Goal: Complete application form: Complete application form

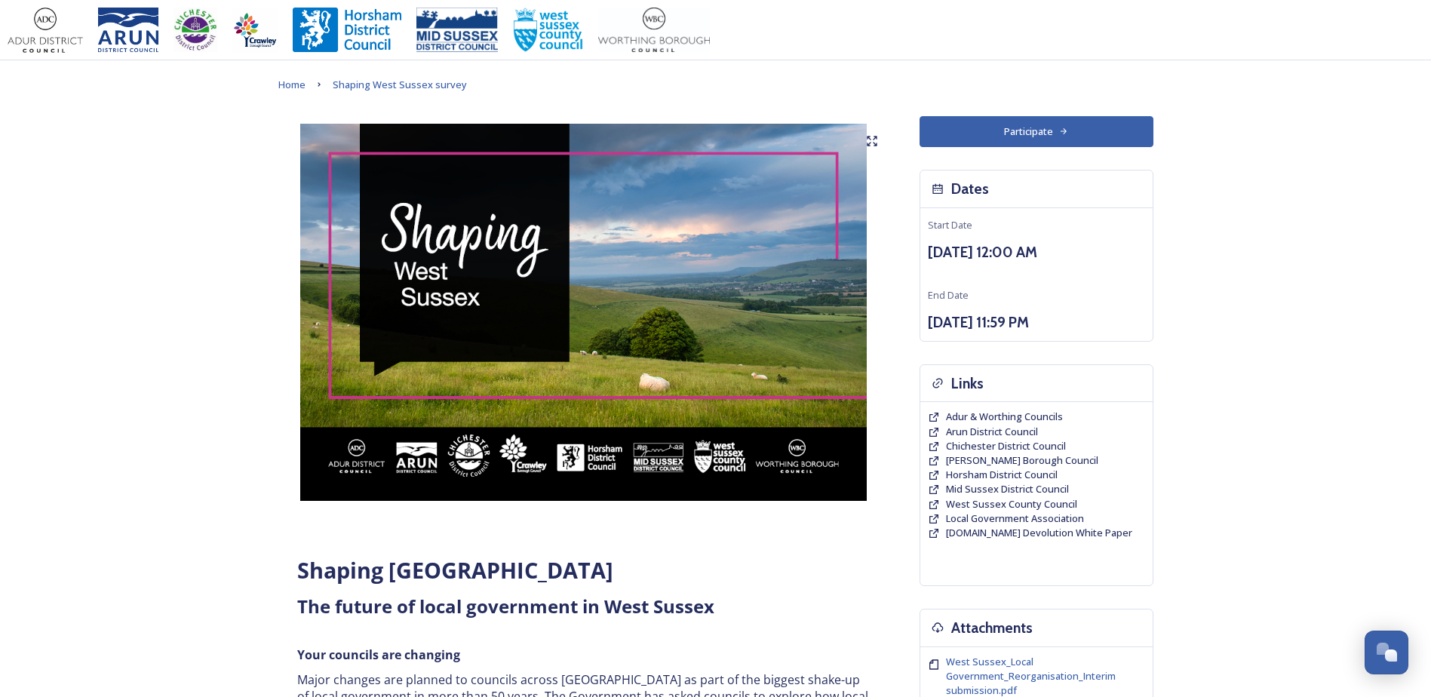
click at [1018, 140] on button "Participate" at bounding box center [1037, 131] width 234 height 31
click at [1038, 129] on button "Participate" at bounding box center [1037, 131] width 234 height 31
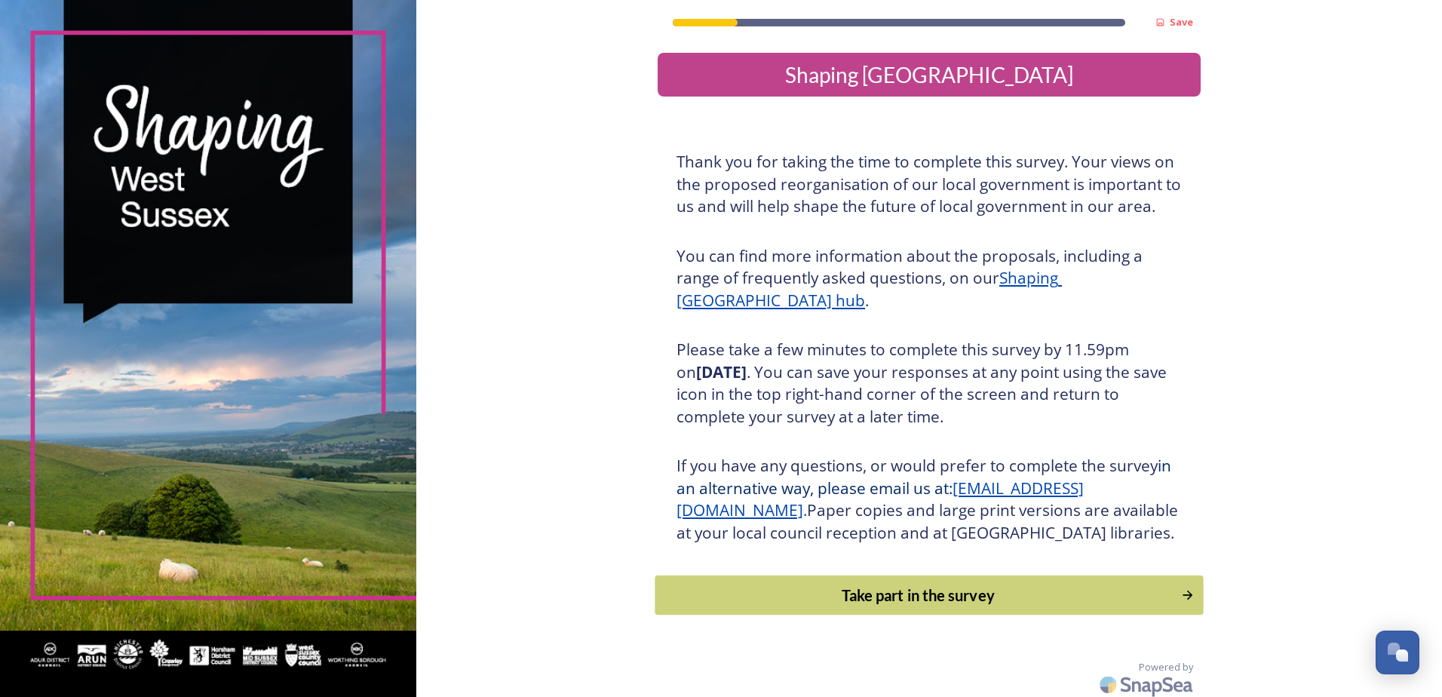
click at [923, 607] on div "Take part in the survey" at bounding box center [919, 595] width 510 height 23
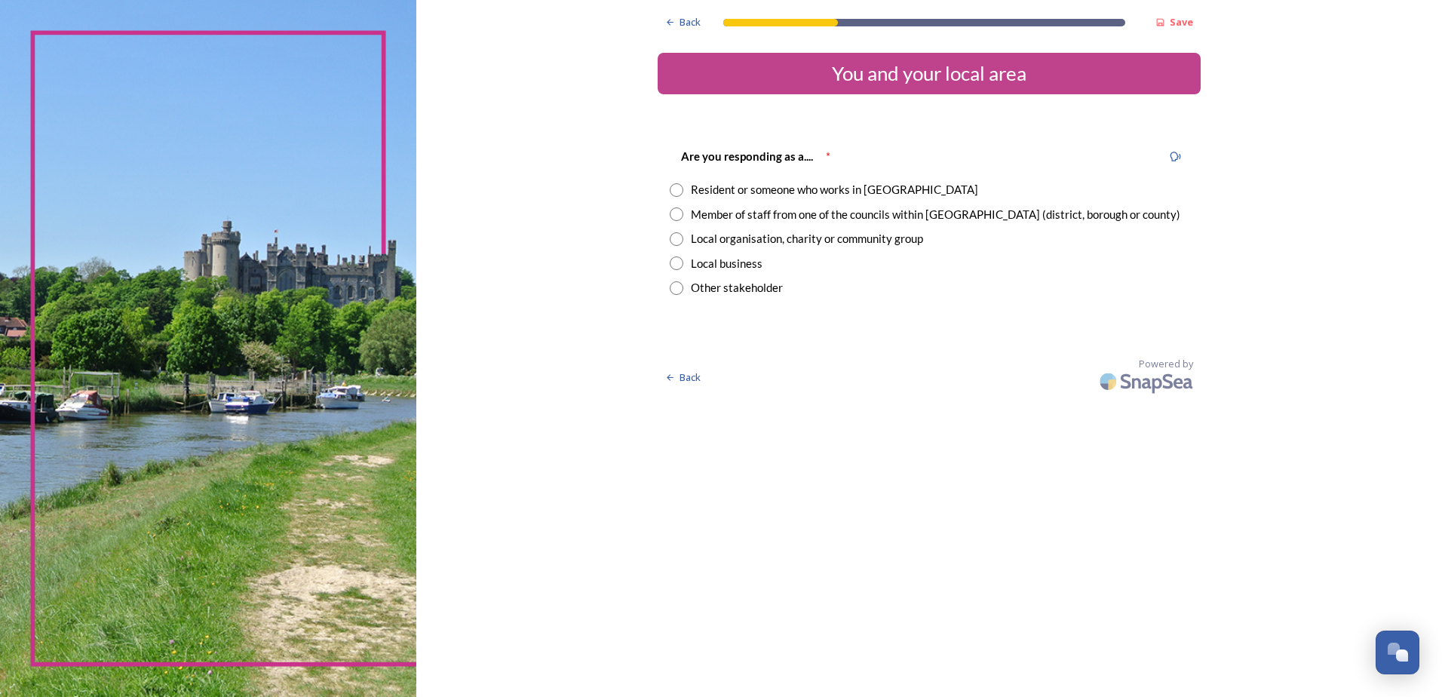
click at [680, 189] on input "radio" at bounding box center [677, 190] width 14 height 14
radio input "true"
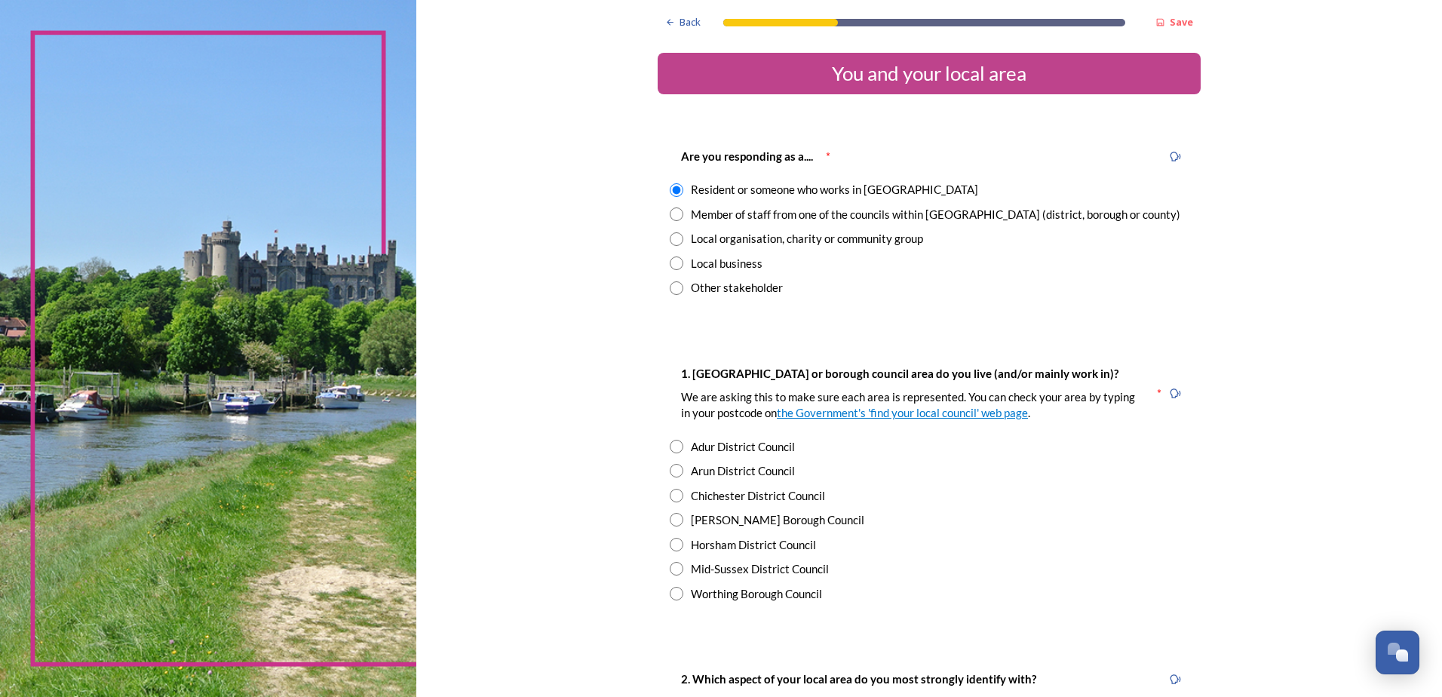
click at [674, 468] on input "radio" at bounding box center [677, 471] width 14 height 14
radio input "true"
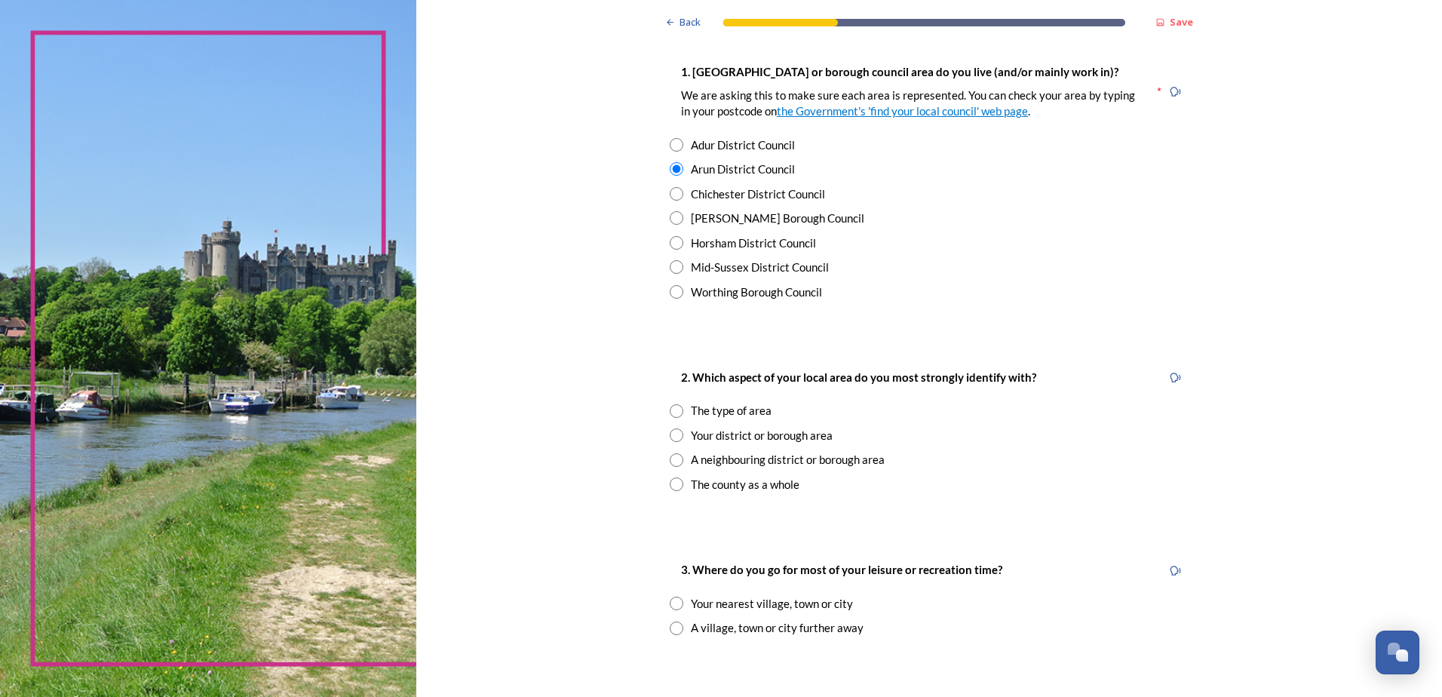
scroll to position [453, 0]
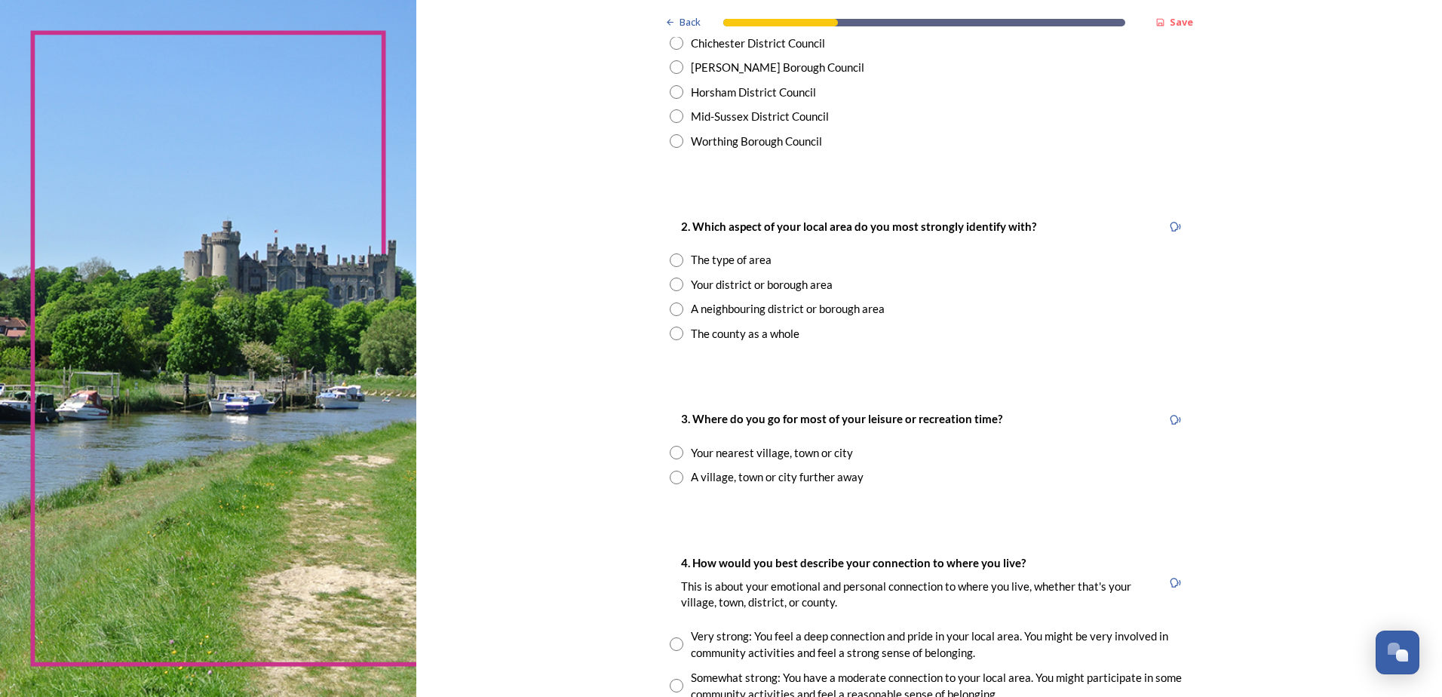
click at [673, 260] on input "radio" at bounding box center [677, 260] width 14 height 14
radio input "true"
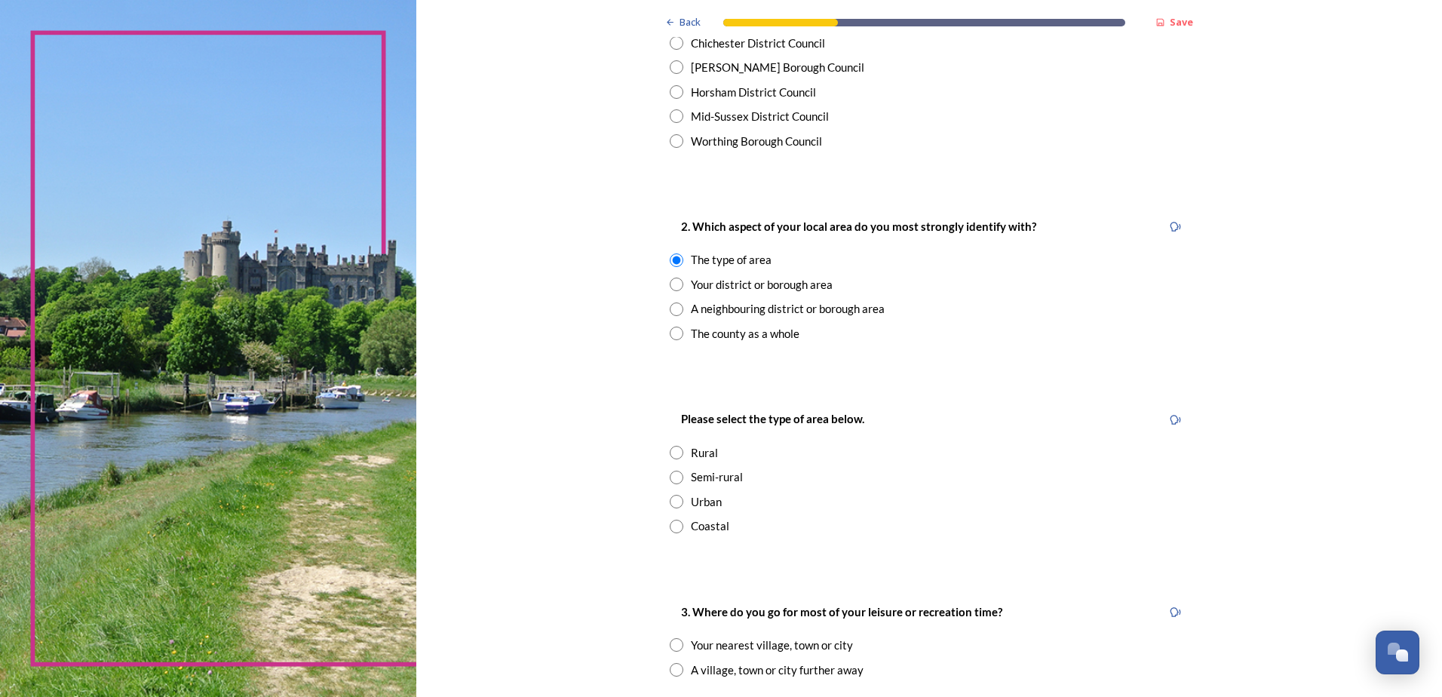
click at [670, 284] on input "radio" at bounding box center [677, 285] width 14 height 14
radio input "true"
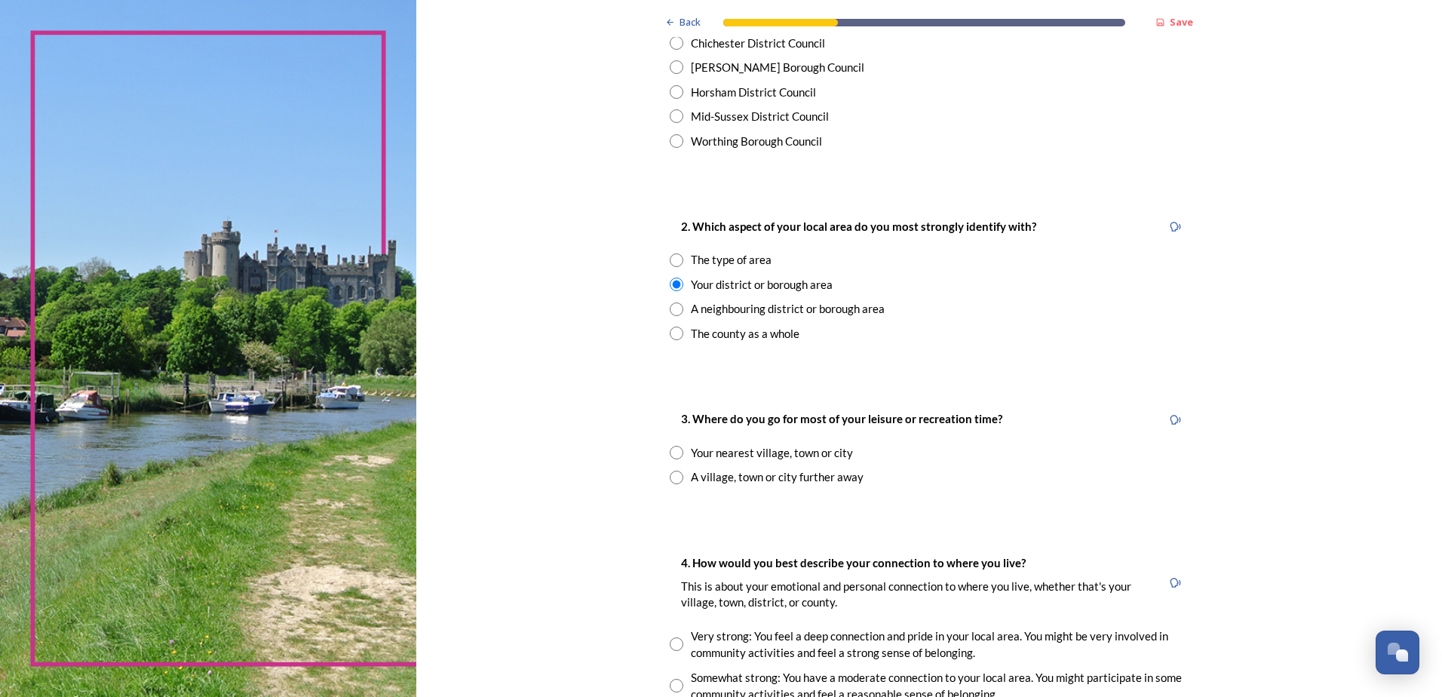
click at [674, 450] on input "radio" at bounding box center [677, 453] width 14 height 14
radio input "true"
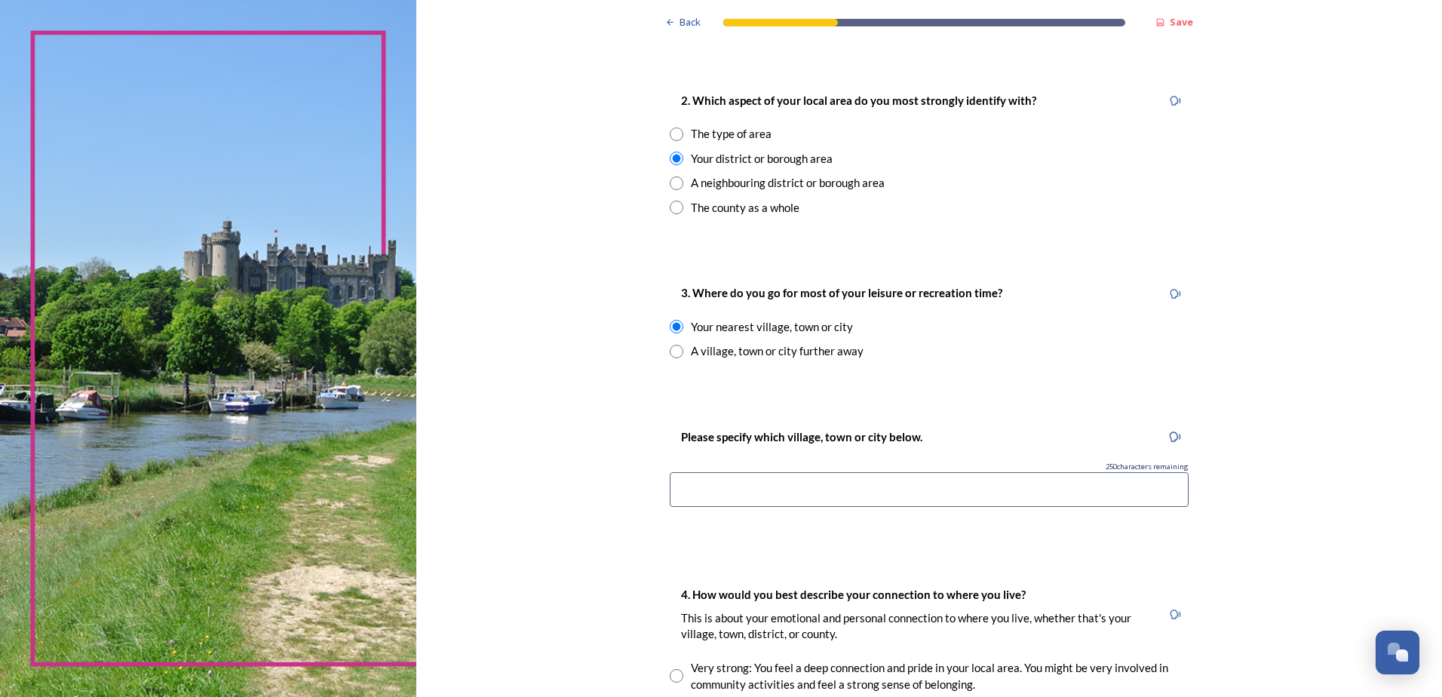
scroll to position [604, 0]
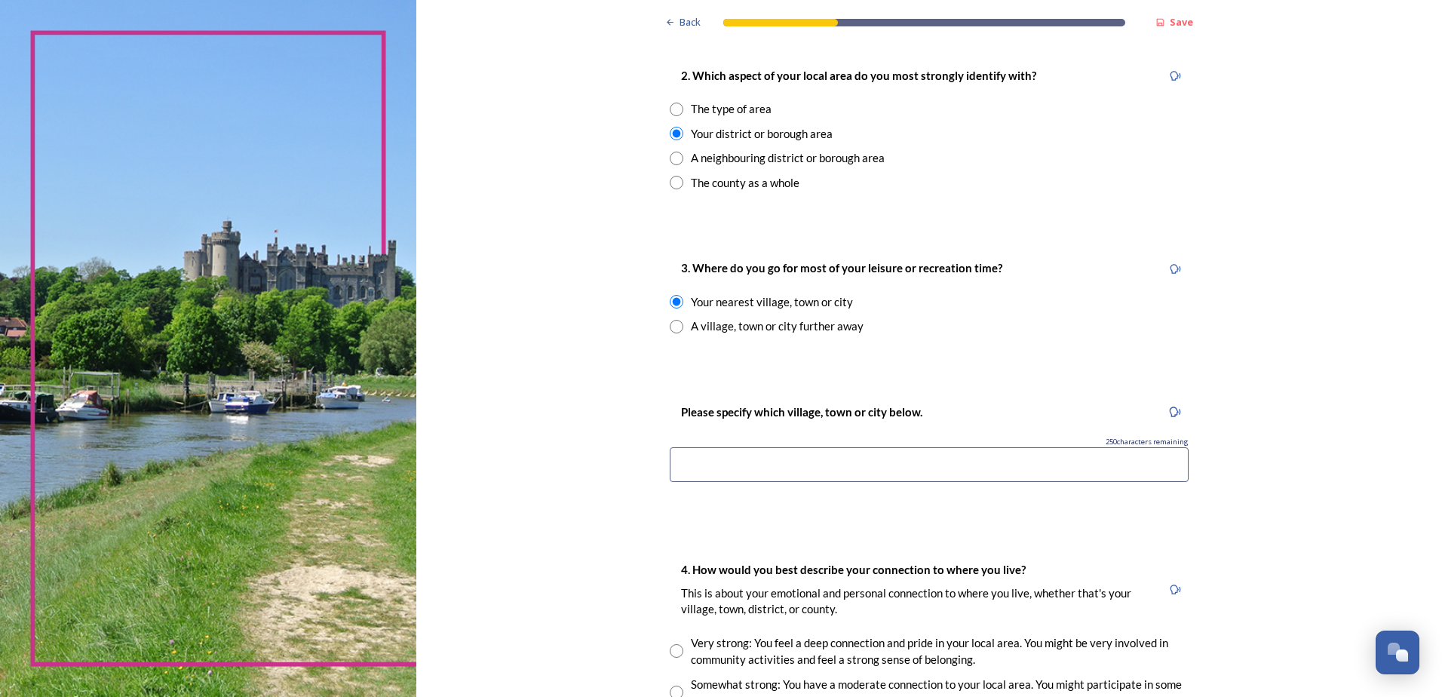
click at [733, 472] on input at bounding box center [929, 464] width 519 height 35
type input "Arundel"
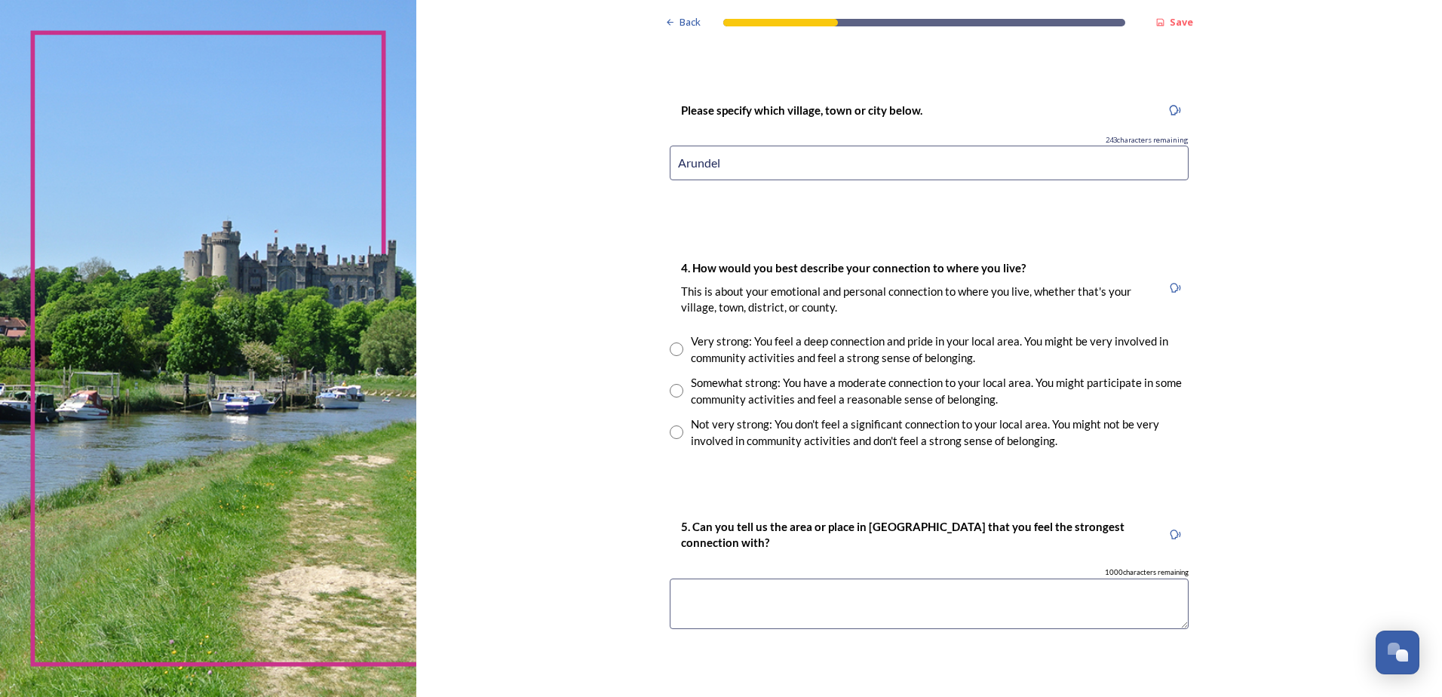
scroll to position [981, 0]
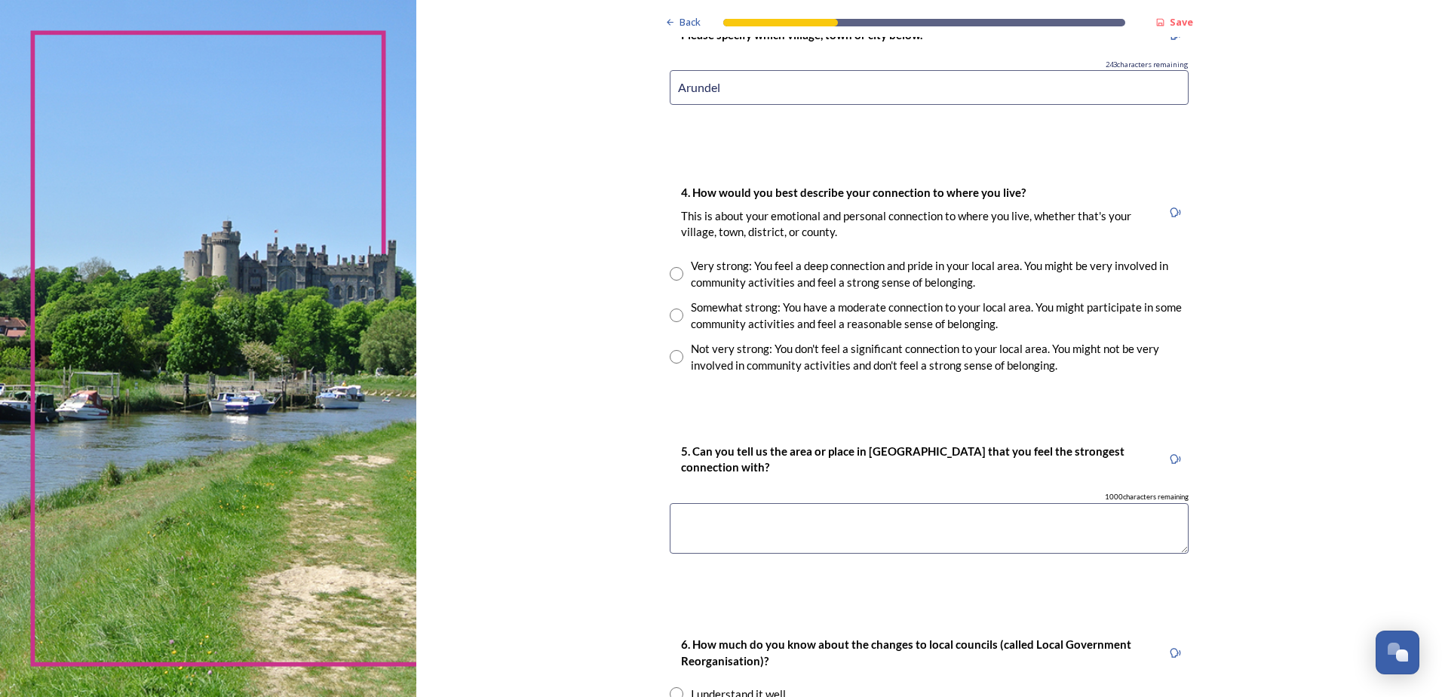
click at [674, 276] on input "radio" at bounding box center [677, 274] width 14 height 14
radio input "true"
click at [856, 520] on textarea at bounding box center [929, 528] width 519 height 51
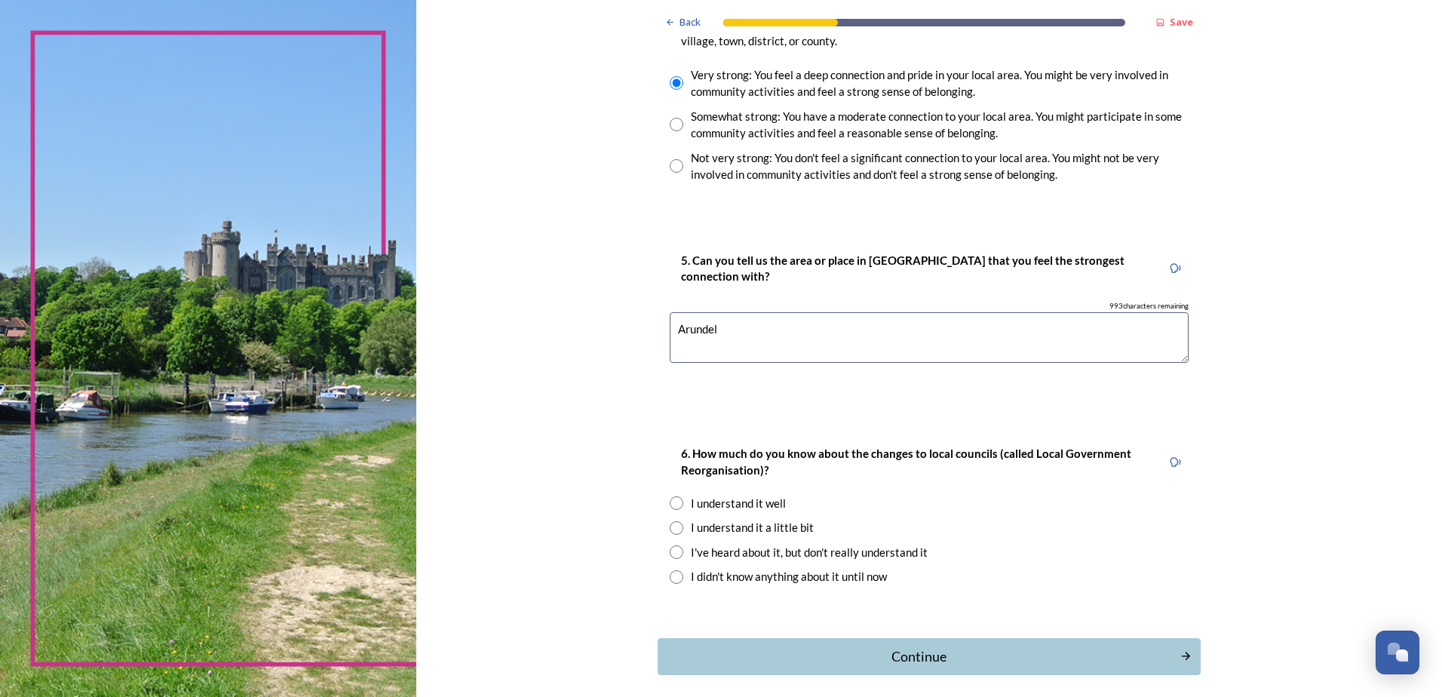
scroll to position [1207, 0]
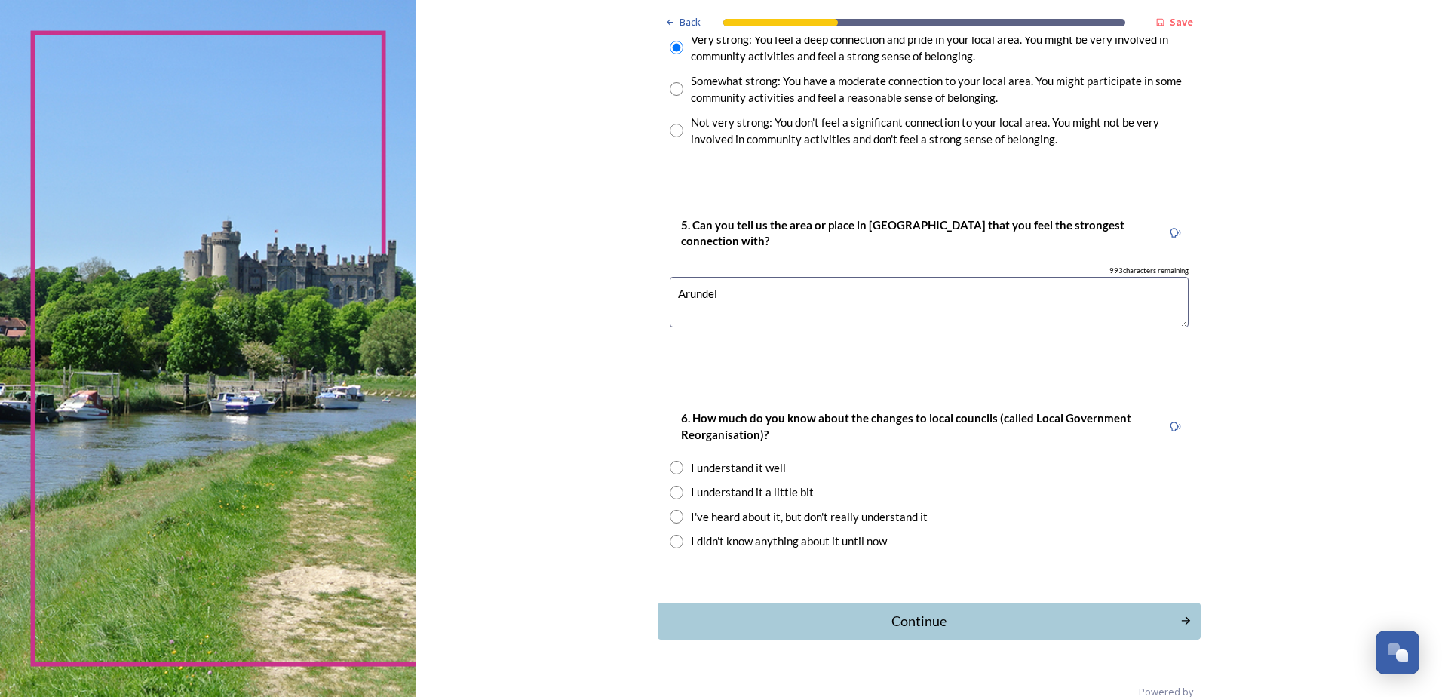
type textarea "Arundel"
click at [671, 468] on input "radio" at bounding box center [677, 468] width 14 height 14
radio input "true"
click at [971, 625] on div "Continue" at bounding box center [919, 621] width 511 height 20
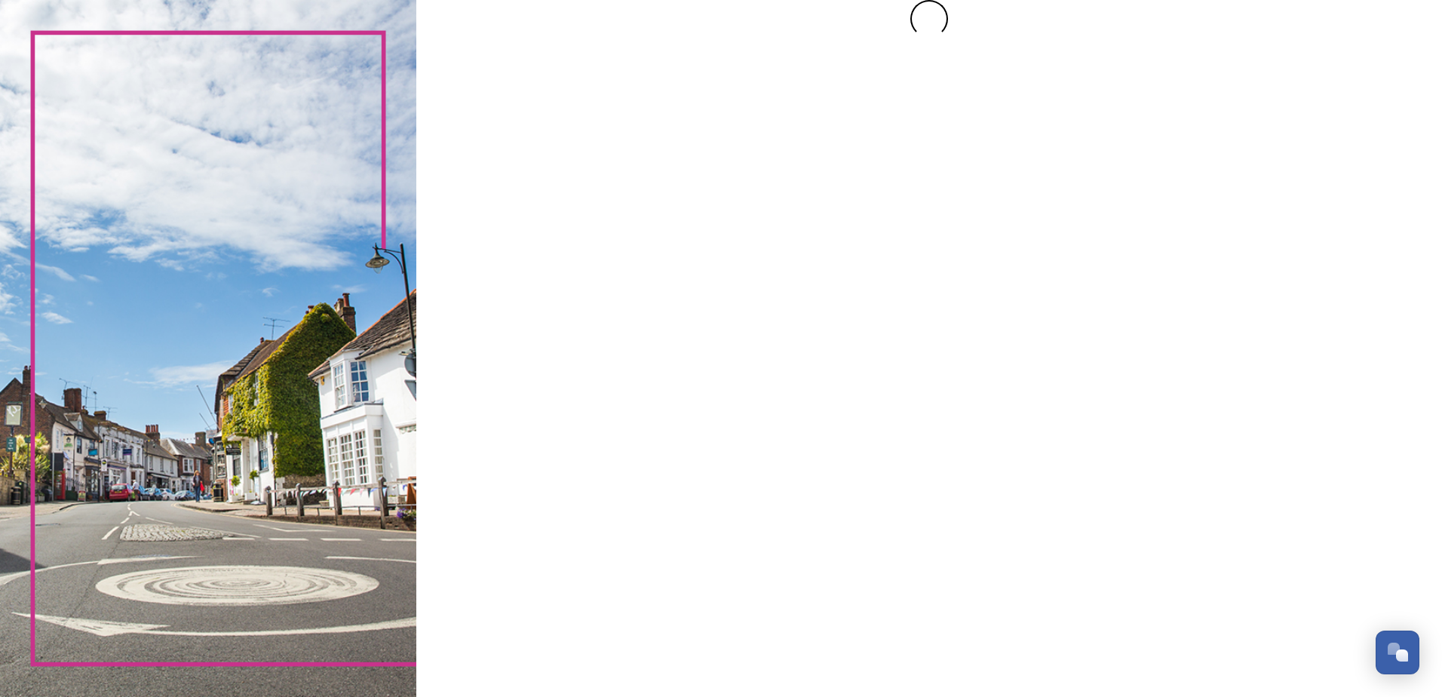
scroll to position [0, 0]
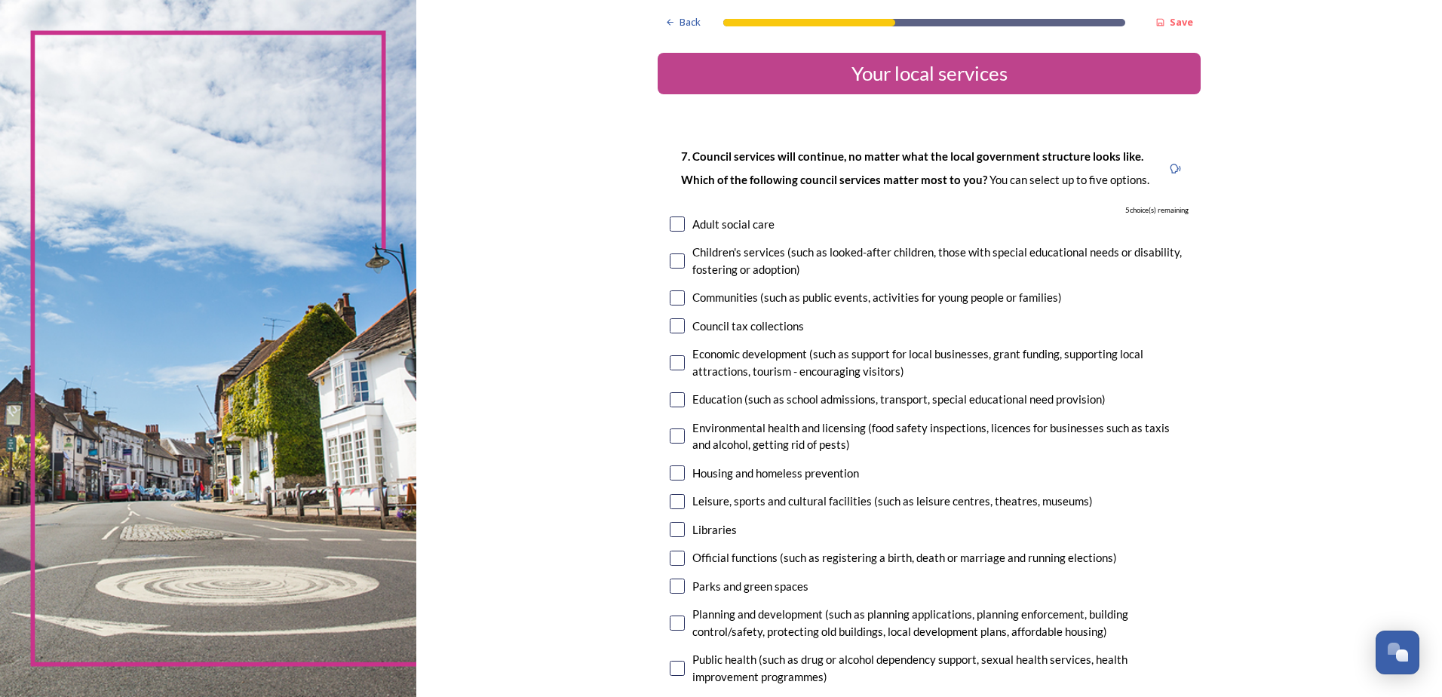
click at [671, 302] on input "checkbox" at bounding box center [677, 297] width 15 height 15
checkbox input "true"
click at [672, 363] on input "checkbox" at bounding box center [677, 362] width 15 height 15
checkbox input "true"
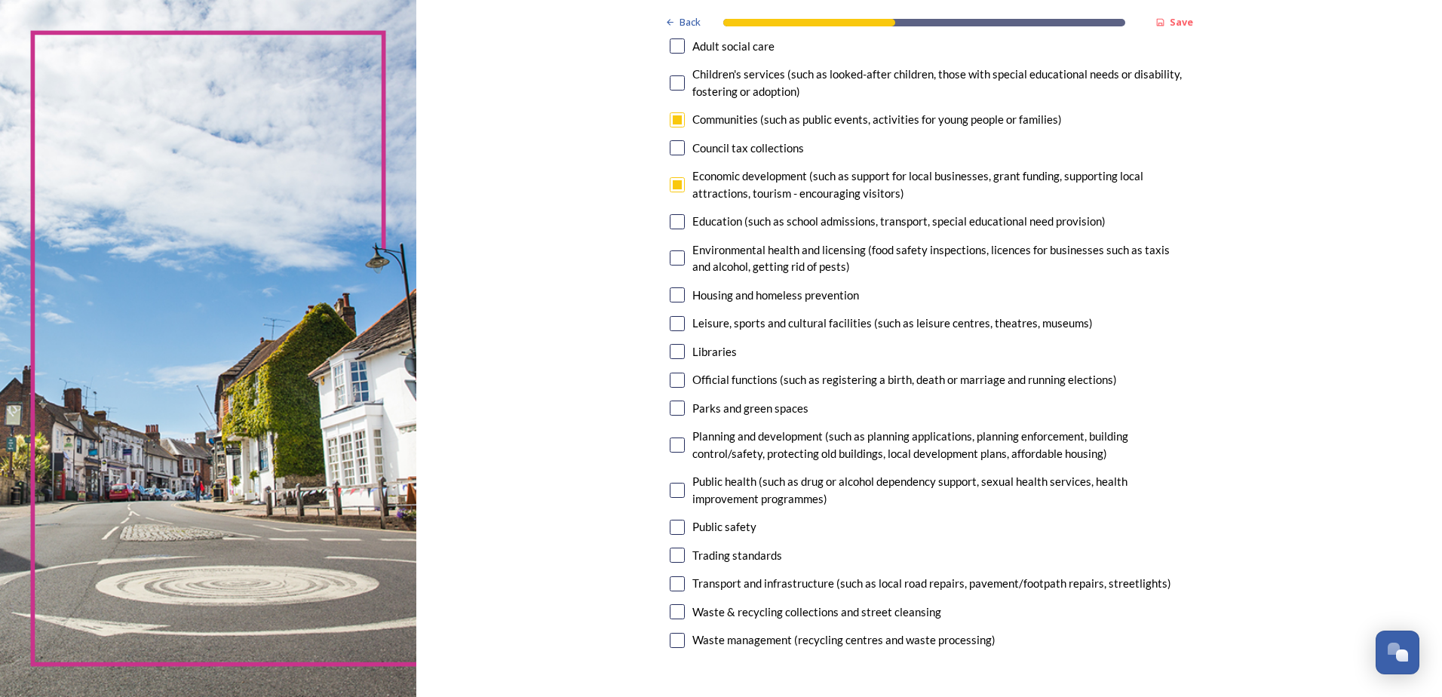
scroll to position [226, 0]
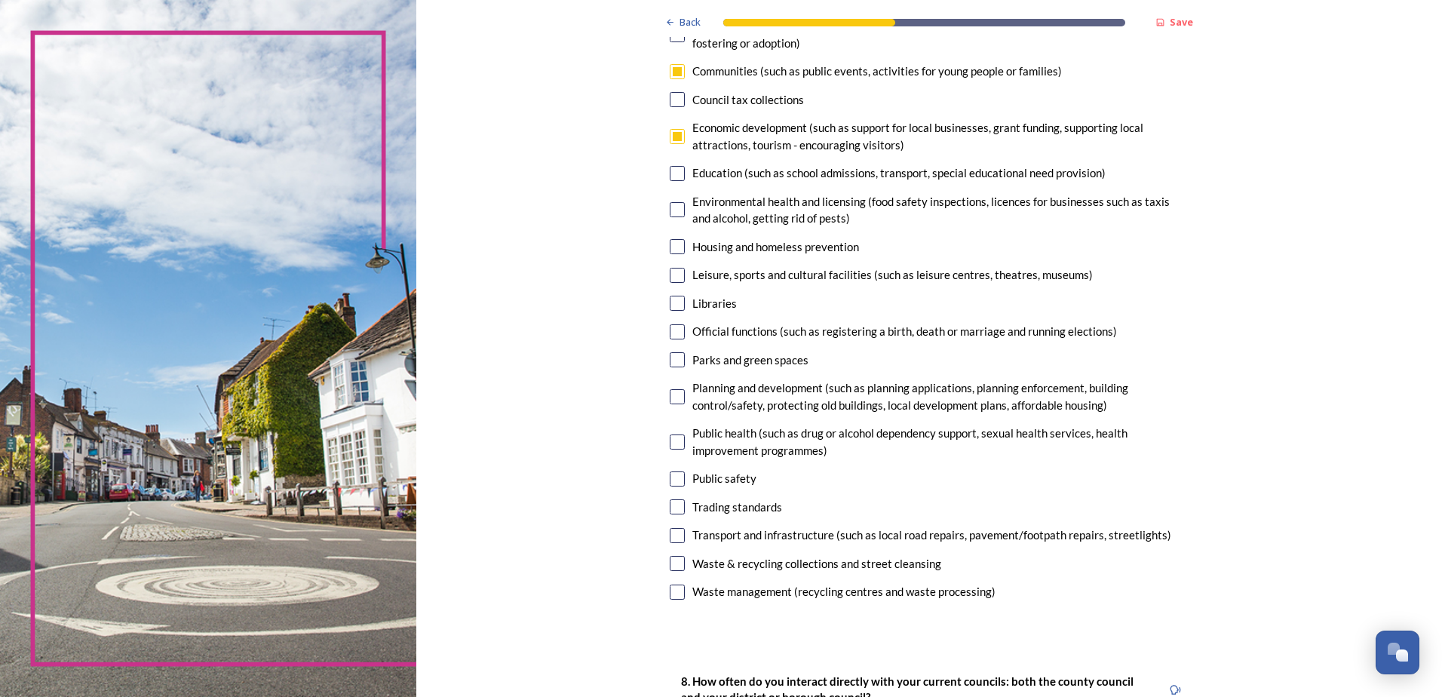
click at [670, 539] on input "checkbox" at bounding box center [677, 535] width 15 height 15
checkbox input "true"
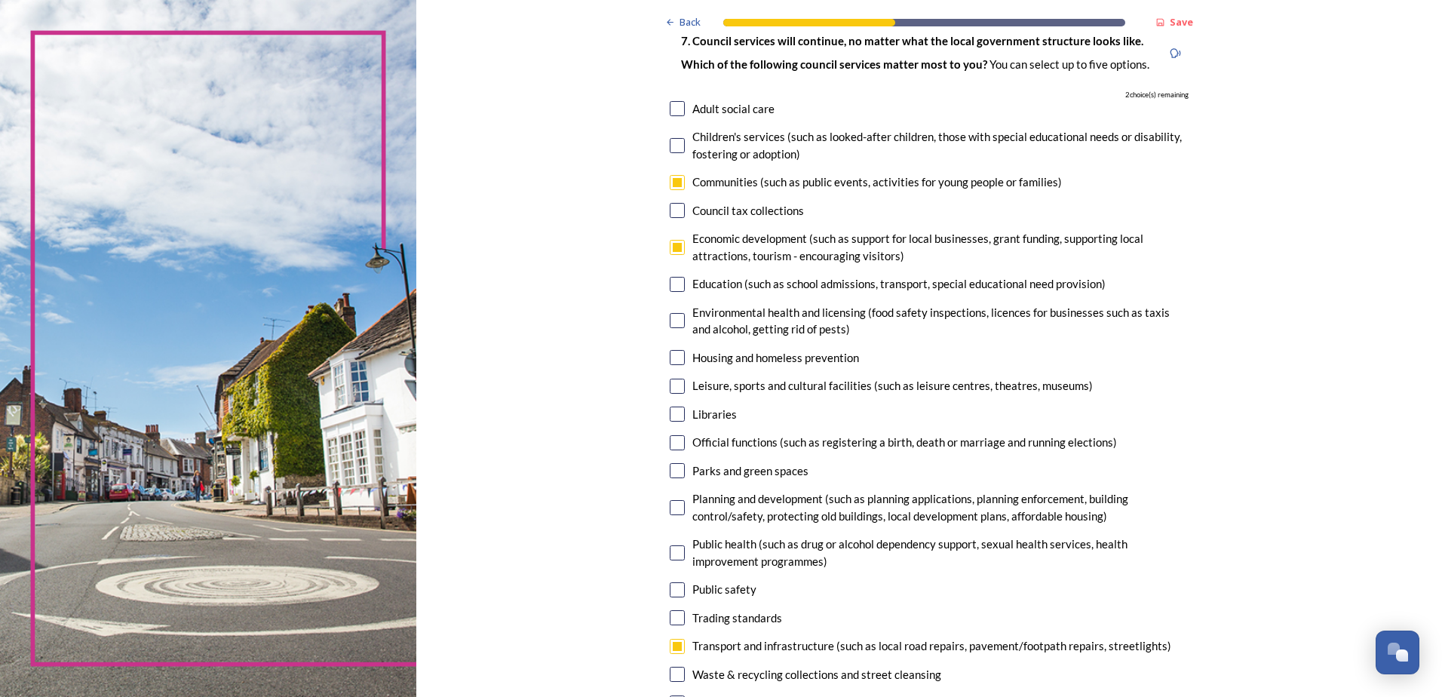
scroll to position [75, 0]
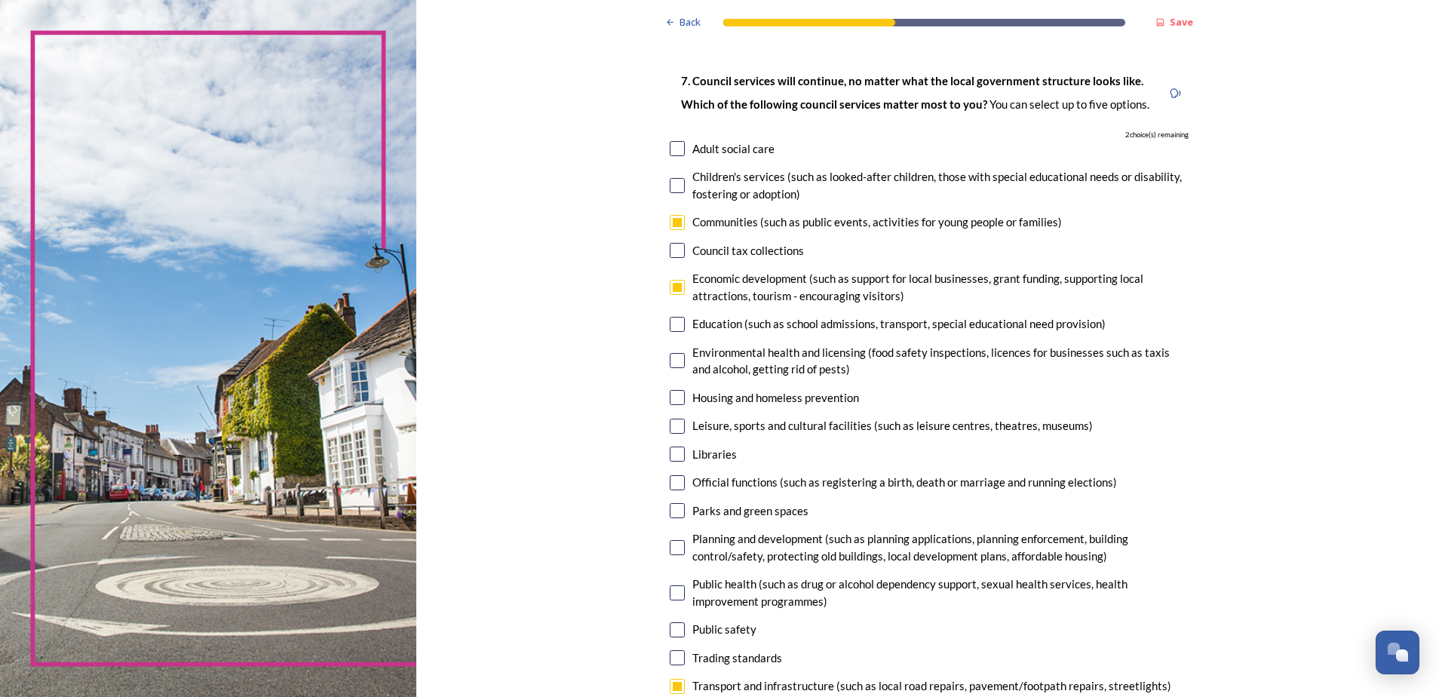
click at [671, 400] on input "checkbox" at bounding box center [677, 397] width 15 height 15
checkbox input "true"
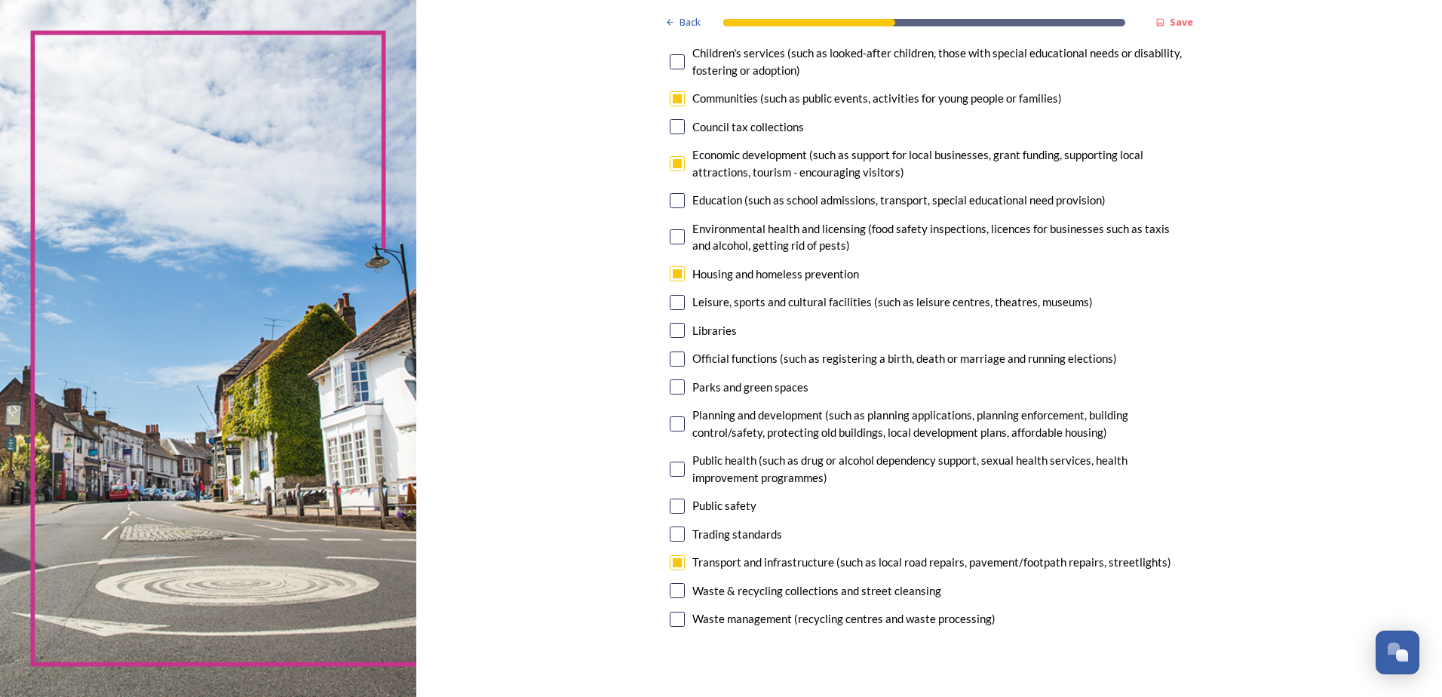
scroll to position [226, 0]
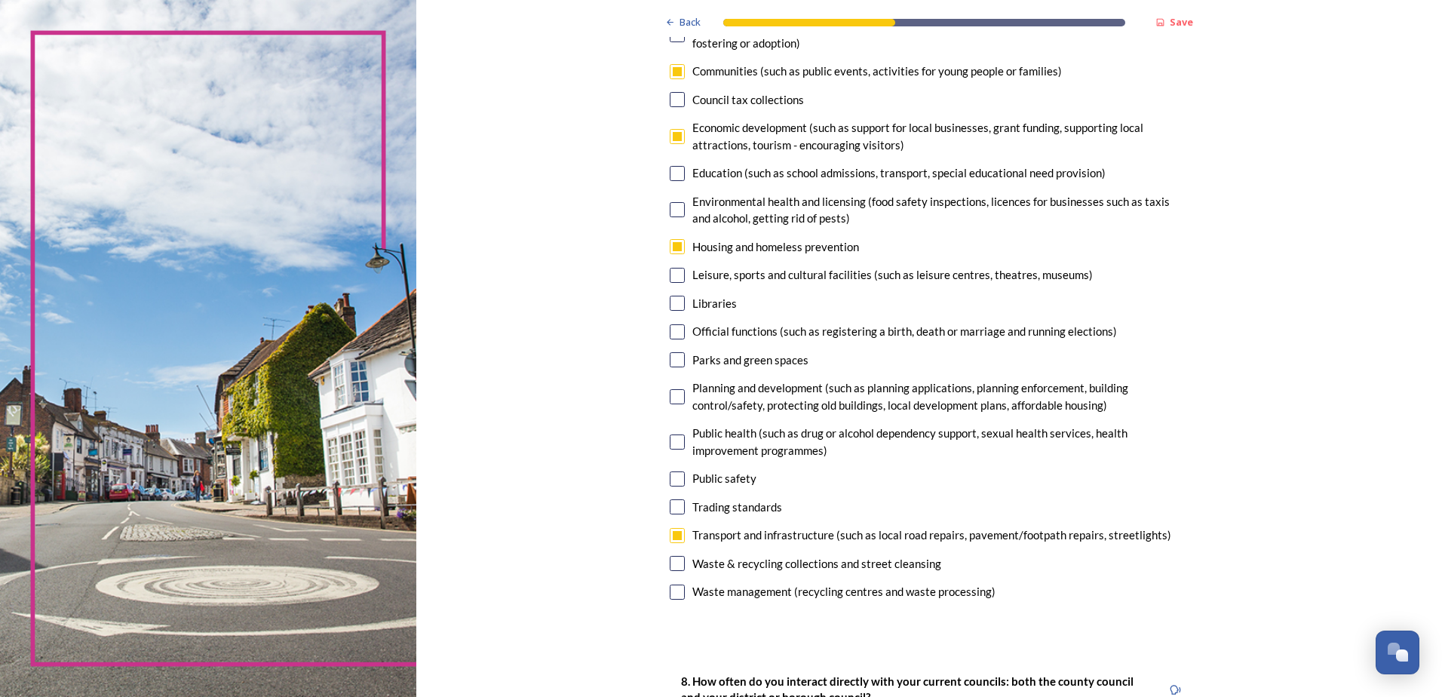
click at [670, 597] on input "checkbox" at bounding box center [677, 592] width 15 height 15
checkbox input "true"
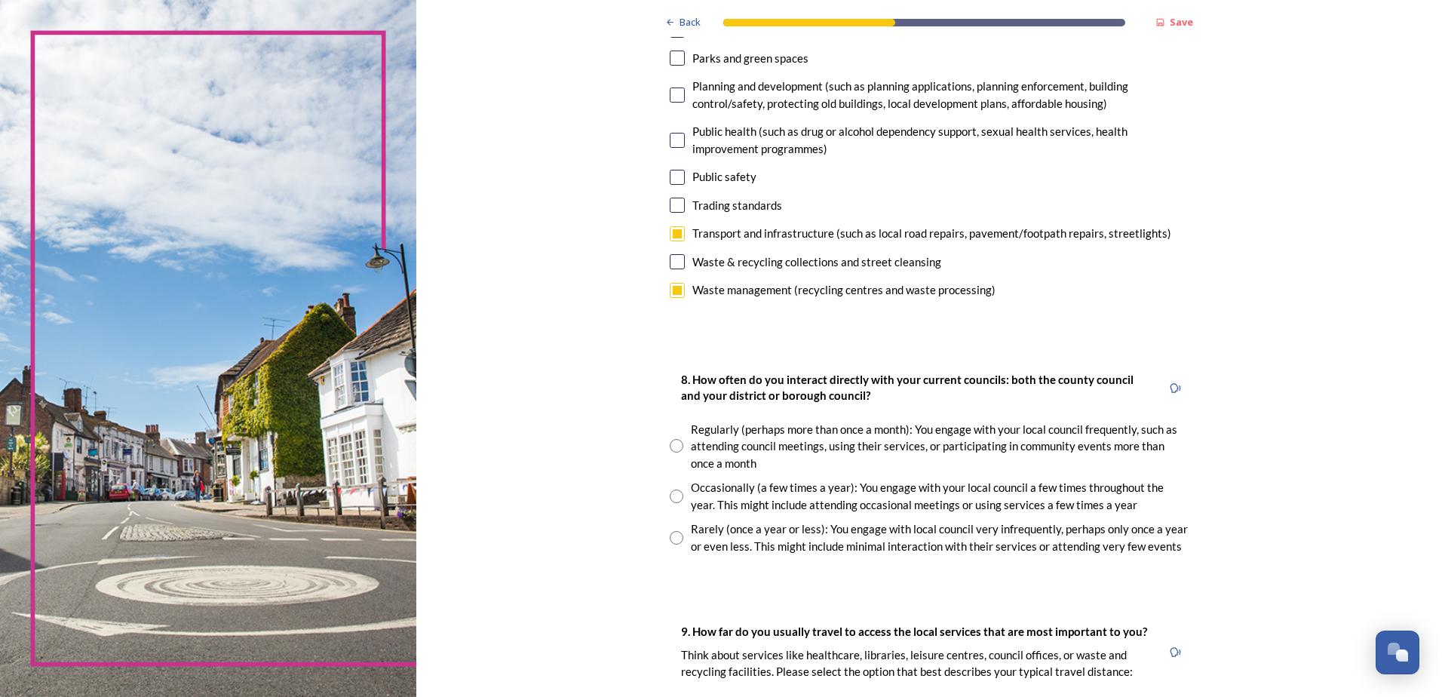
scroll to position [604, 0]
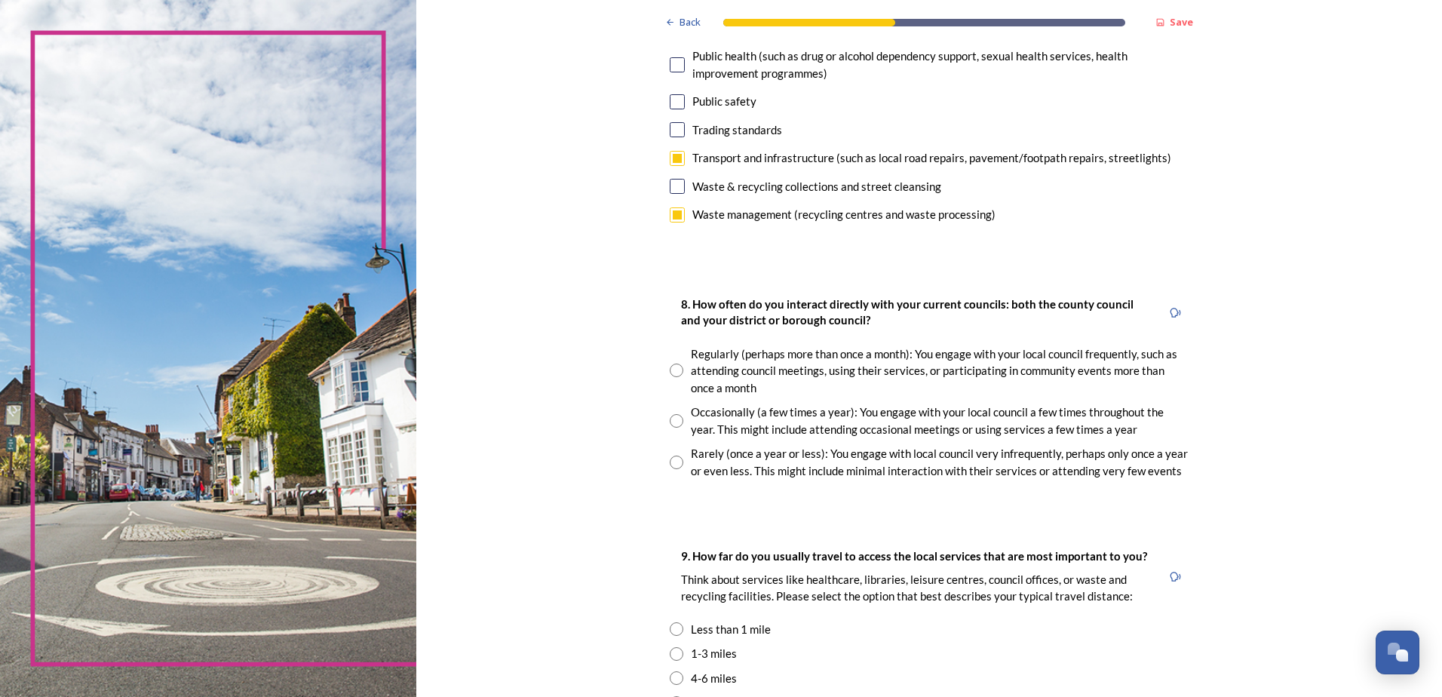
click at [671, 421] on input "radio" at bounding box center [677, 421] width 14 height 14
radio input "true"
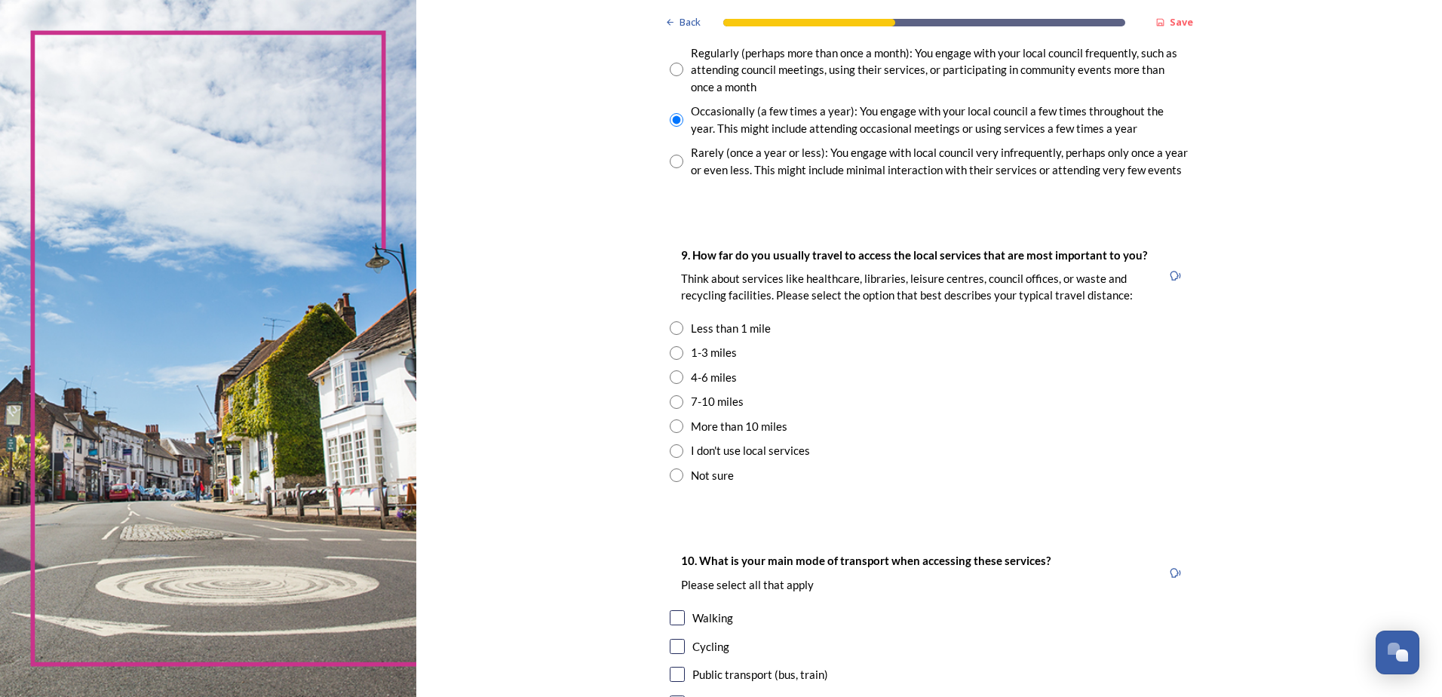
scroll to position [905, 0]
click at [671, 328] on input "radio" at bounding box center [677, 328] width 14 height 14
radio input "true"
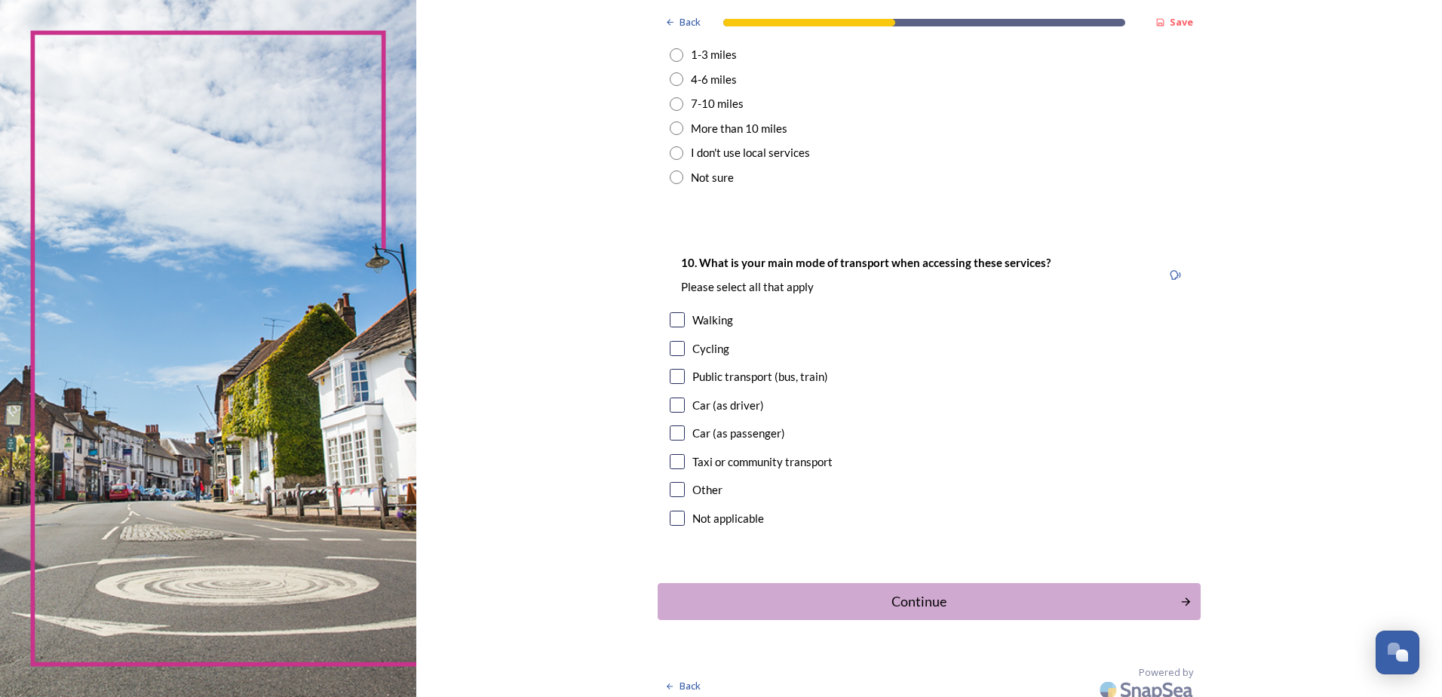
scroll to position [1207, 0]
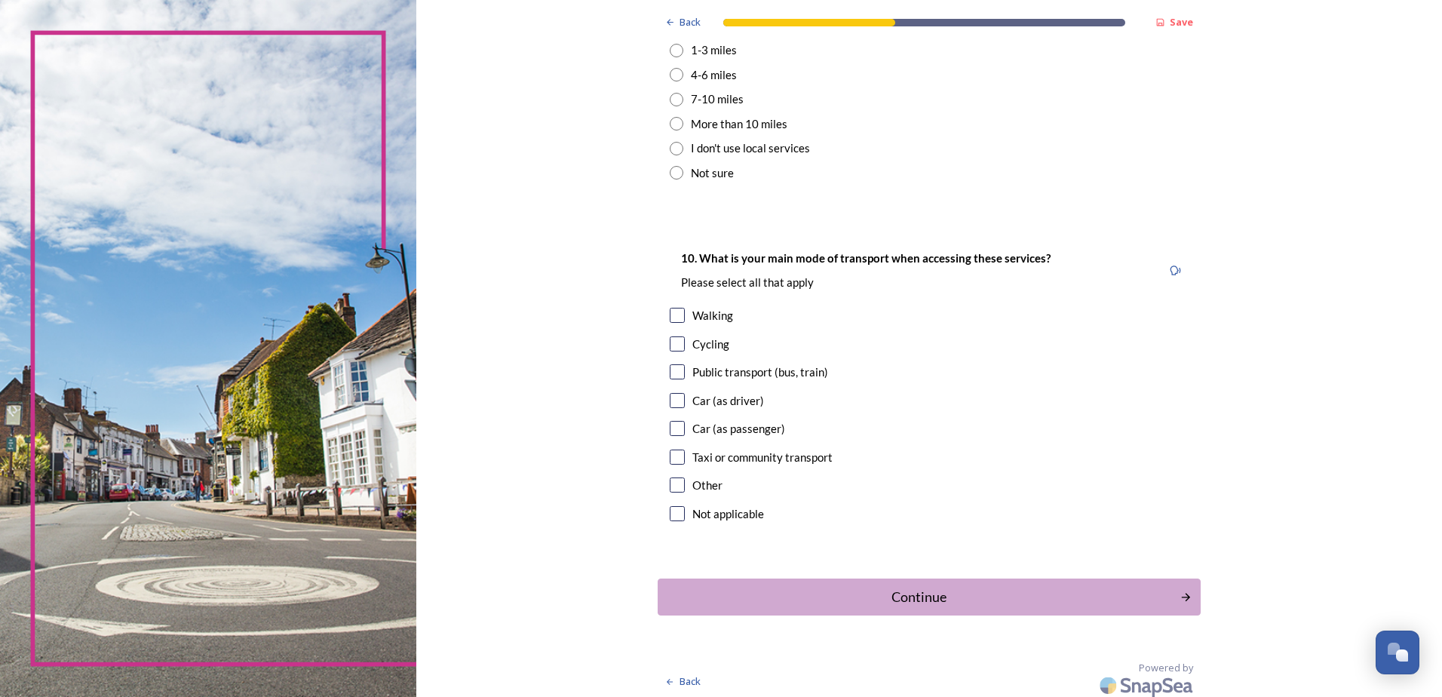
click at [672, 315] on input "checkbox" at bounding box center [677, 315] width 15 height 15
checkbox input "true"
click at [670, 402] on input "checkbox" at bounding box center [677, 400] width 15 height 15
checkbox input "true"
click at [670, 430] on input "checkbox" at bounding box center [677, 428] width 15 height 15
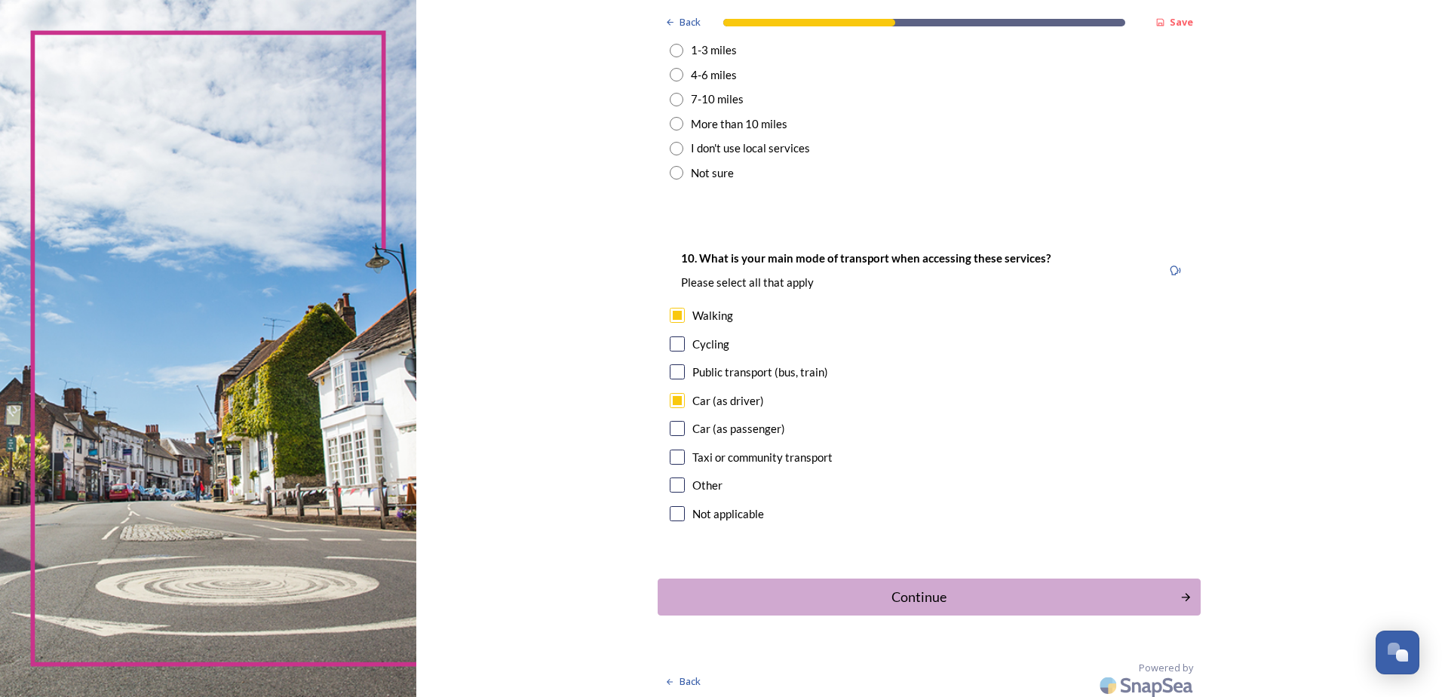
checkbox input "true"
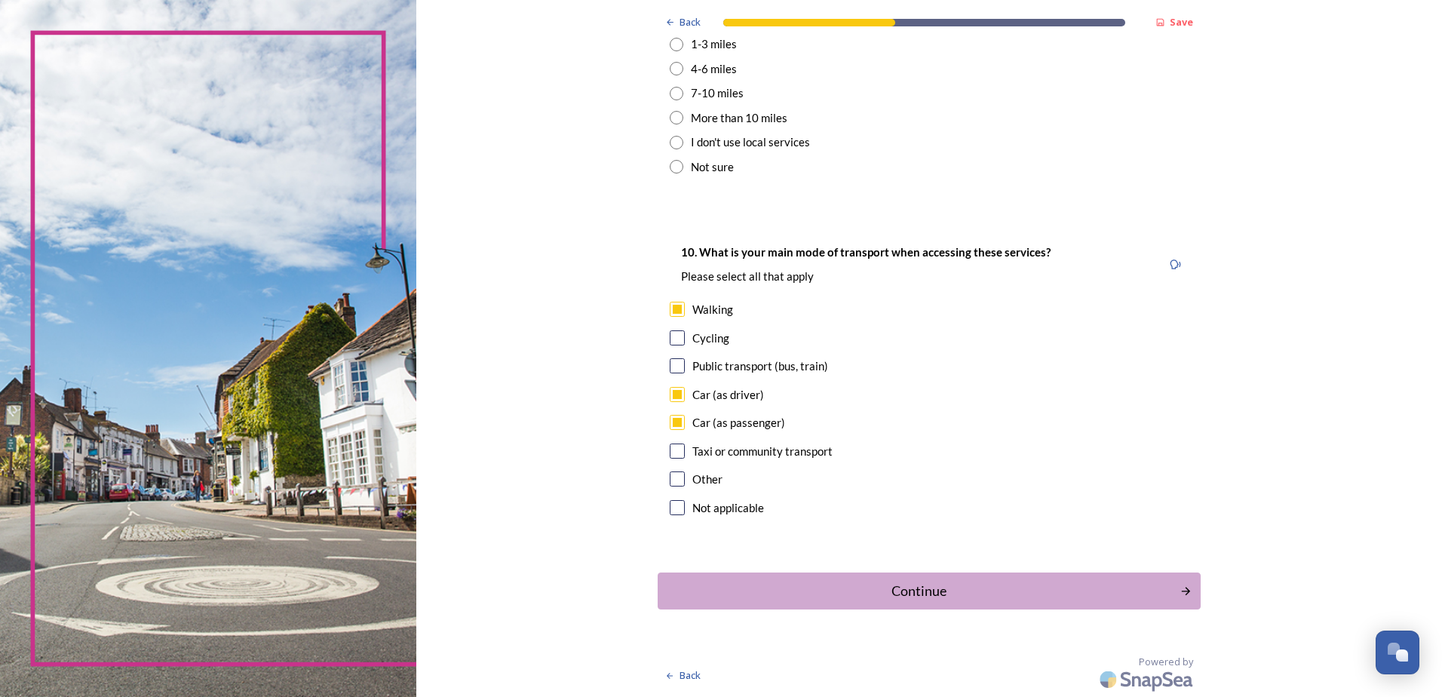
click at [674, 370] on input "checkbox" at bounding box center [677, 365] width 15 height 15
checkbox input "true"
click at [976, 588] on div "Continue" at bounding box center [919, 591] width 511 height 20
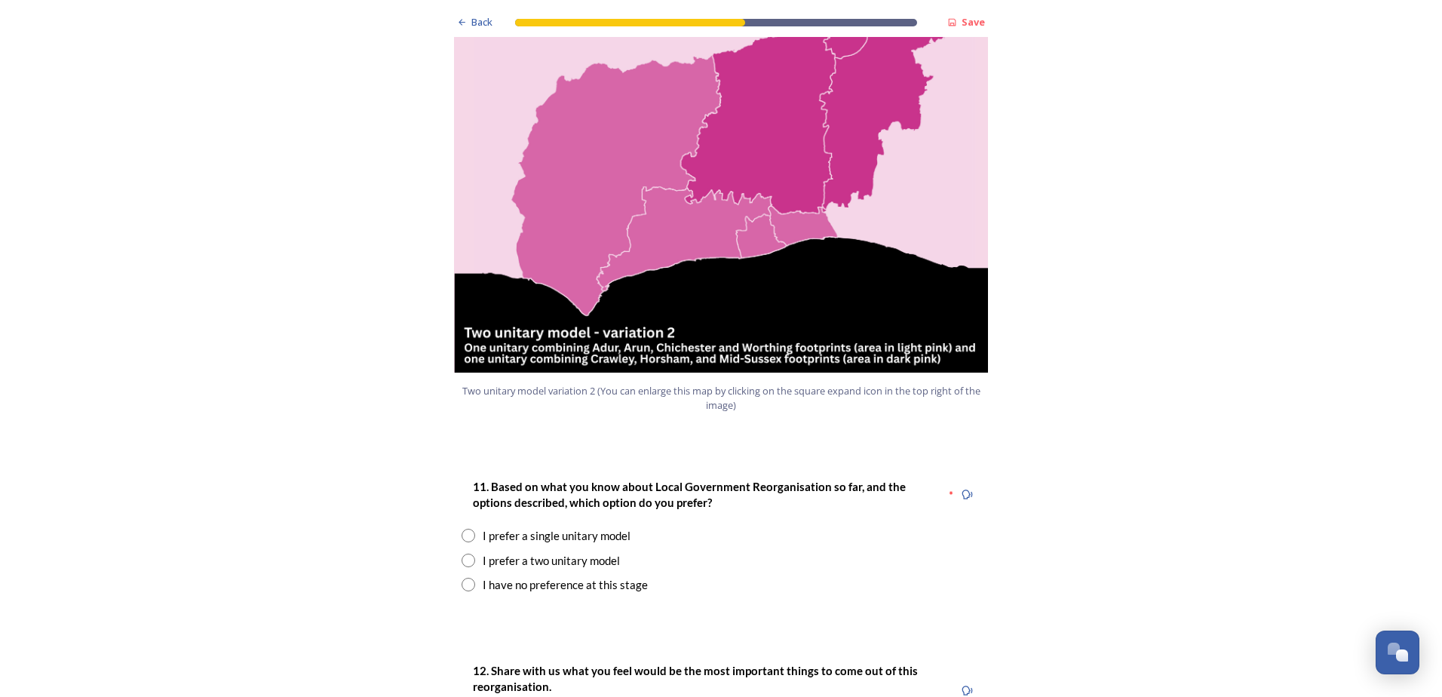
scroll to position [1660, 0]
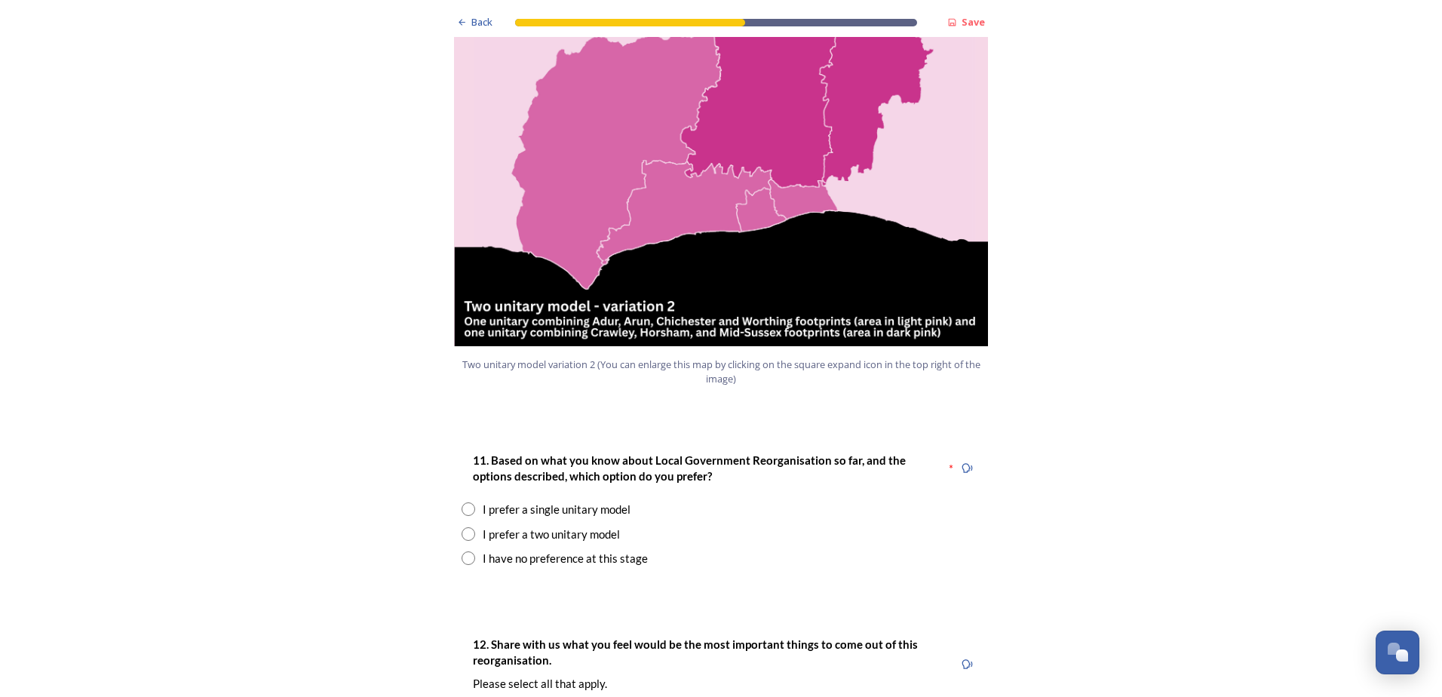
click at [465, 527] on input "radio" at bounding box center [469, 534] width 14 height 14
radio input "true"
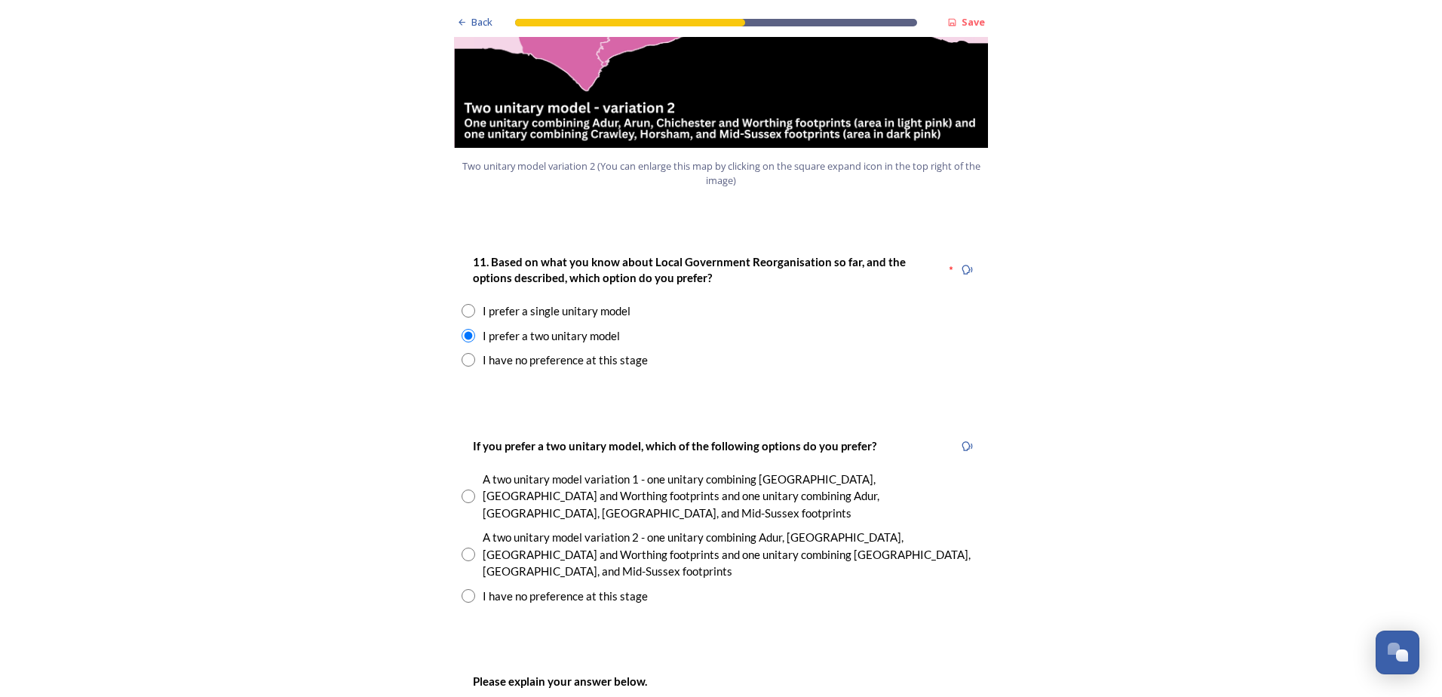
scroll to position [1886, 0]
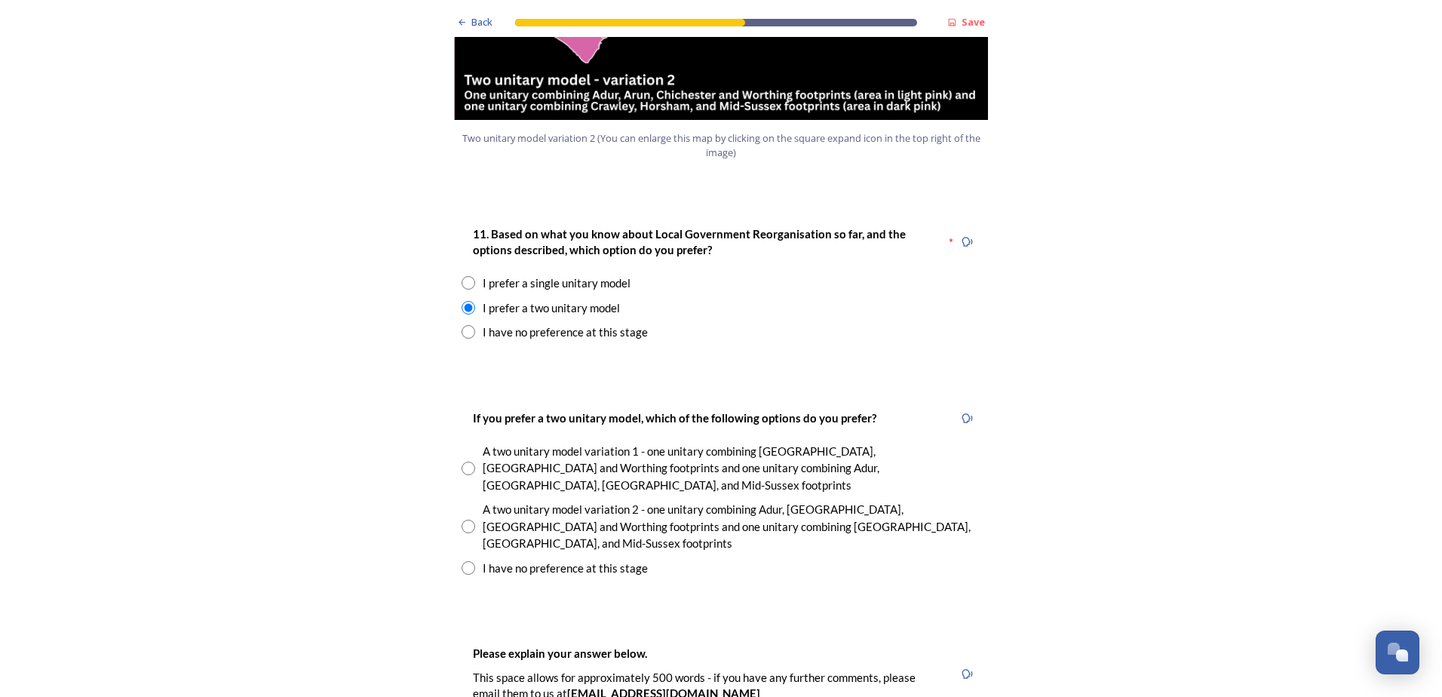
click at [462, 462] on input "radio" at bounding box center [469, 469] width 14 height 14
radio input "true"
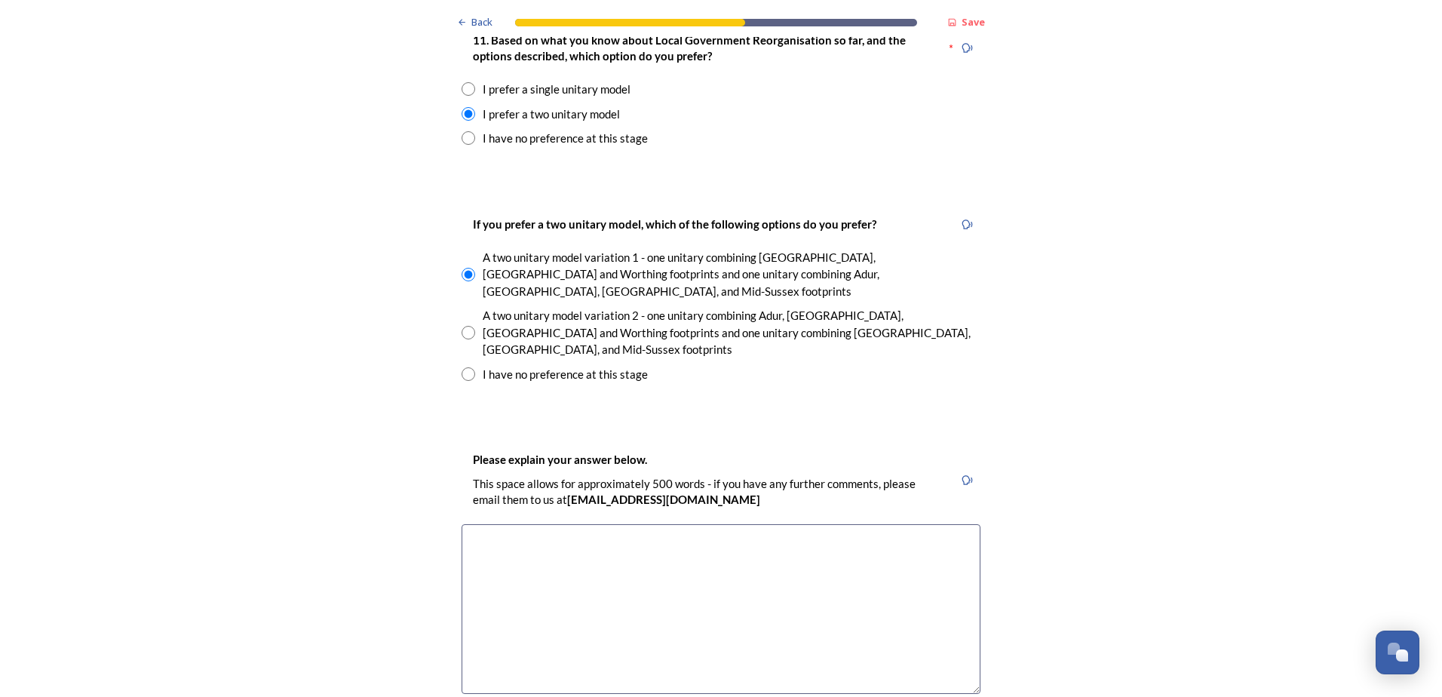
scroll to position [2112, 0]
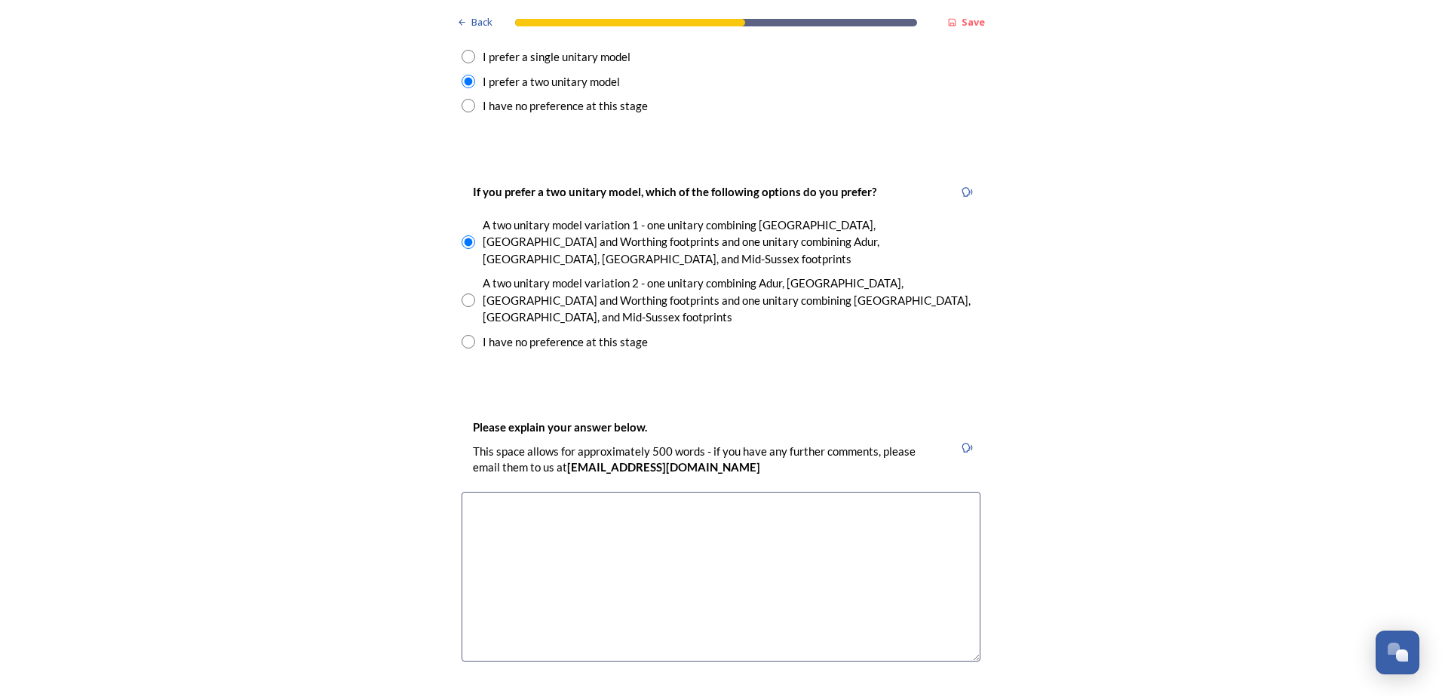
click at [681, 492] on textarea at bounding box center [721, 577] width 519 height 170
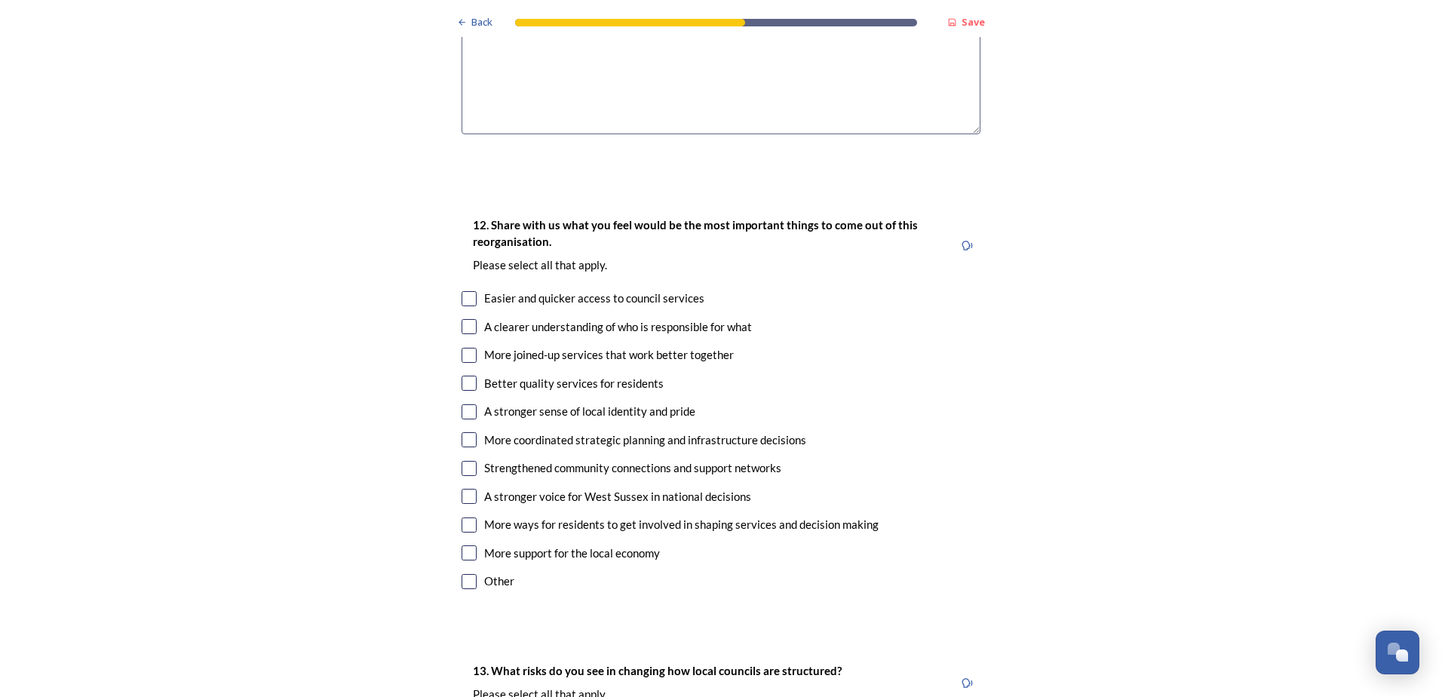
scroll to position [2640, 0]
type textarea "One unitary model is too large to deliver localised services"
click at [464, 488] on input "checkbox" at bounding box center [469, 495] width 15 height 15
checkbox input "true"
click at [465, 460] on input "checkbox" at bounding box center [469, 467] width 15 height 15
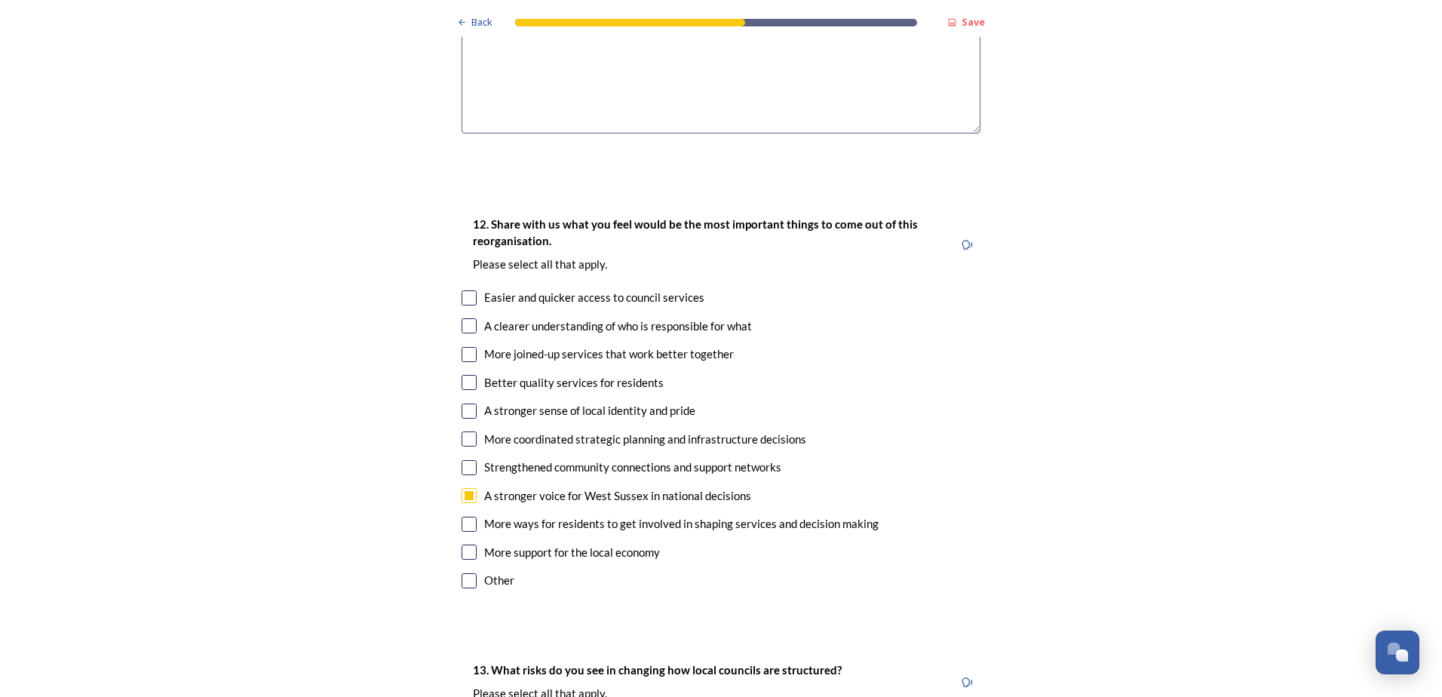
checkbox input "true"
click at [462, 290] on input "checkbox" at bounding box center [469, 297] width 15 height 15
checkbox input "true"
click at [464, 318] on input "checkbox" at bounding box center [469, 325] width 15 height 15
checkbox input "true"
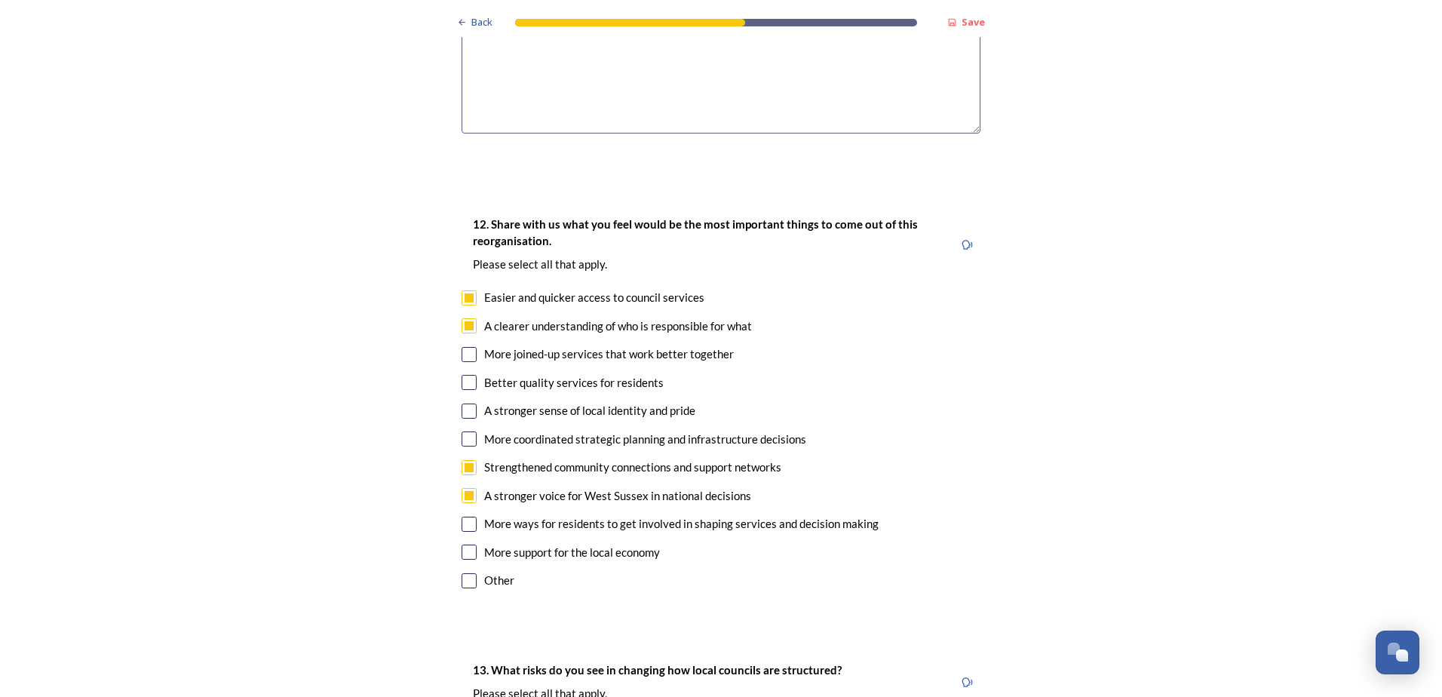
click at [466, 346] on div "More joined-up services that work better together" at bounding box center [721, 354] width 519 height 17
click at [462, 347] on input "checkbox" at bounding box center [469, 354] width 15 height 15
checkbox input "true"
click at [462, 375] on input "checkbox" at bounding box center [469, 382] width 15 height 15
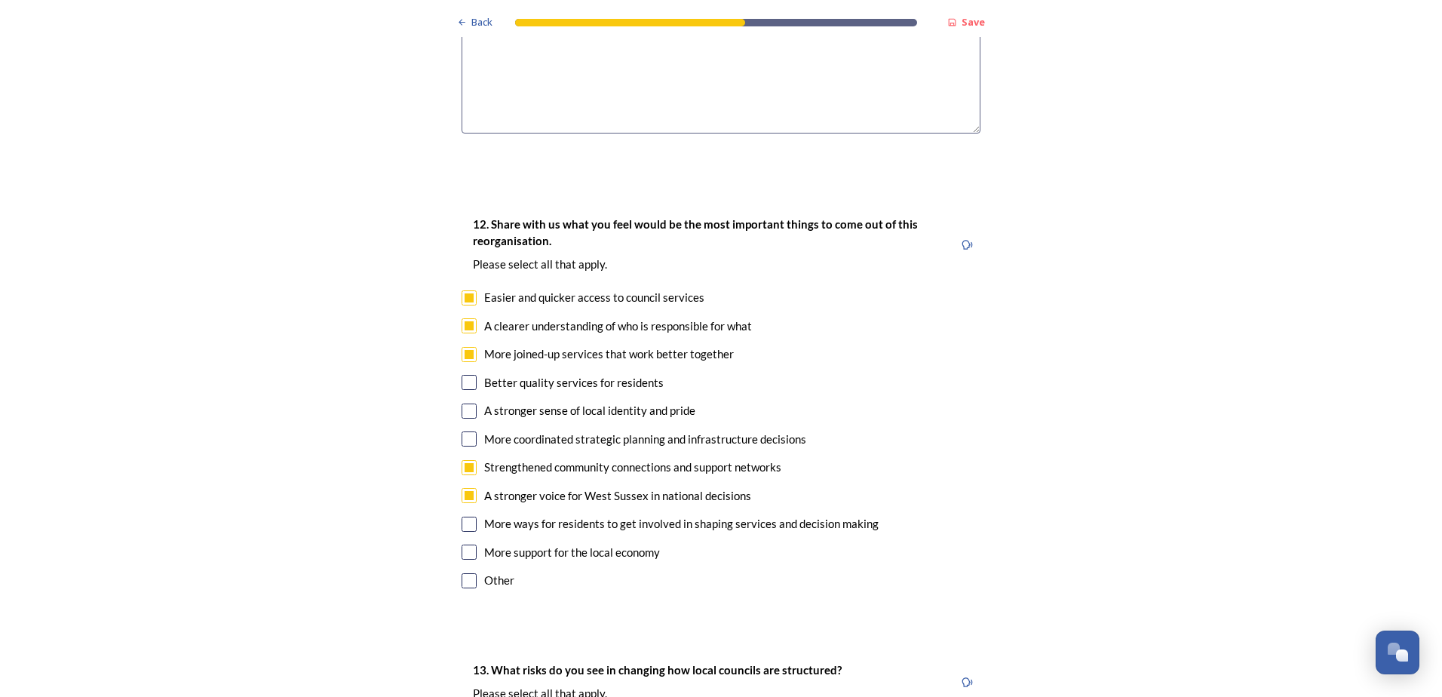
checkbox input "true"
click at [464, 404] on input "checkbox" at bounding box center [469, 411] width 15 height 15
checkbox input "true"
click at [463, 432] on input "checkbox" at bounding box center [469, 439] width 15 height 15
checkbox input "true"
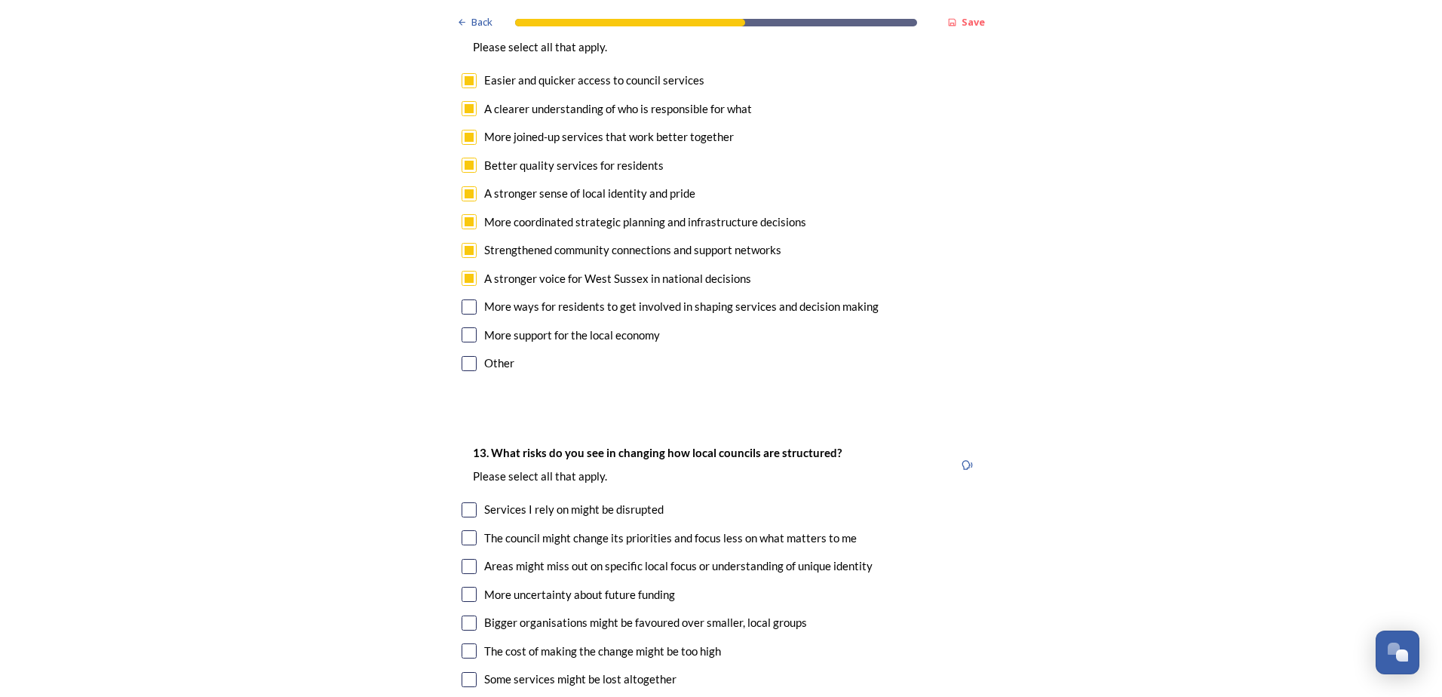
scroll to position [2867, 0]
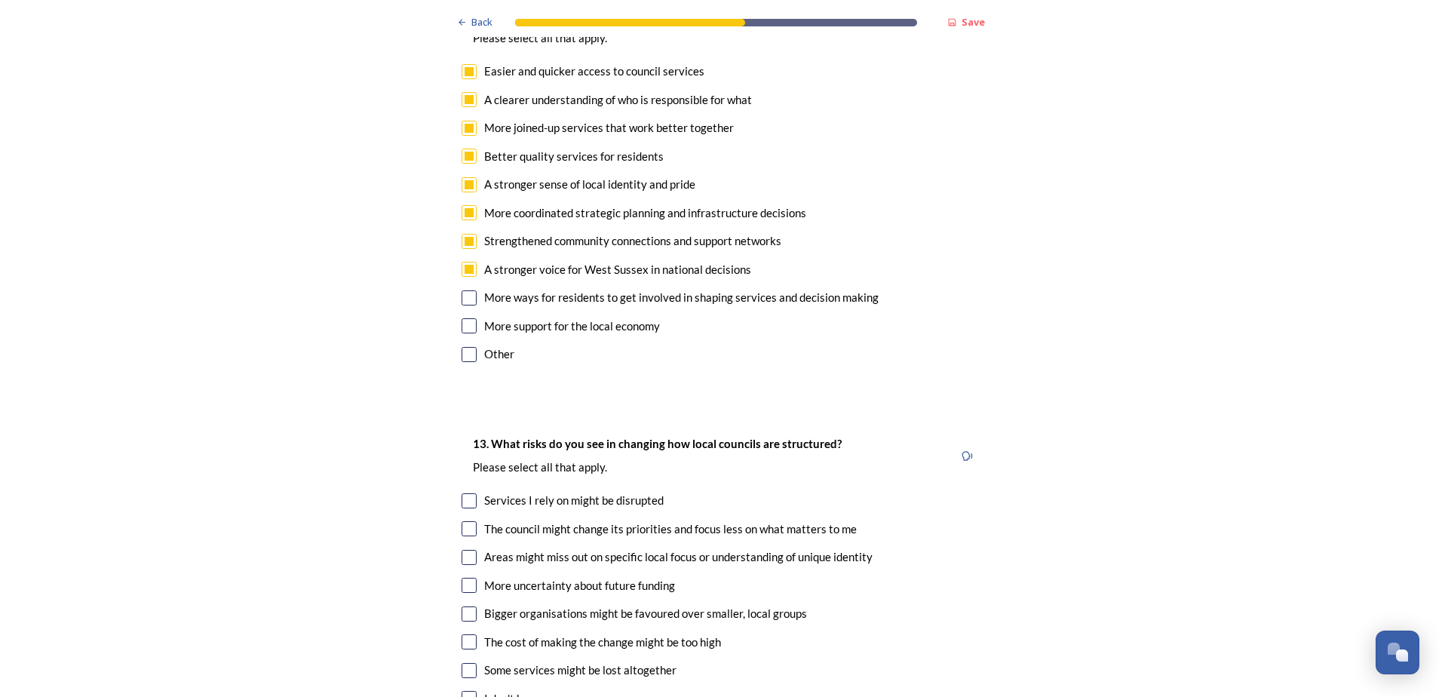
click at [463, 607] on input "checkbox" at bounding box center [469, 614] width 15 height 15
checkbox input "true"
click at [469, 634] on input "checkbox" at bounding box center [469, 641] width 15 height 15
checkbox input "true"
click at [463, 493] on input "checkbox" at bounding box center [469, 500] width 15 height 15
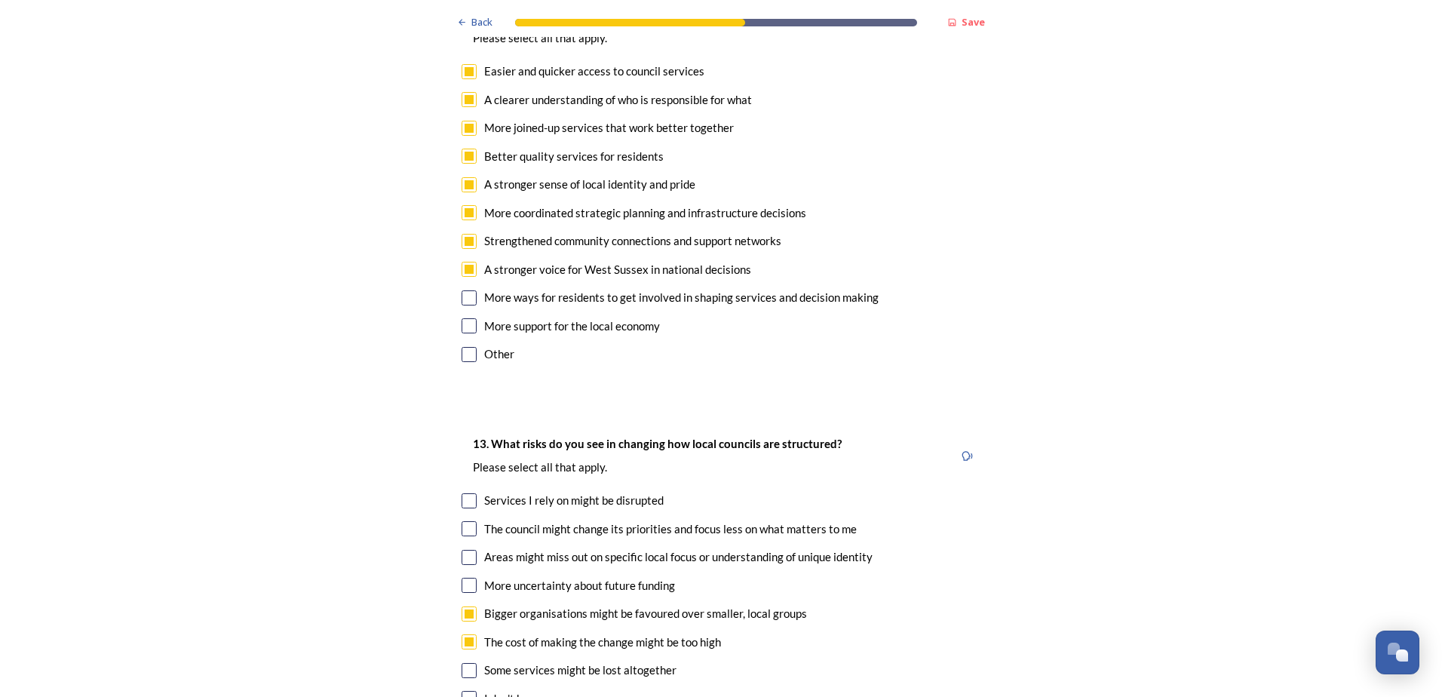
checkbox input "true"
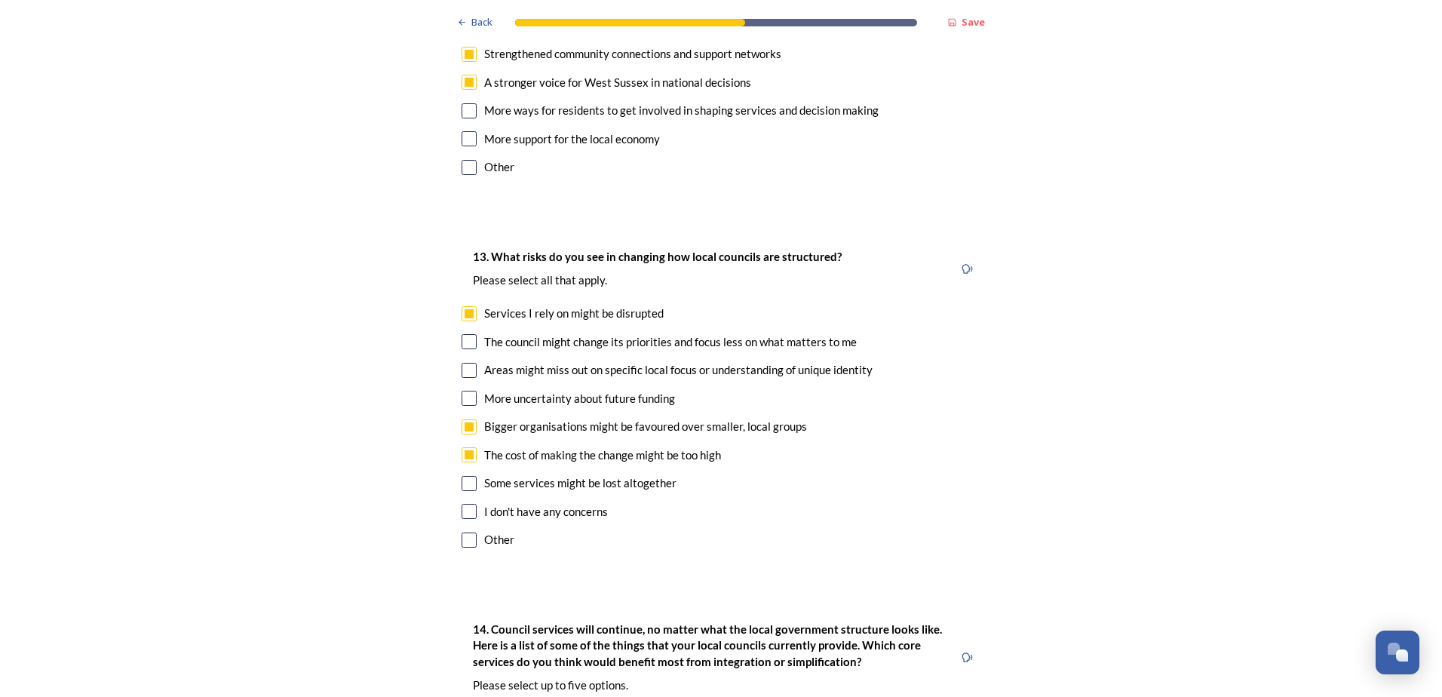
scroll to position [3093, 0]
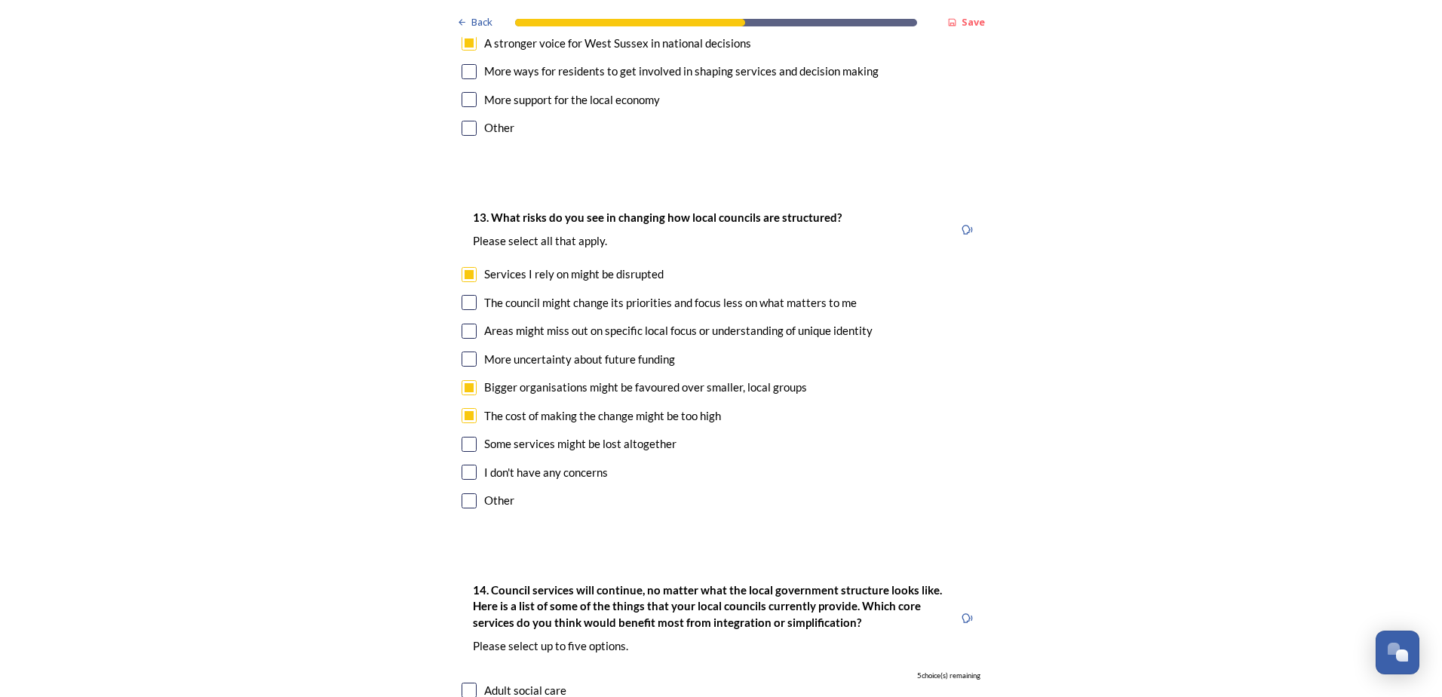
click at [465, 324] on input "checkbox" at bounding box center [469, 331] width 15 height 15
checkbox input "true"
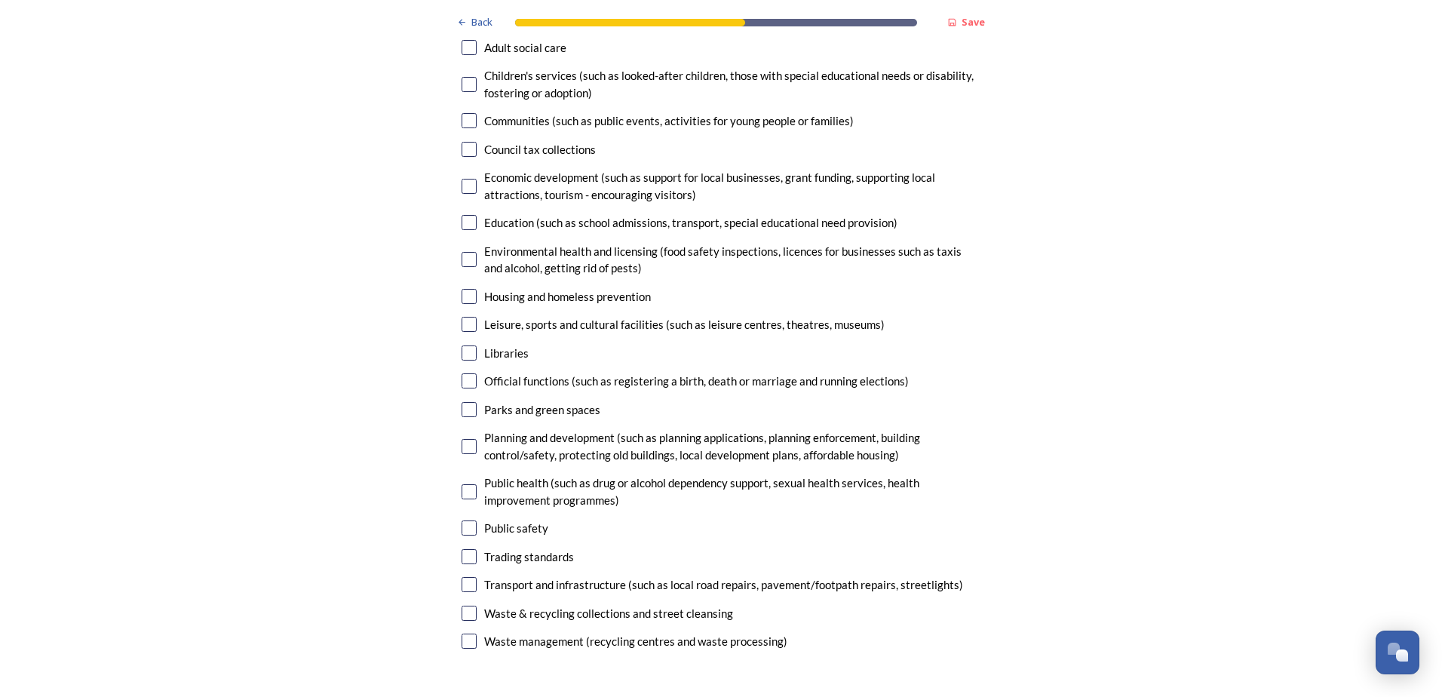
scroll to position [3772, 0]
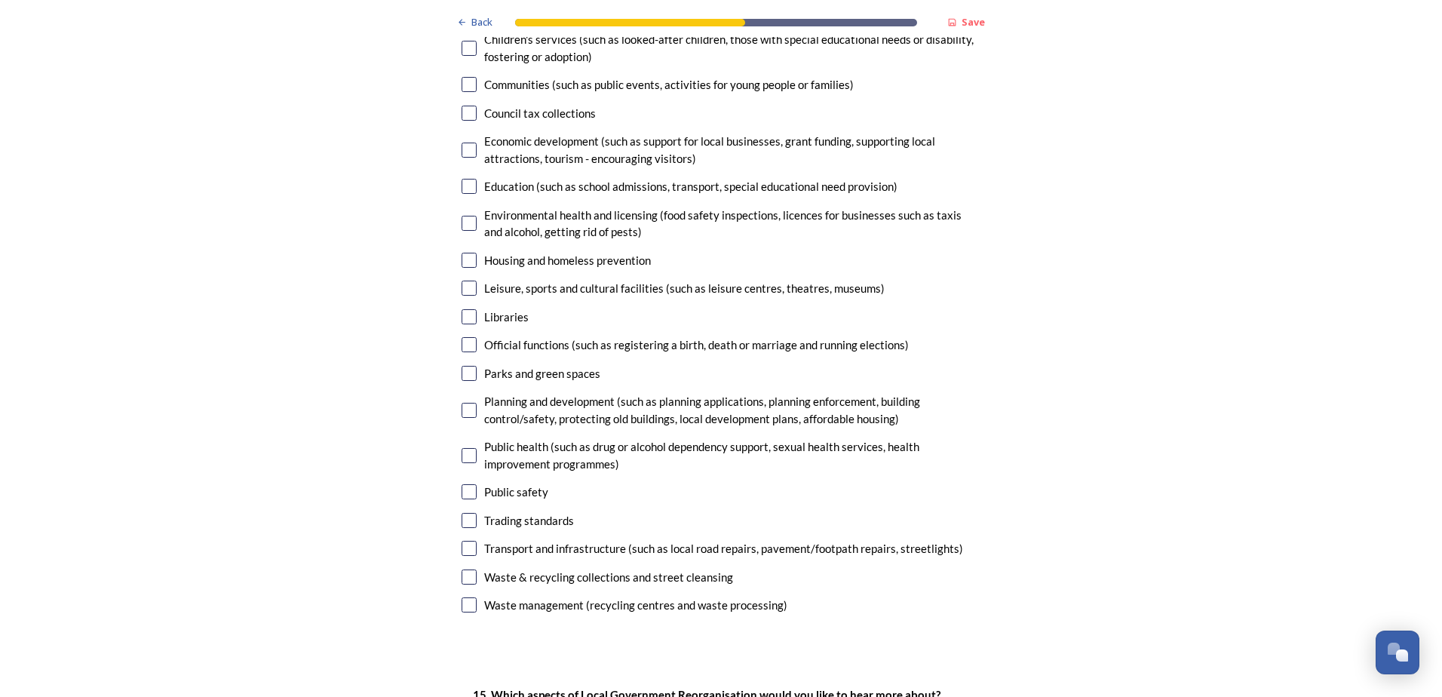
click at [462, 513] on input "checkbox" at bounding box center [469, 520] width 15 height 15
checkbox input "true"
click at [465, 484] on input "checkbox" at bounding box center [469, 491] width 15 height 15
checkbox input "true"
click at [463, 541] on input "checkbox" at bounding box center [469, 548] width 15 height 15
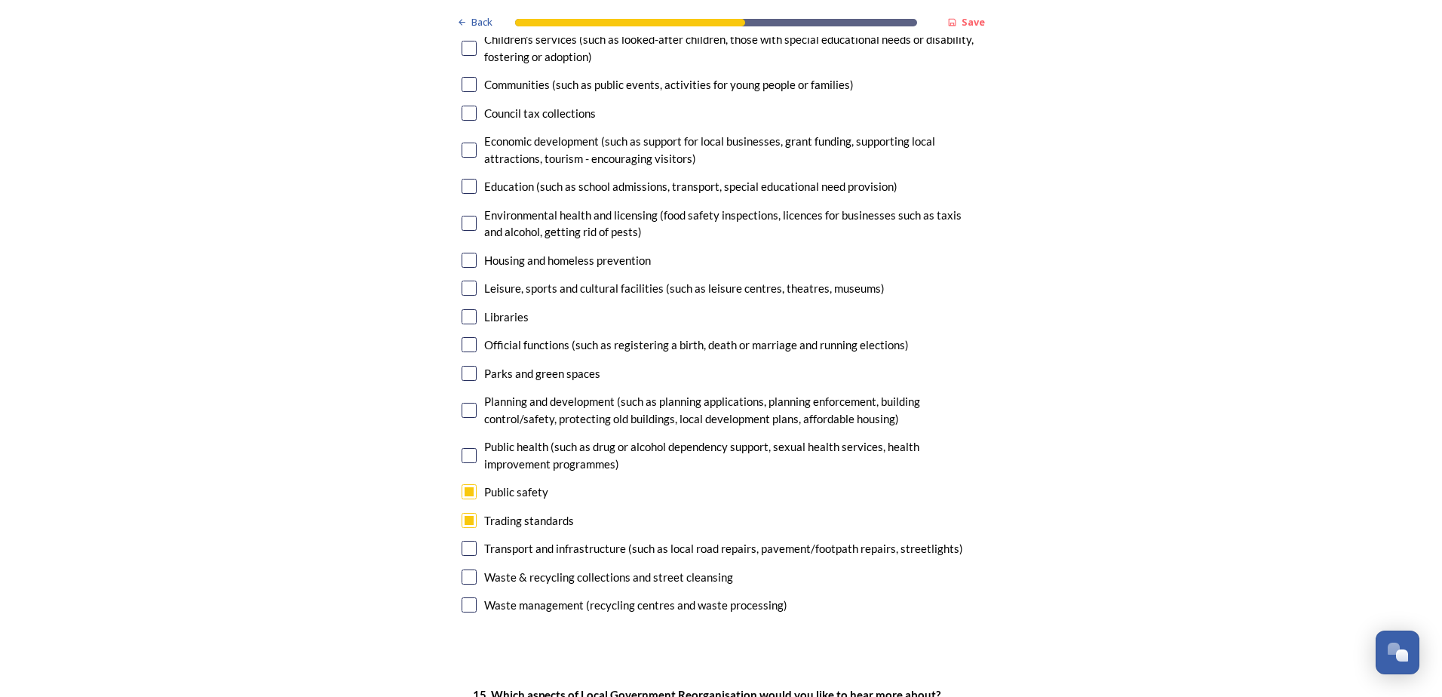
checkbox input "true"
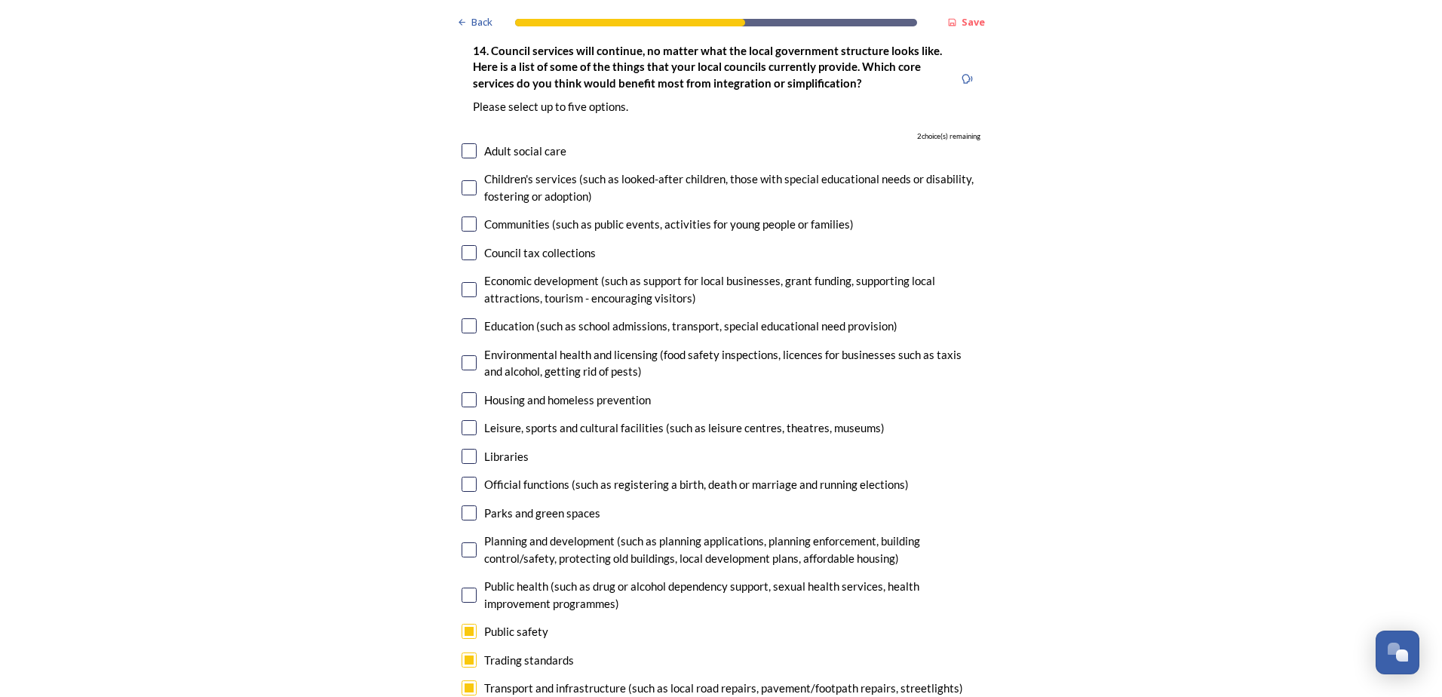
scroll to position [3621, 0]
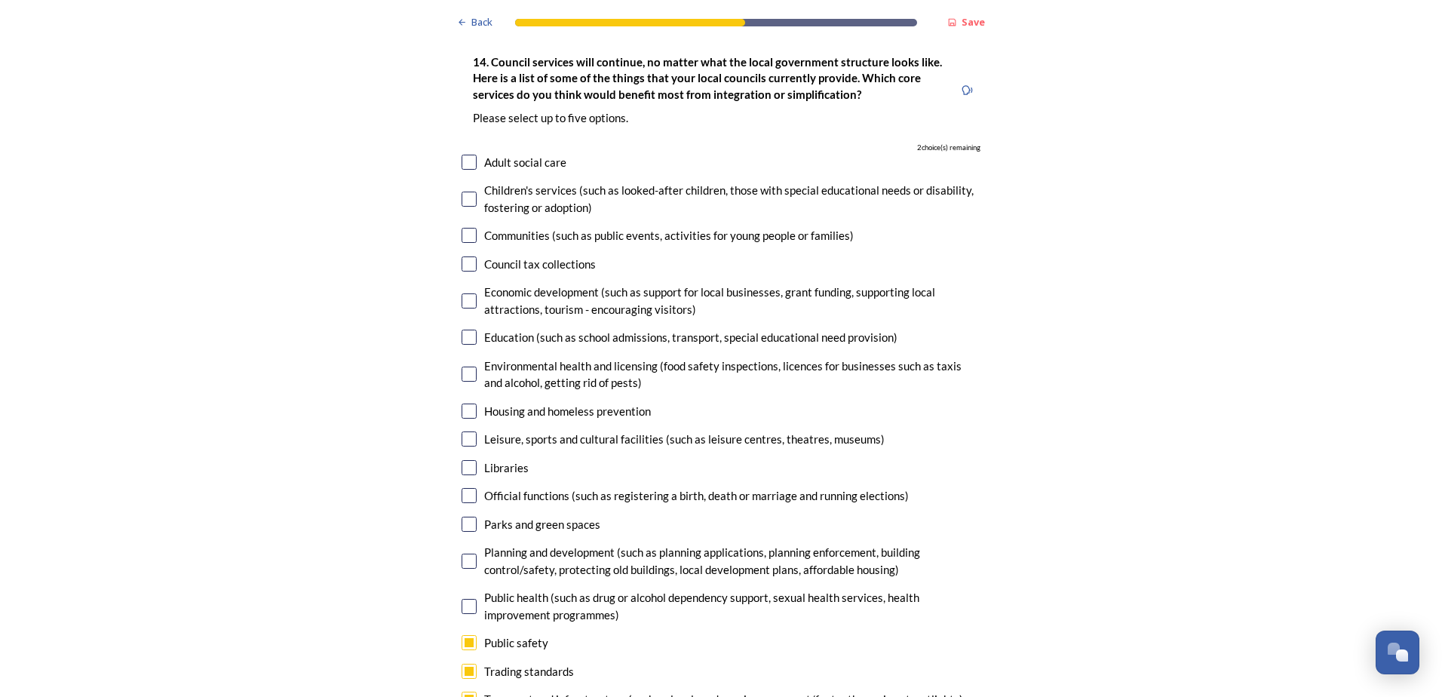
click at [462, 404] on input "checkbox" at bounding box center [469, 411] width 15 height 15
checkbox input "true"
click at [468, 554] on input "checkbox" at bounding box center [469, 561] width 15 height 15
checkbox input "true"
click at [465, 599] on input "checkbox" at bounding box center [469, 606] width 15 height 15
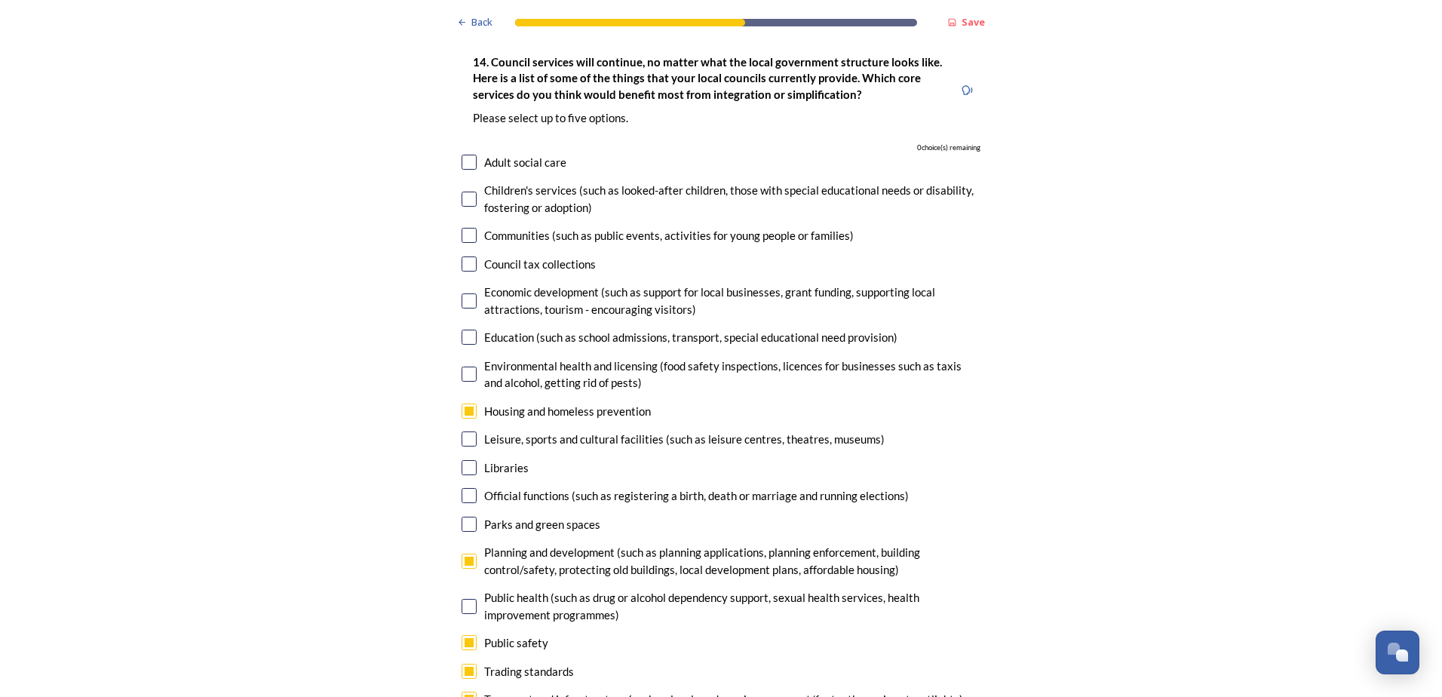
checkbox input "false"
click at [462, 256] on input "checkbox" at bounding box center [469, 263] width 15 height 15
checkbox input "false"
click at [467, 155] on input "checkbox" at bounding box center [469, 162] width 15 height 15
checkbox input "false"
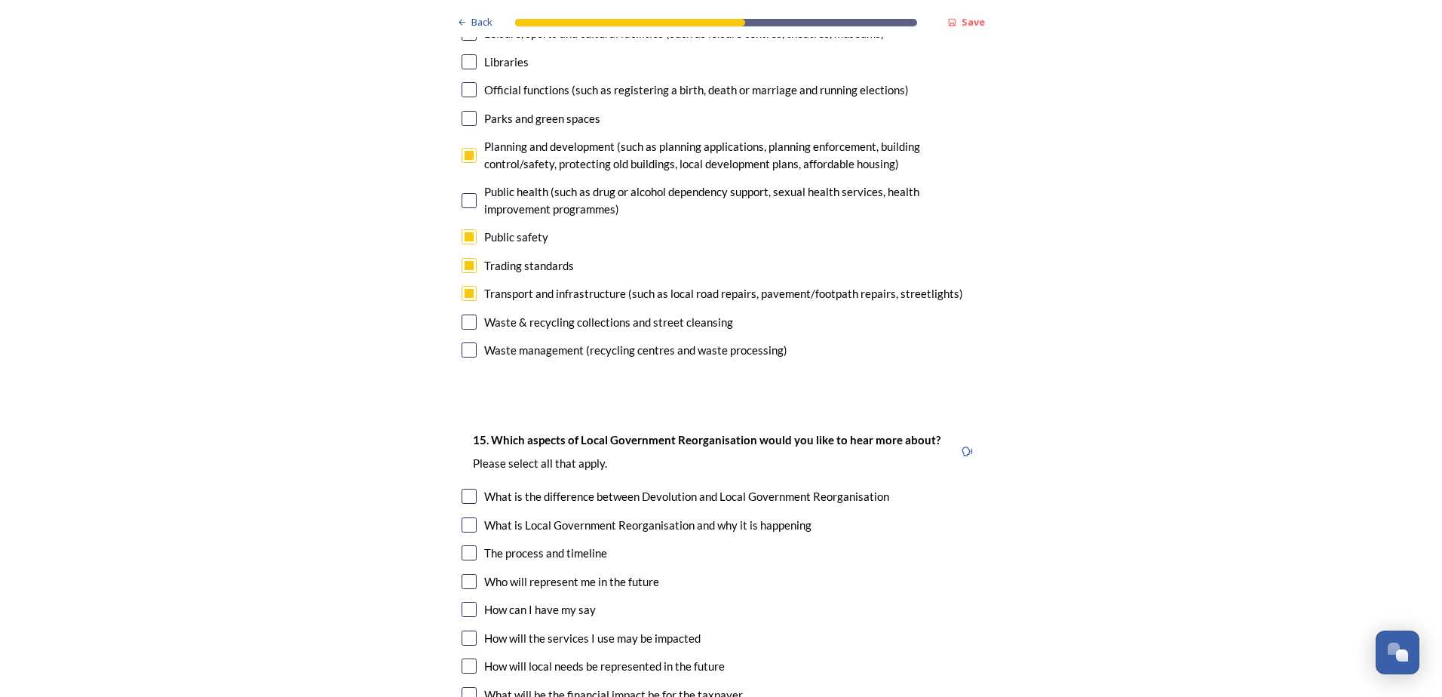
scroll to position [4149, 0]
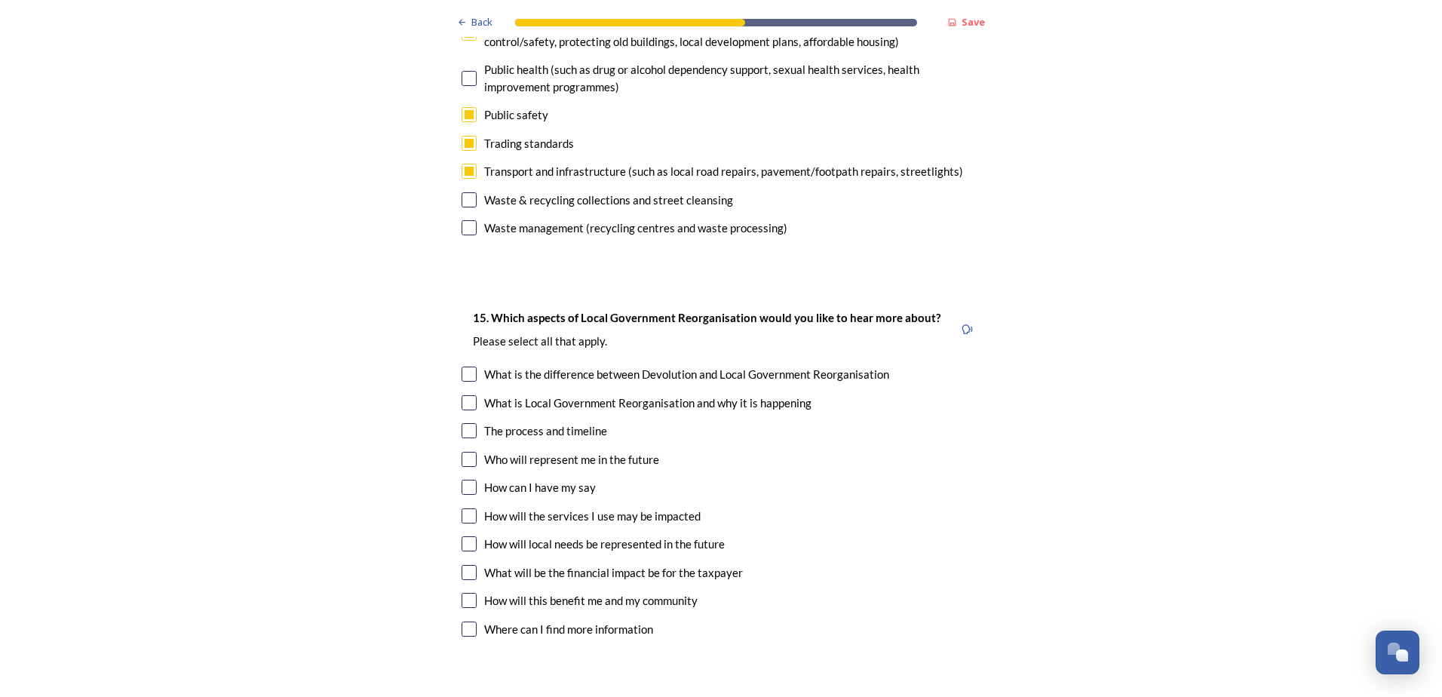
click at [465, 480] on input "checkbox" at bounding box center [469, 487] width 15 height 15
checkbox input "true"
click at [462, 452] on input "checkbox" at bounding box center [469, 459] width 15 height 15
checkbox input "true"
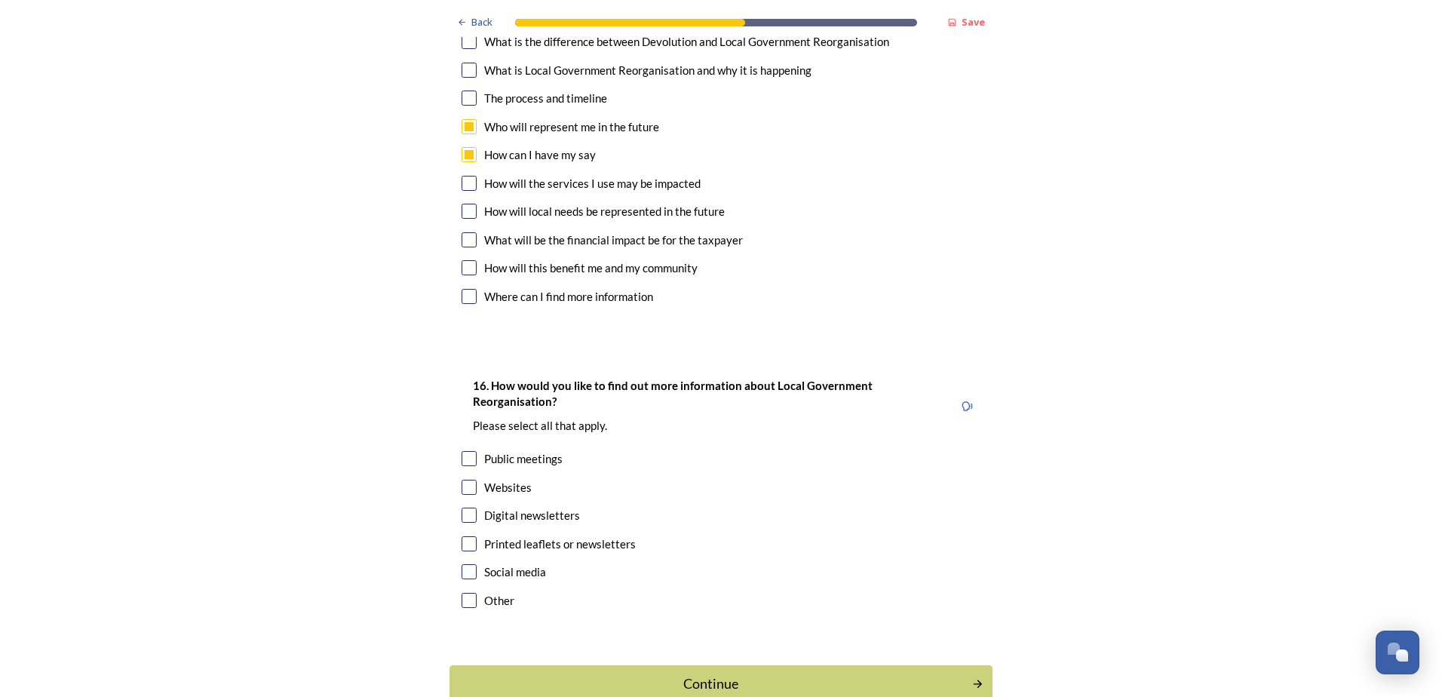
scroll to position [4496, 0]
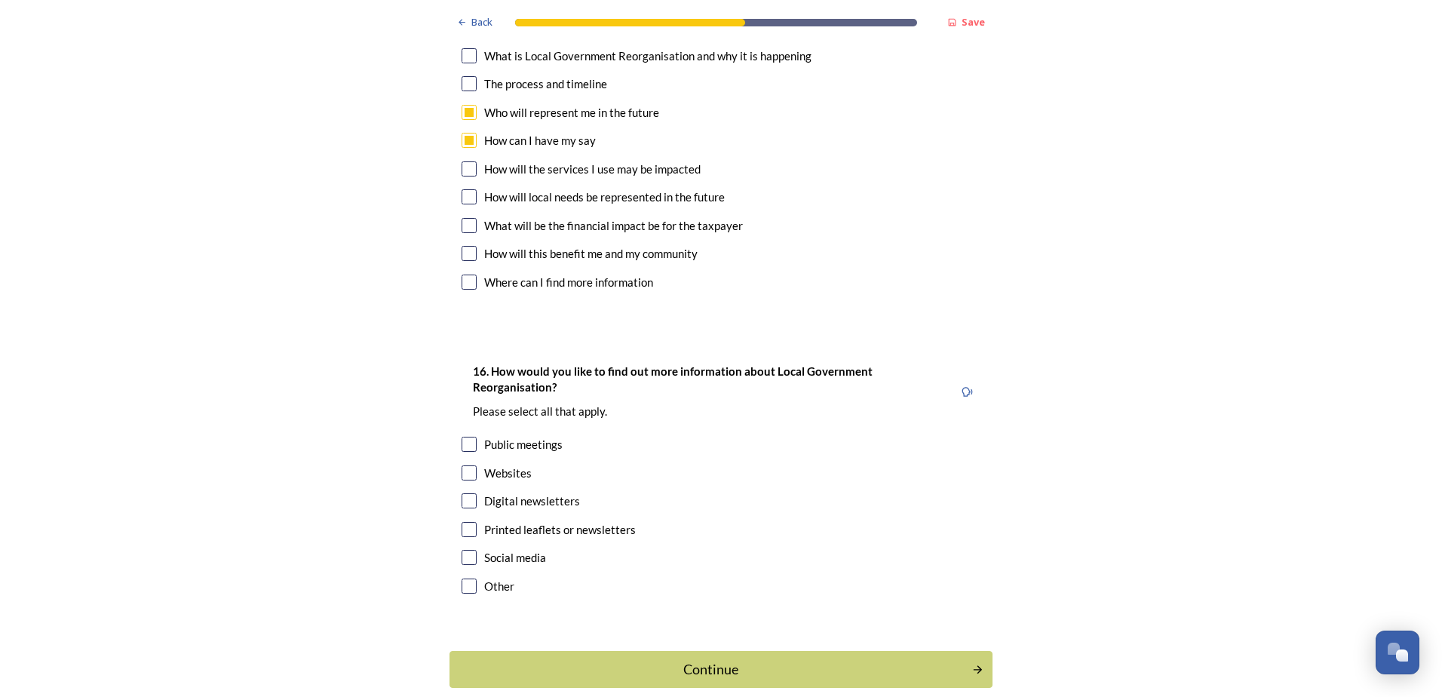
click at [465, 437] on input "checkbox" at bounding box center [469, 444] width 15 height 15
checkbox input "true"
click at [465, 522] on input "checkbox" at bounding box center [469, 529] width 15 height 15
checkbox input "true"
click at [817, 659] on div "Continue" at bounding box center [711, 669] width 511 height 20
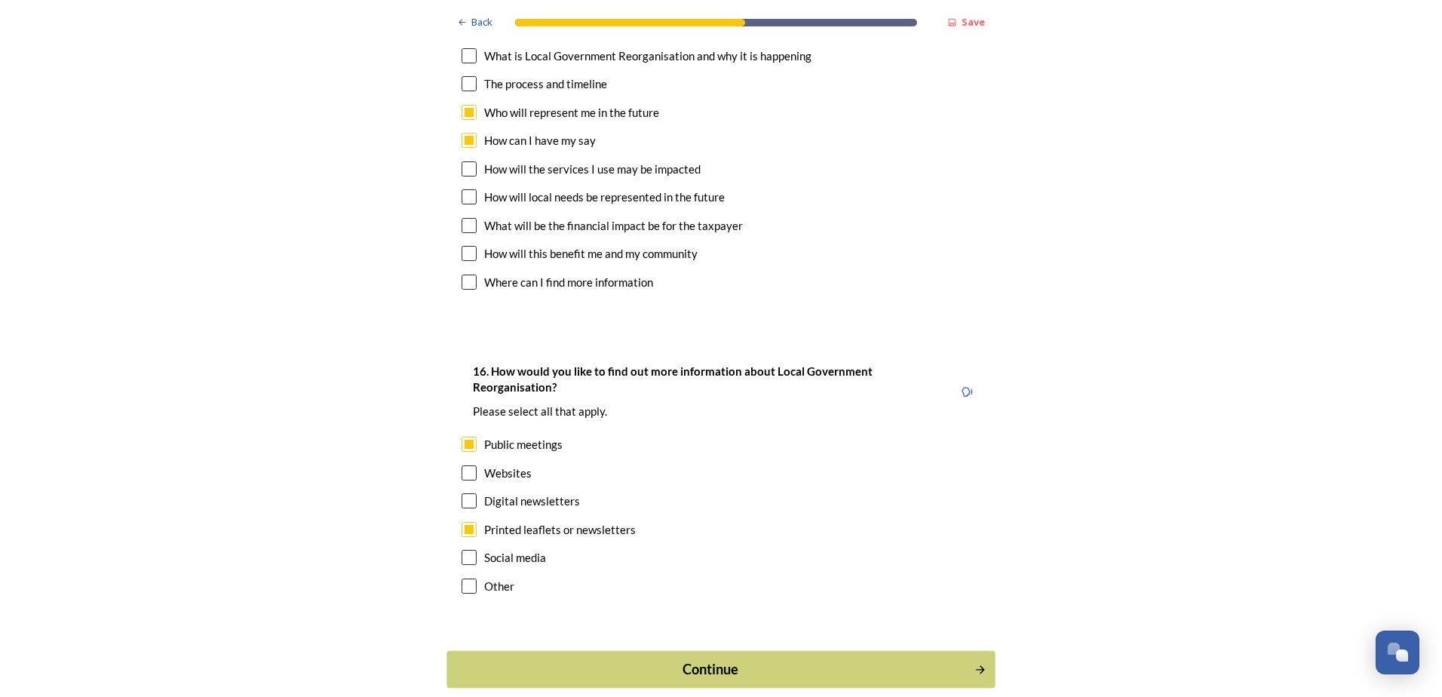
scroll to position [0, 0]
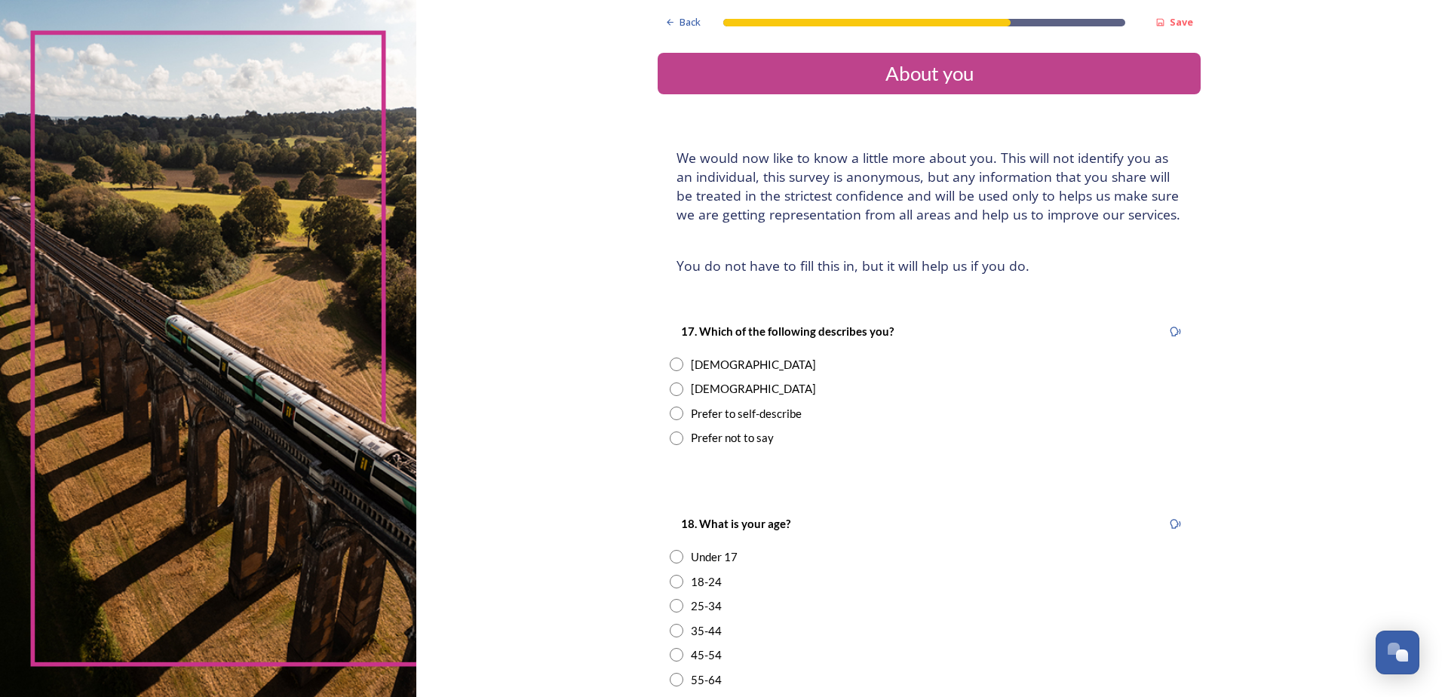
click at [670, 367] on input "radio" at bounding box center [677, 365] width 14 height 14
radio input "true"
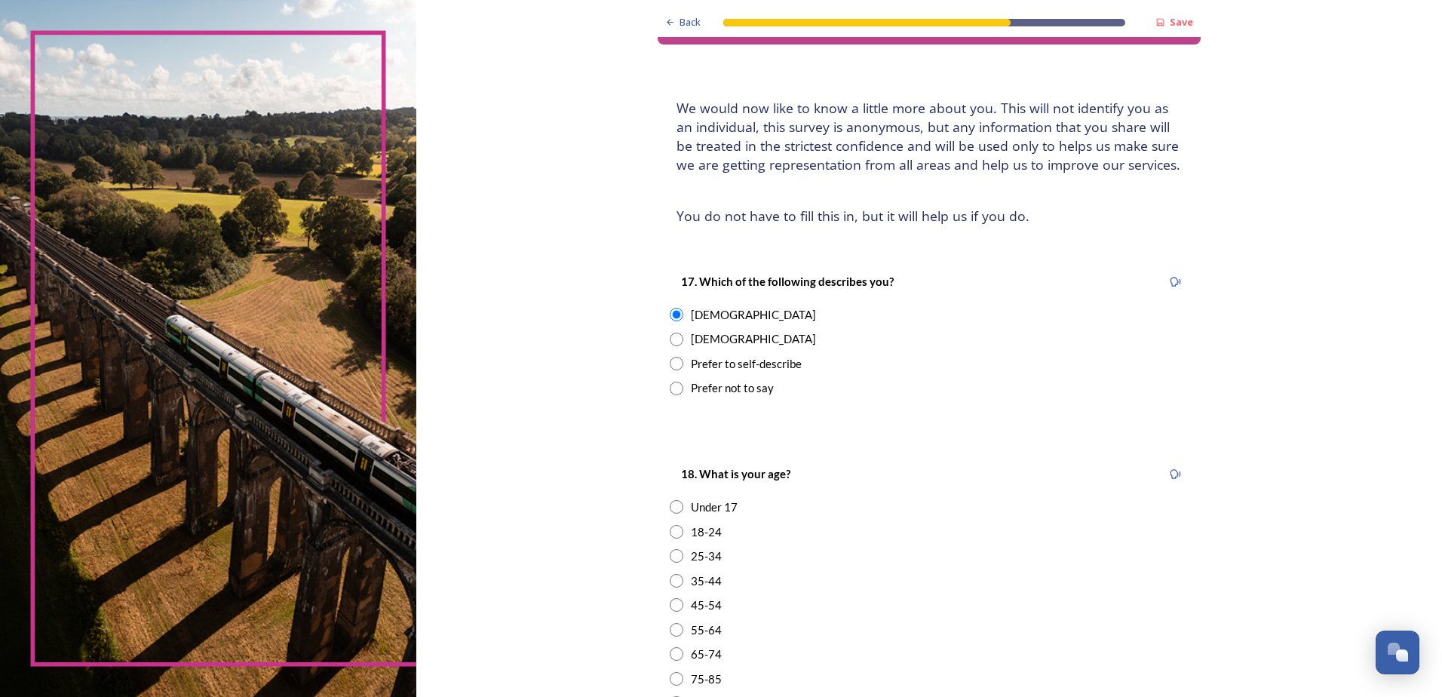
scroll to position [75, 0]
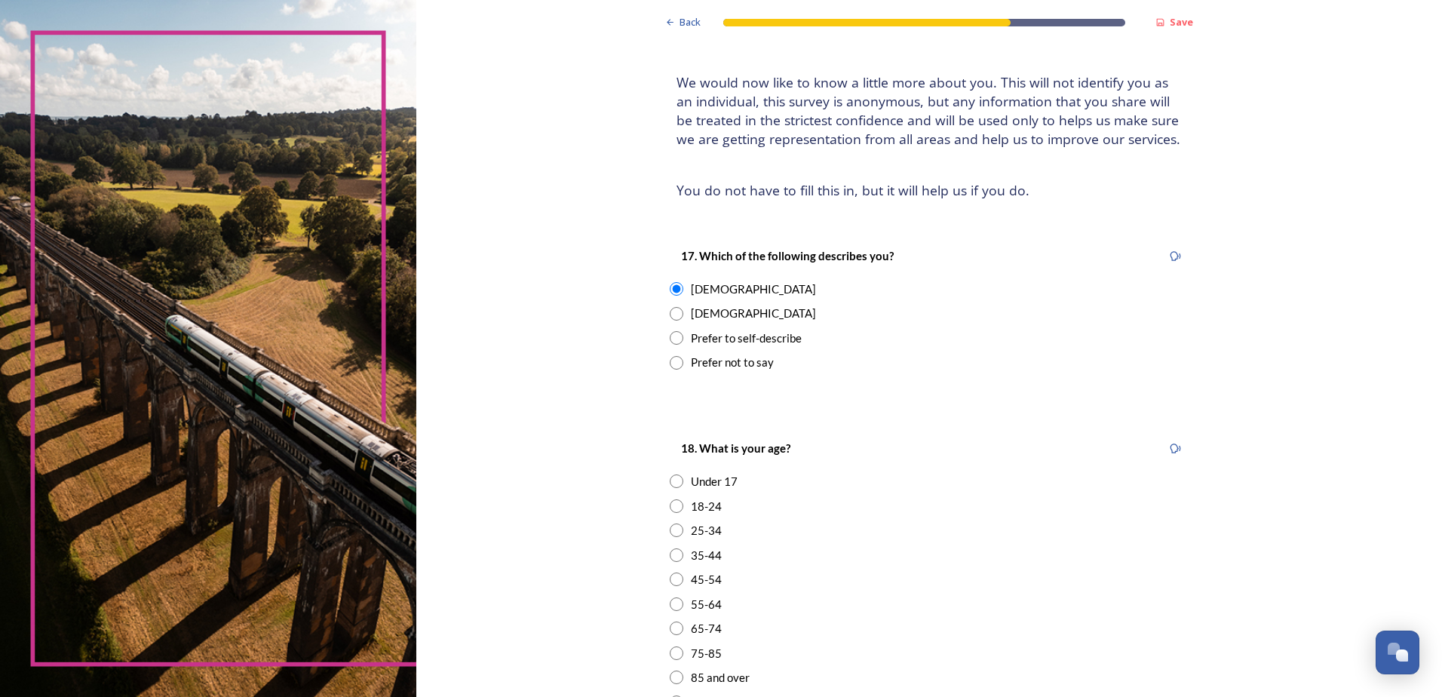
click at [670, 599] on input "radio" at bounding box center [677, 604] width 14 height 14
radio input "true"
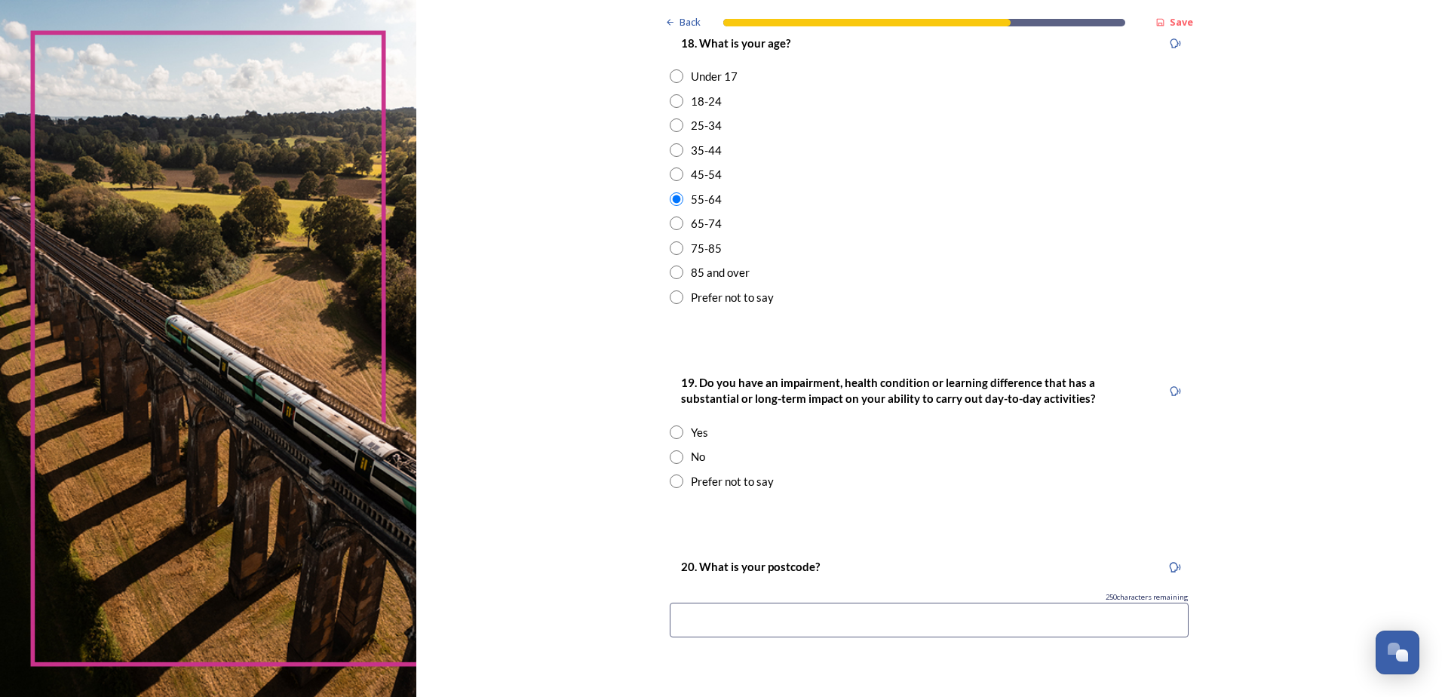
scroll to position [528, 0]
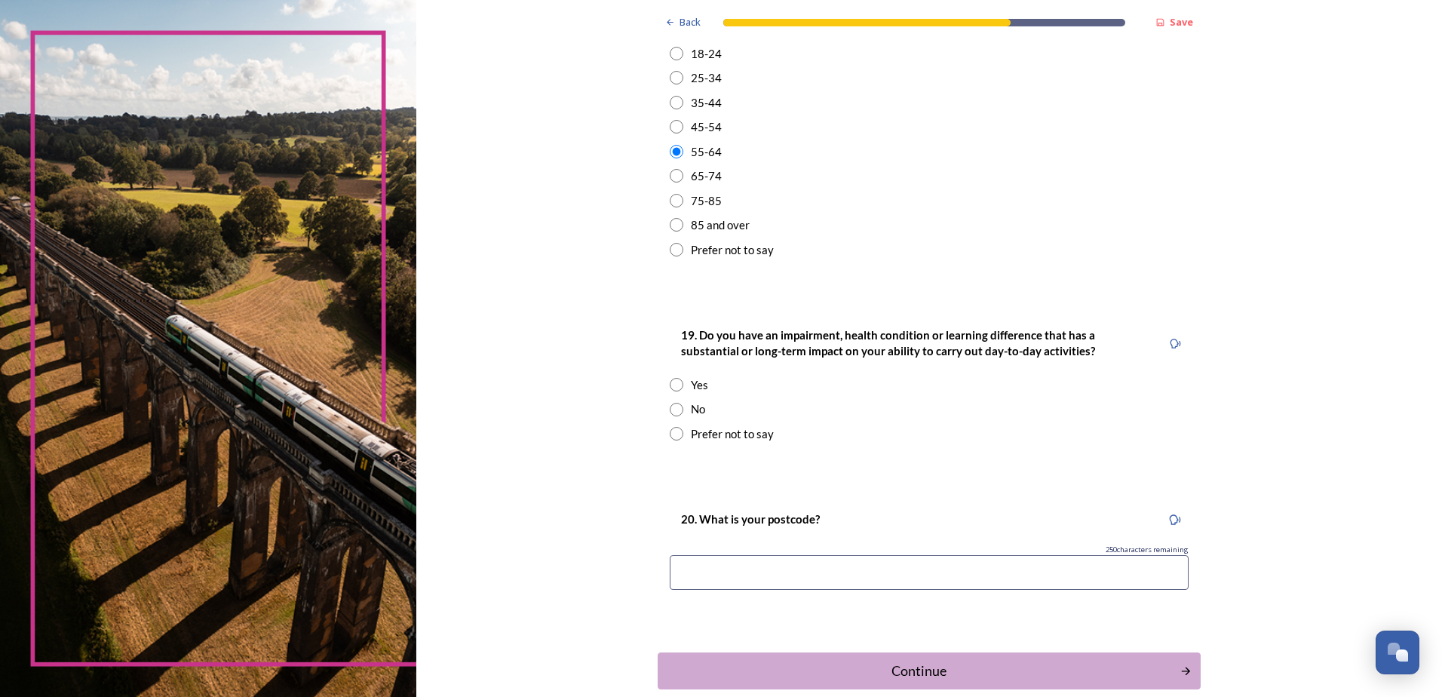
click at [670, 412] on input "radio" at bounding box center [677, 410] width 14 height 14
radio input "true"
click at [753, 577] on input at bounding box center [929, 572] width 519 height 35
type input "BN18 9DJ"
click at [933, 664] on div "Continue" at bounding box center [919, 671] width 511 height 20
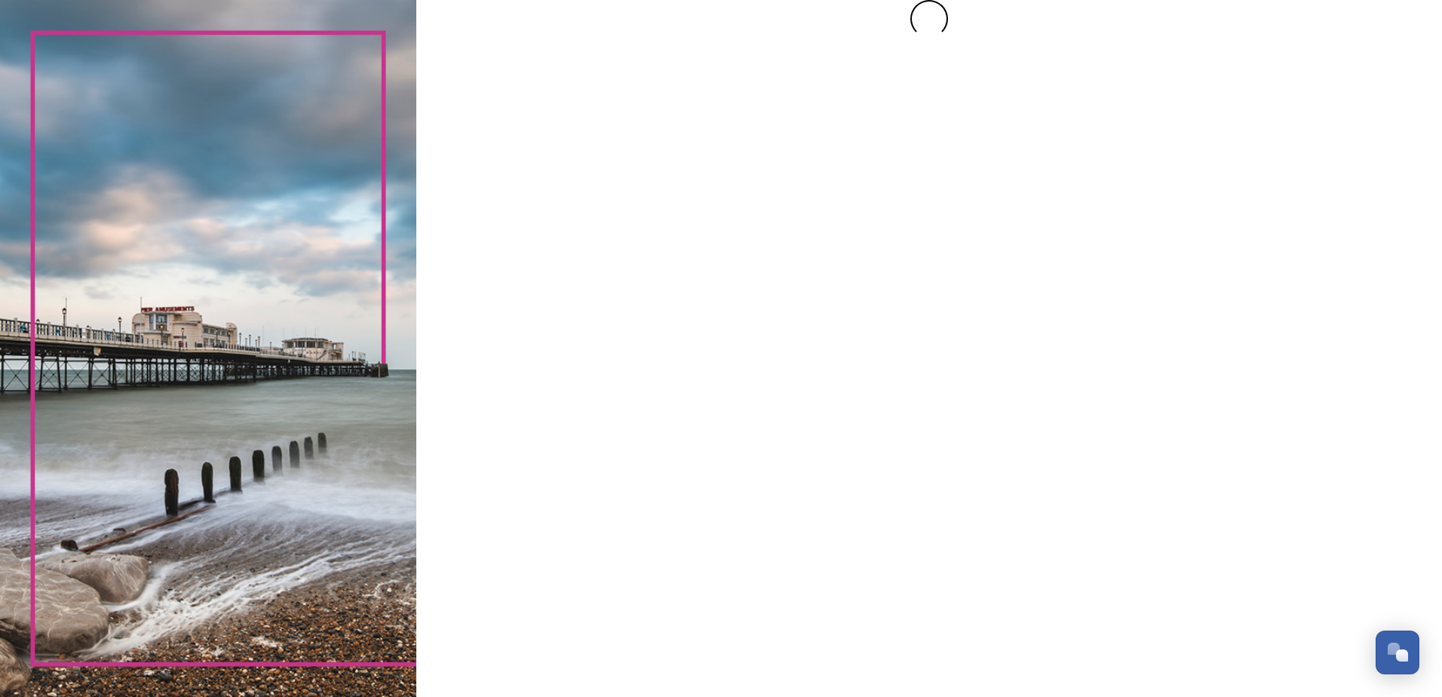
scroll to position [0, 0]
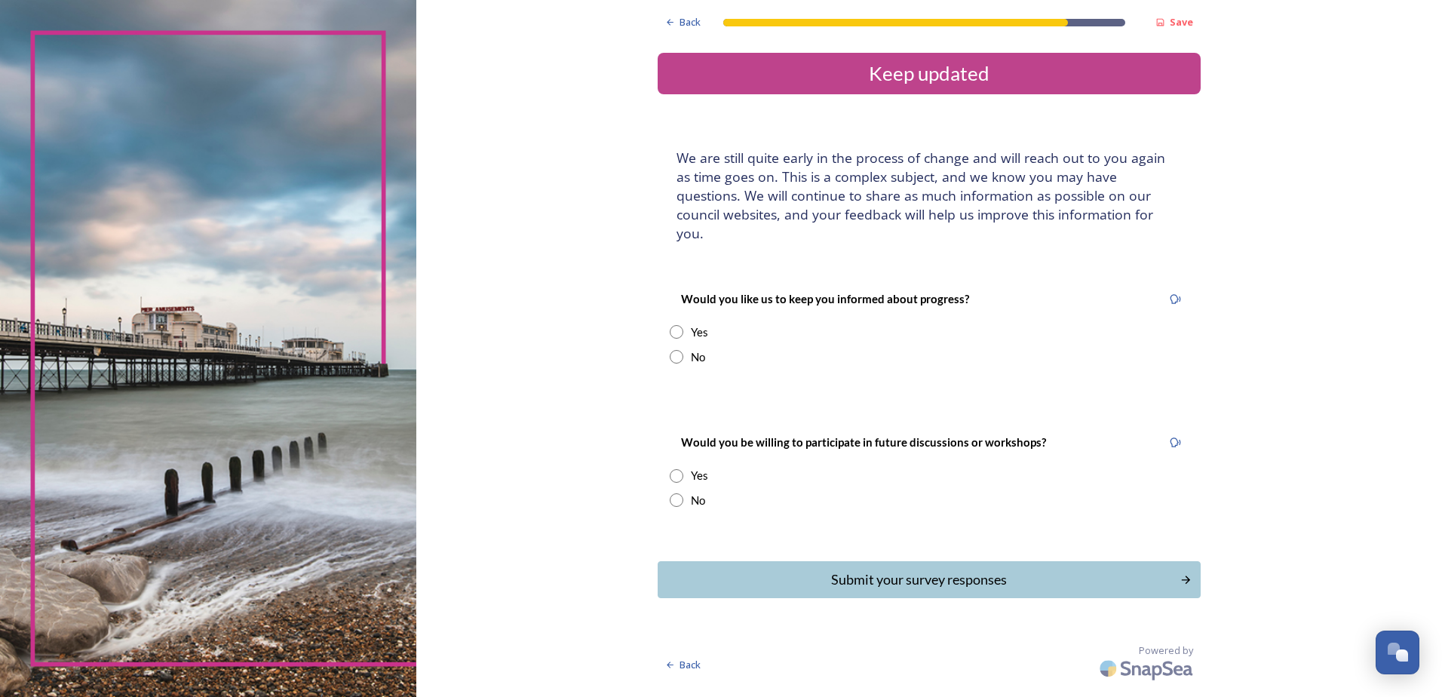
click at [675, 469] on input "radio" at bounding box center [677, 476] width 14 height 14
radio input "true"
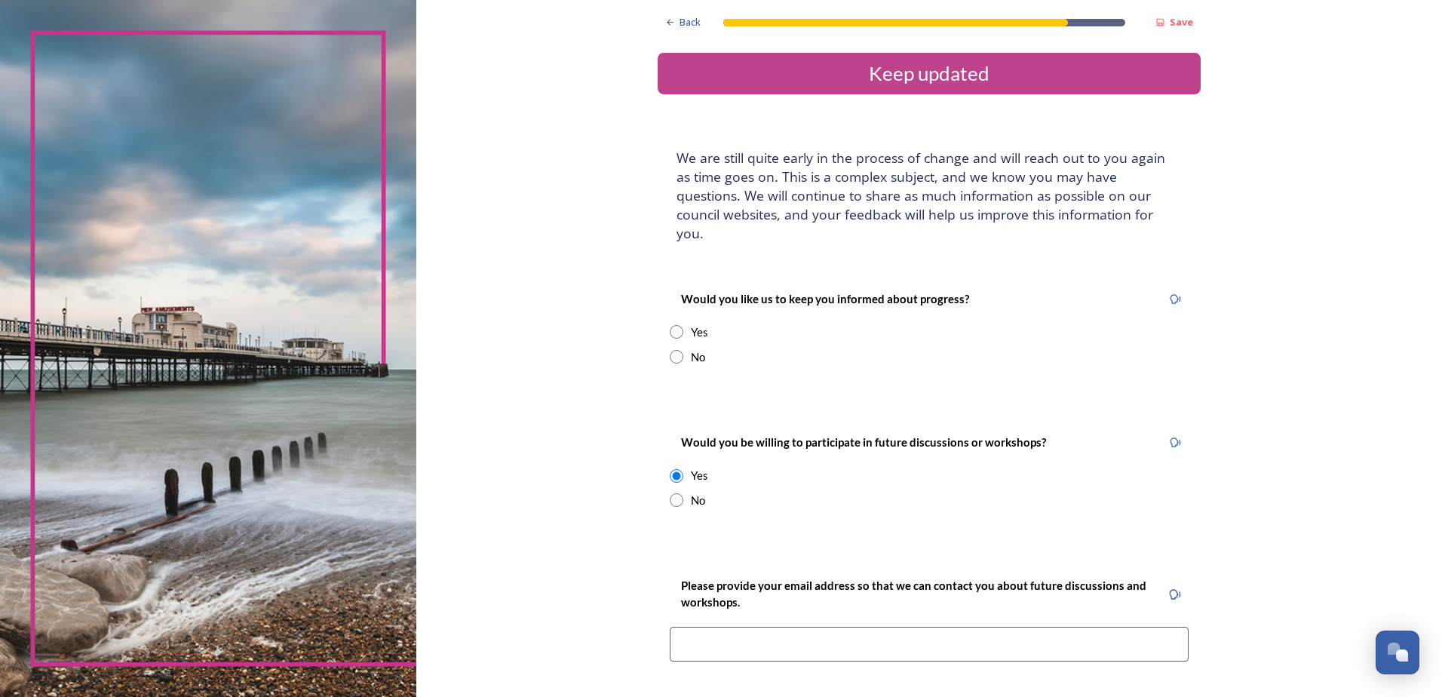
click at [671, 325] on input "radio" at bounding box center [677, 332] width 14 height 14
radio input "true"
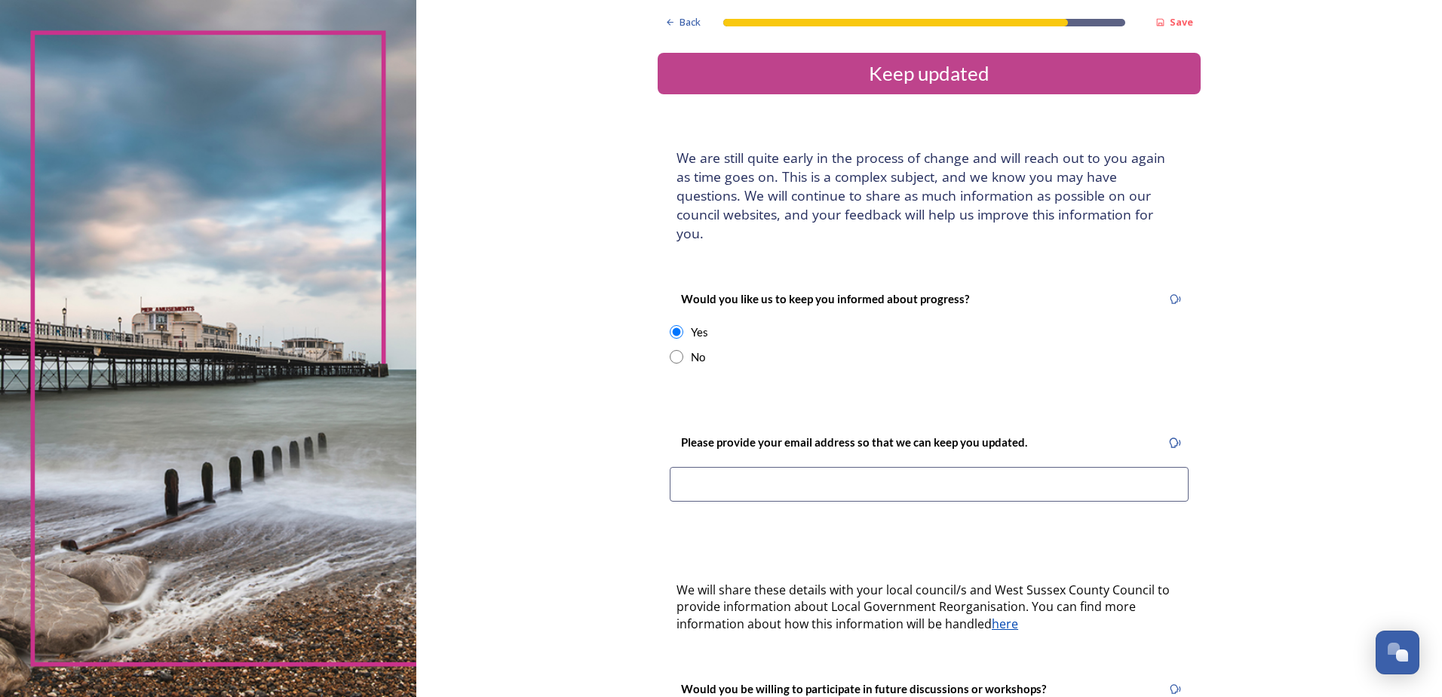
click at [741, 468] on input at bounding box center [929, 484] width 519 height 35
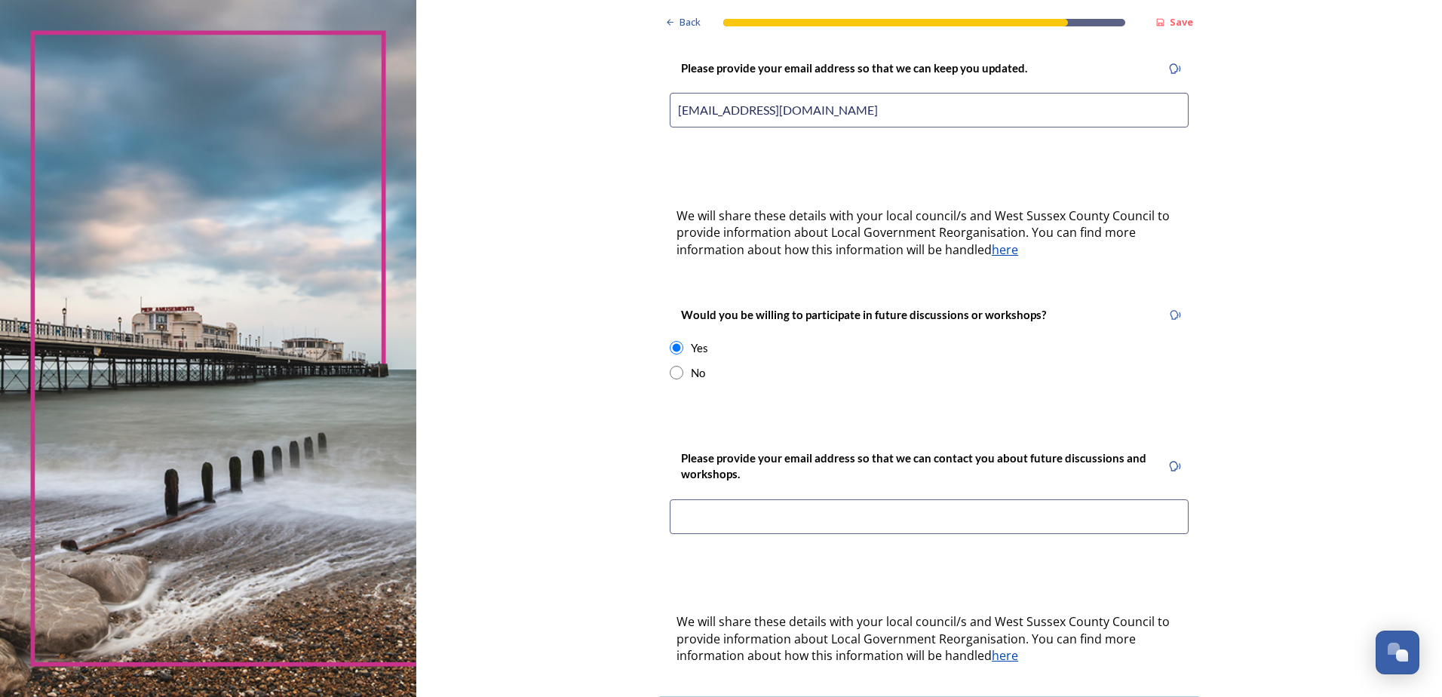
scroll to position [377, 0]
drag, startPoint x: 837, startPoint y: 85, endPoint x: 653, endPoint y: 98, distance: 185.3
click at [658, 98] on div "Please provide your email address so that we can keep you updated. [EMAIL_ADDRE…" at bounding box center [929, 95] width 543 height 109
type input "[EMAIL_ADDRESS][DOMAIN_NAME]"
click at [753, 501] on input at bounding box center [929, 513] width 519 height 35
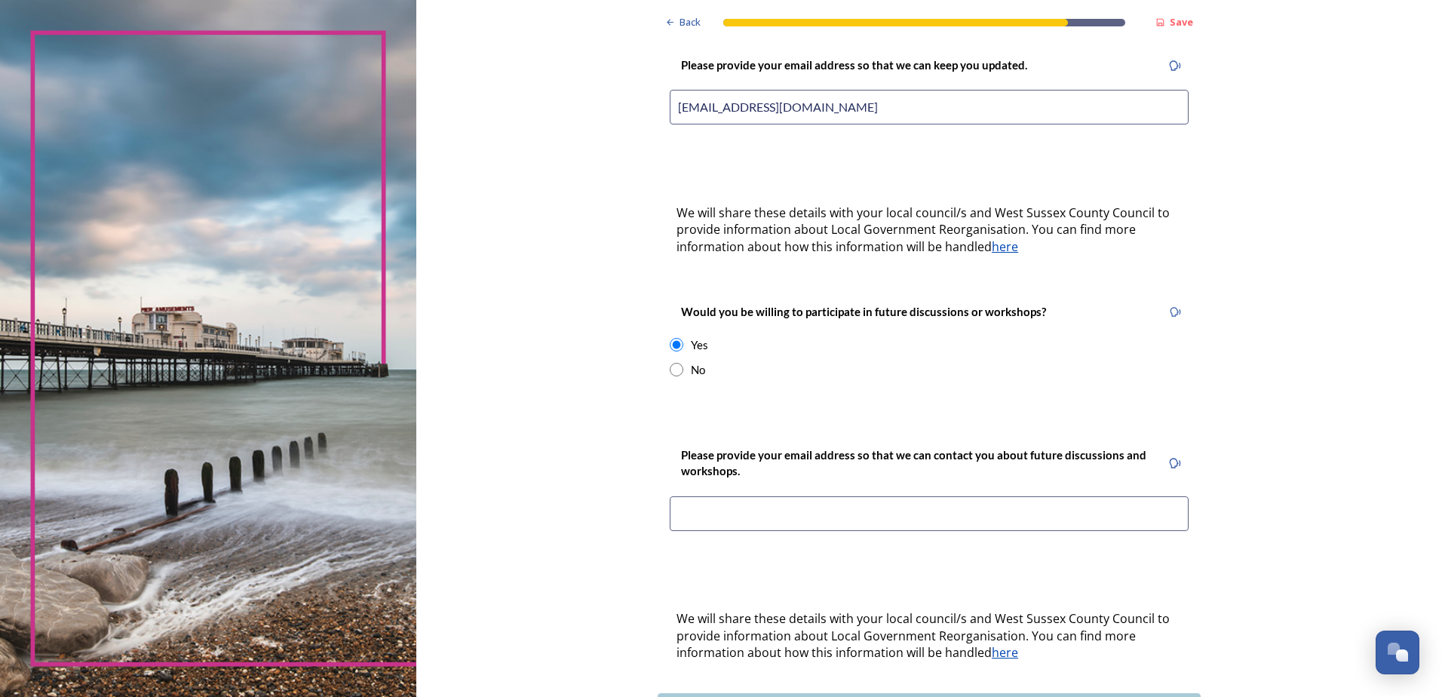
paste input "[EMAIL_ADDRESS][DOMAIN_NAME]"
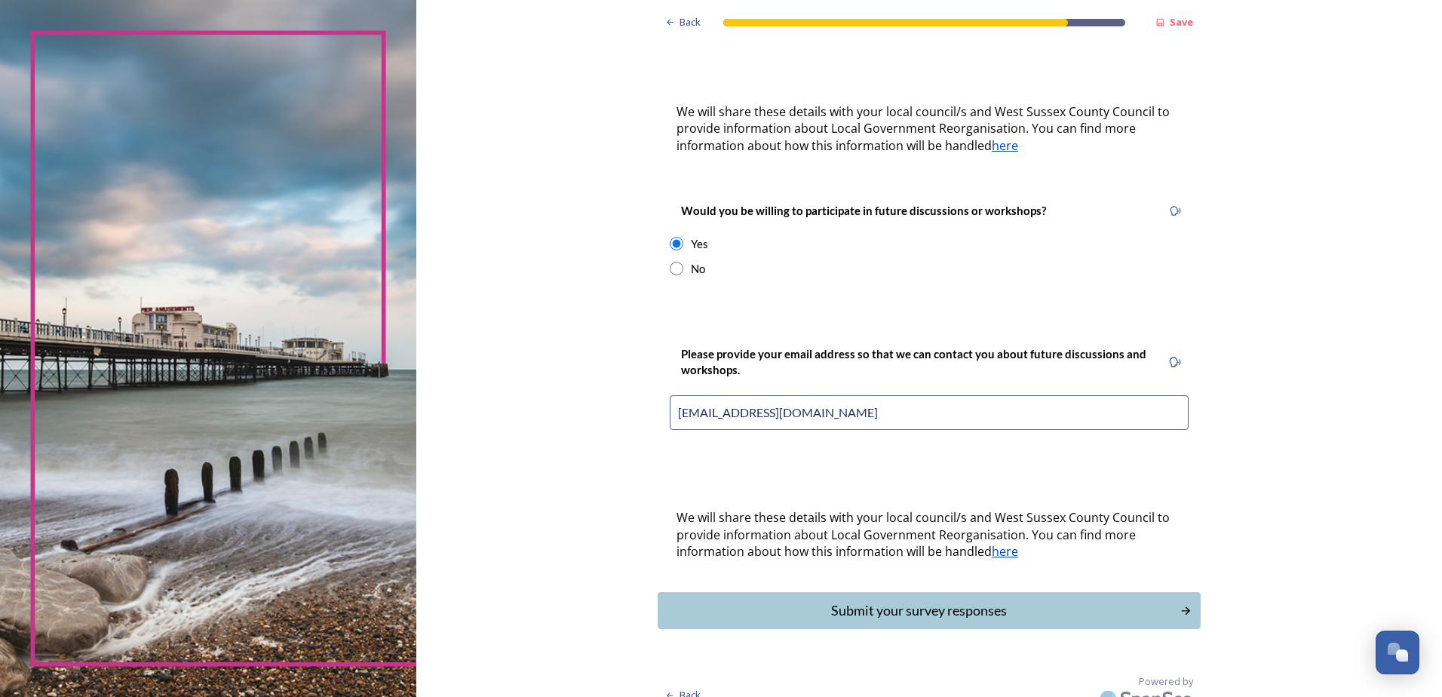
scroll to position [479, 0]
type input "[EMAIL_ADDRESS][DOMAIN_NAME]"
click at [991, 605] on button "Submit your survey responses" at bounding box center [929, 609] width 548 height 37
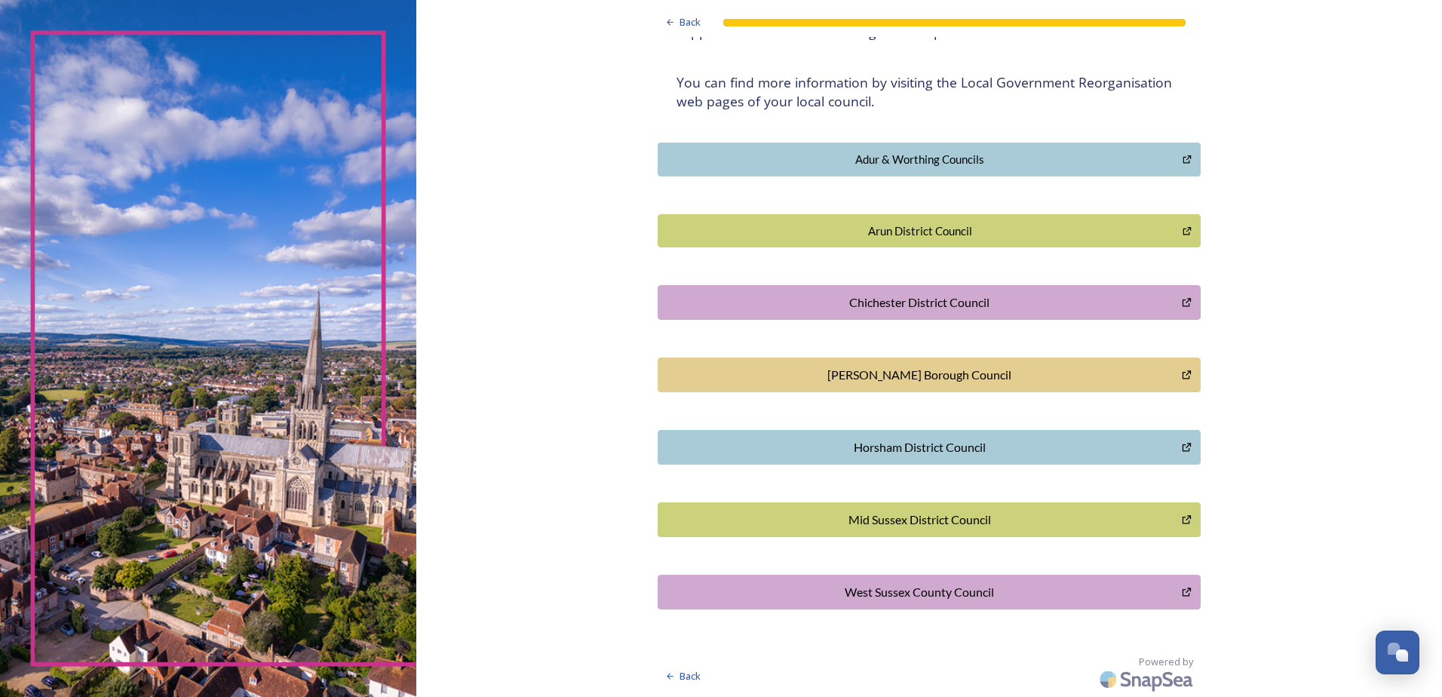
scroll to position [0, 0]
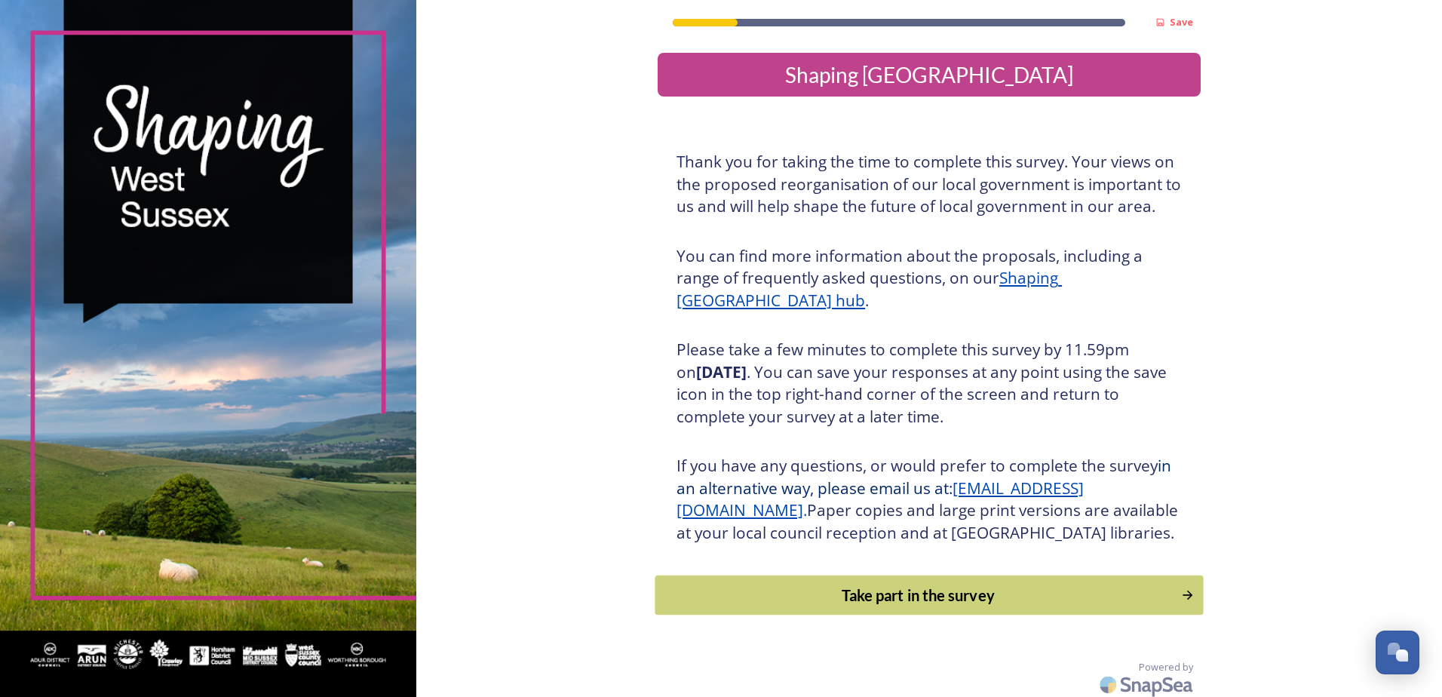
click at [1035, 607] on div "Take part in the survey" at bounding box center [919, 595] width 510 height 23
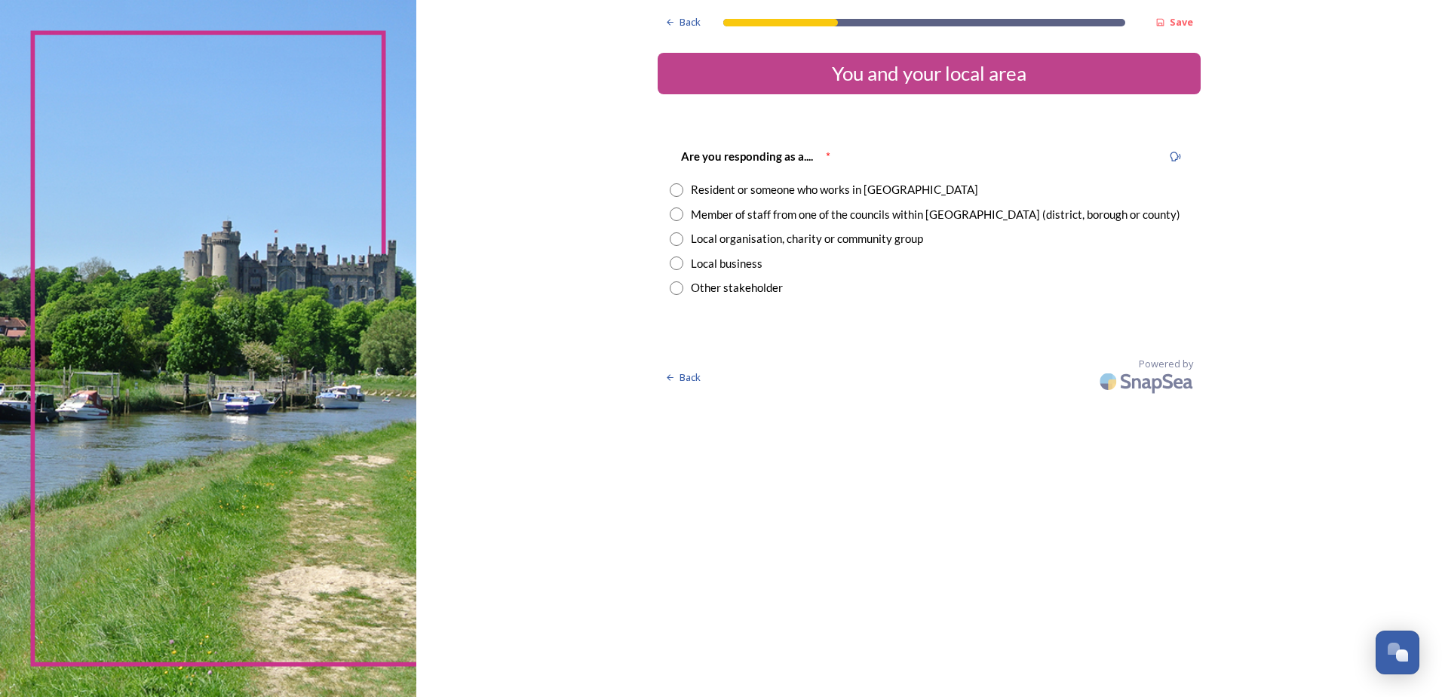
click at [674, 213] on input "radio" at bounding box center [677, 214] width 14 height 14
radio input "true"
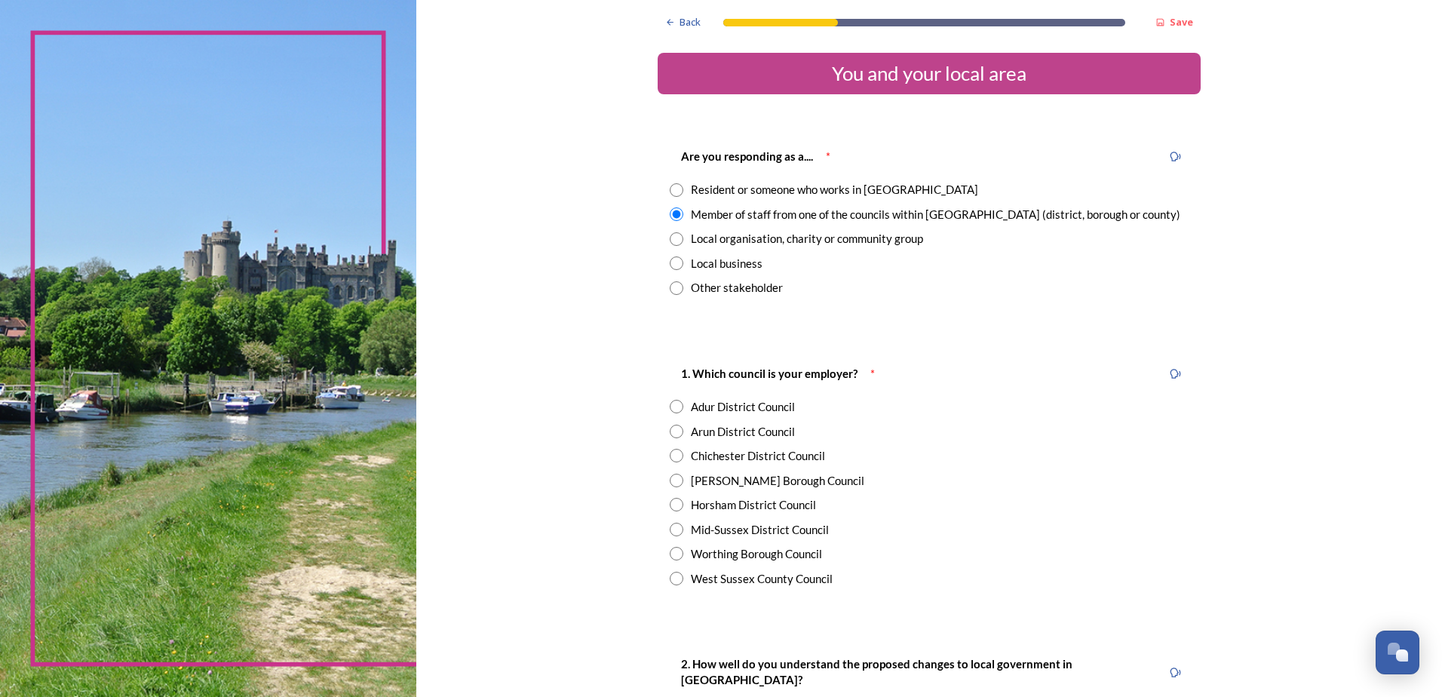
click at [670, 427] on input "radio" at bounding box center [677, 432] width 14 height 14
radio input "true"
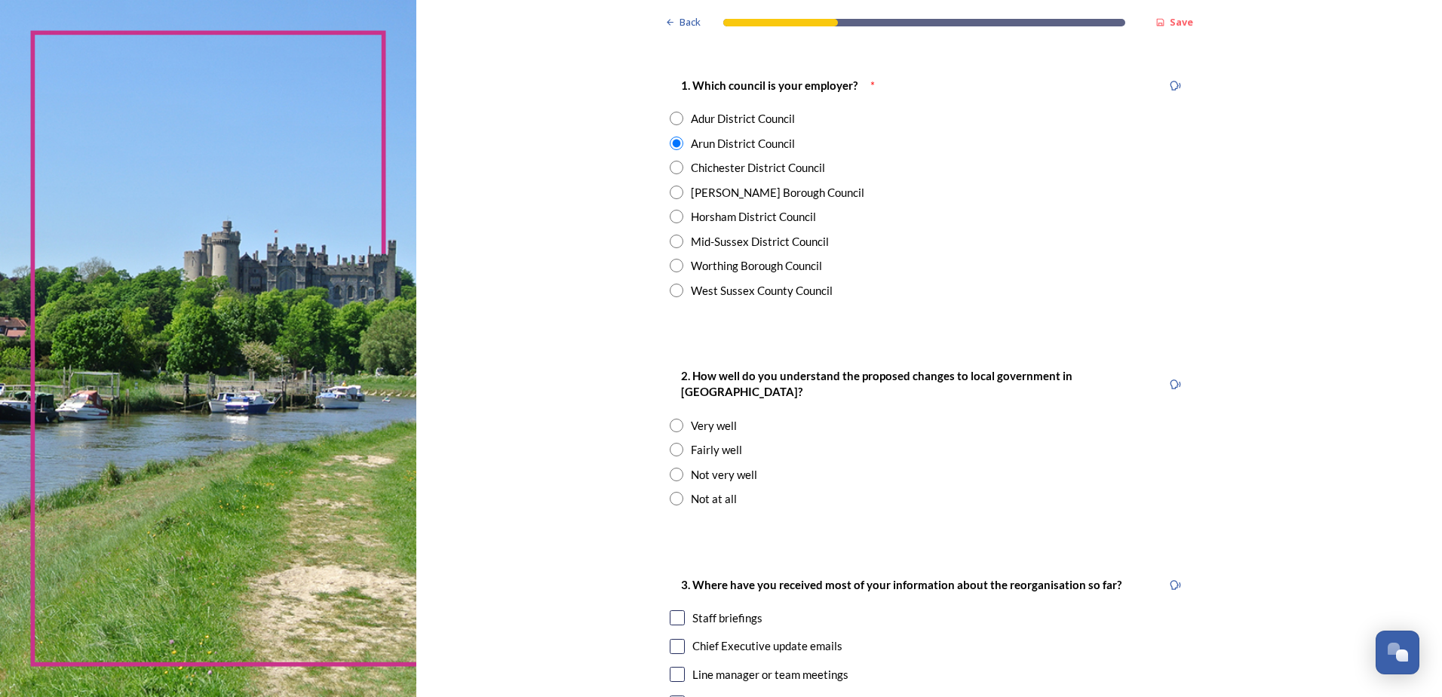
scroll to position [302, 0]
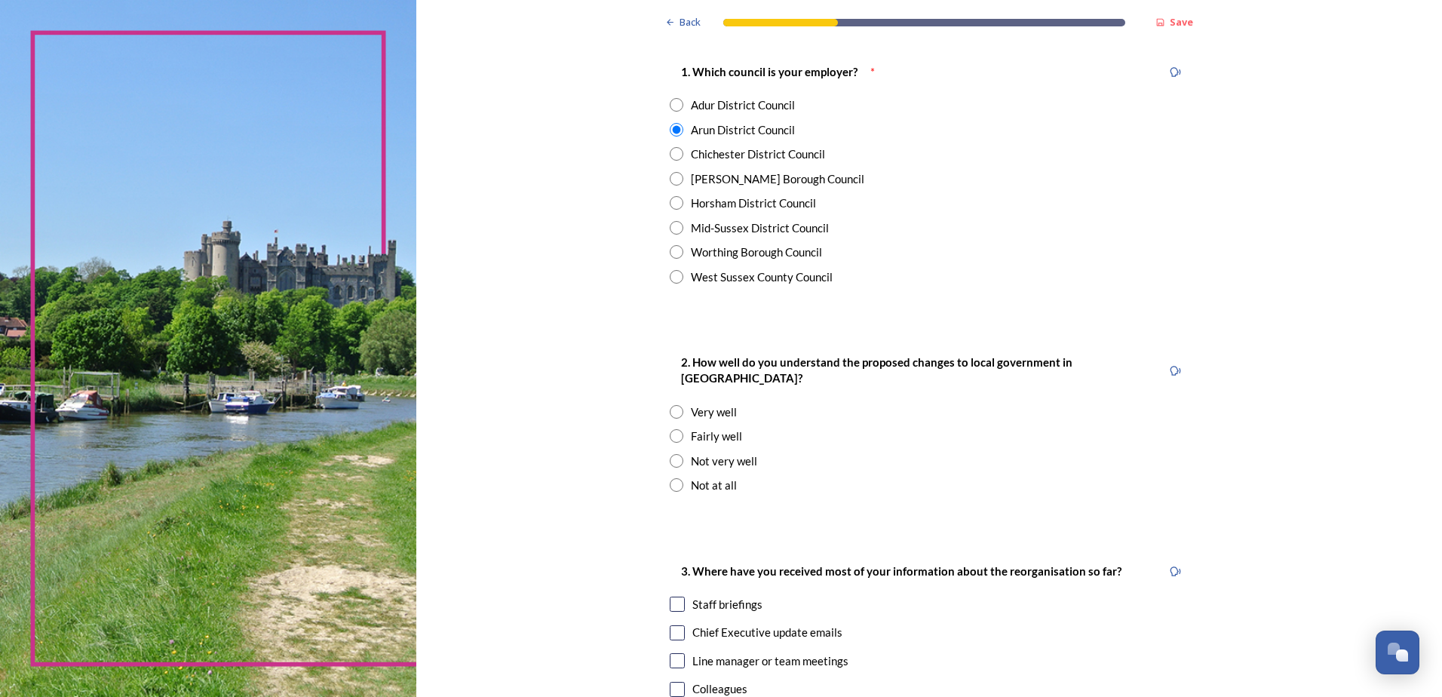
click at [670, 429] on input "radio" at bounding box center [677, 436] width 14 height 14
radio input "true"
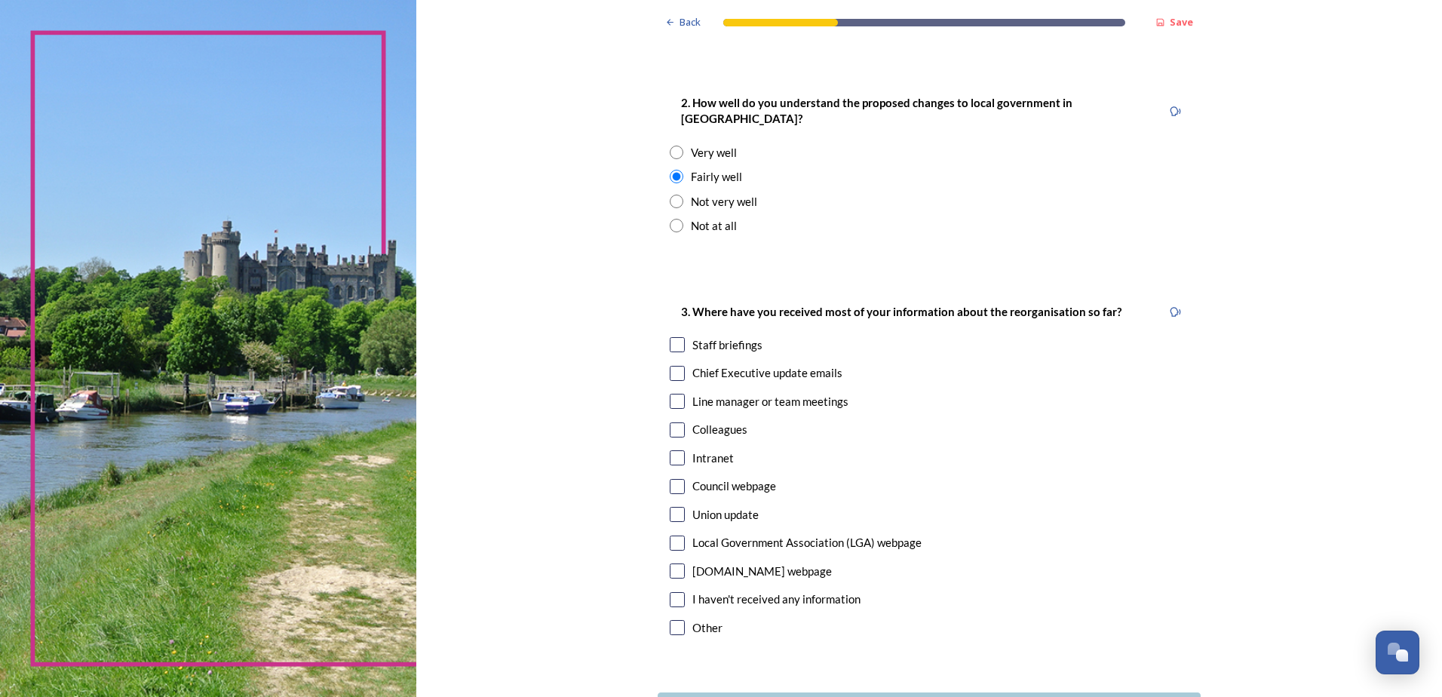
scroll to position [604, 0]
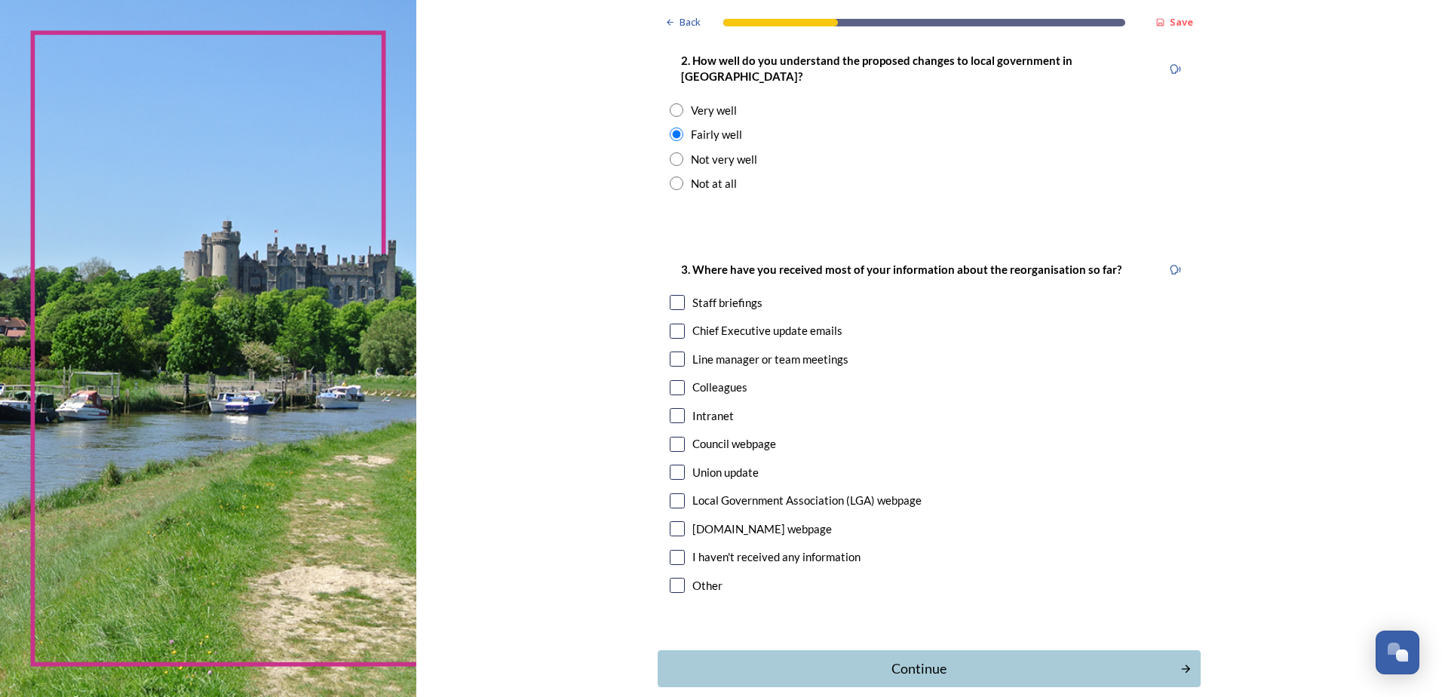
click at [670, 295] on input "checkbox" at bounding box center [677, 302] width 15 height 15
checkbox input "true"
click at [677, 324] on input "checkbox" at bounding box center [677, 331] width 15 height 15
checkbox input "true"
click at [975, 659] on div "Continue" at bounding box center [919, 669] width 511 height 20
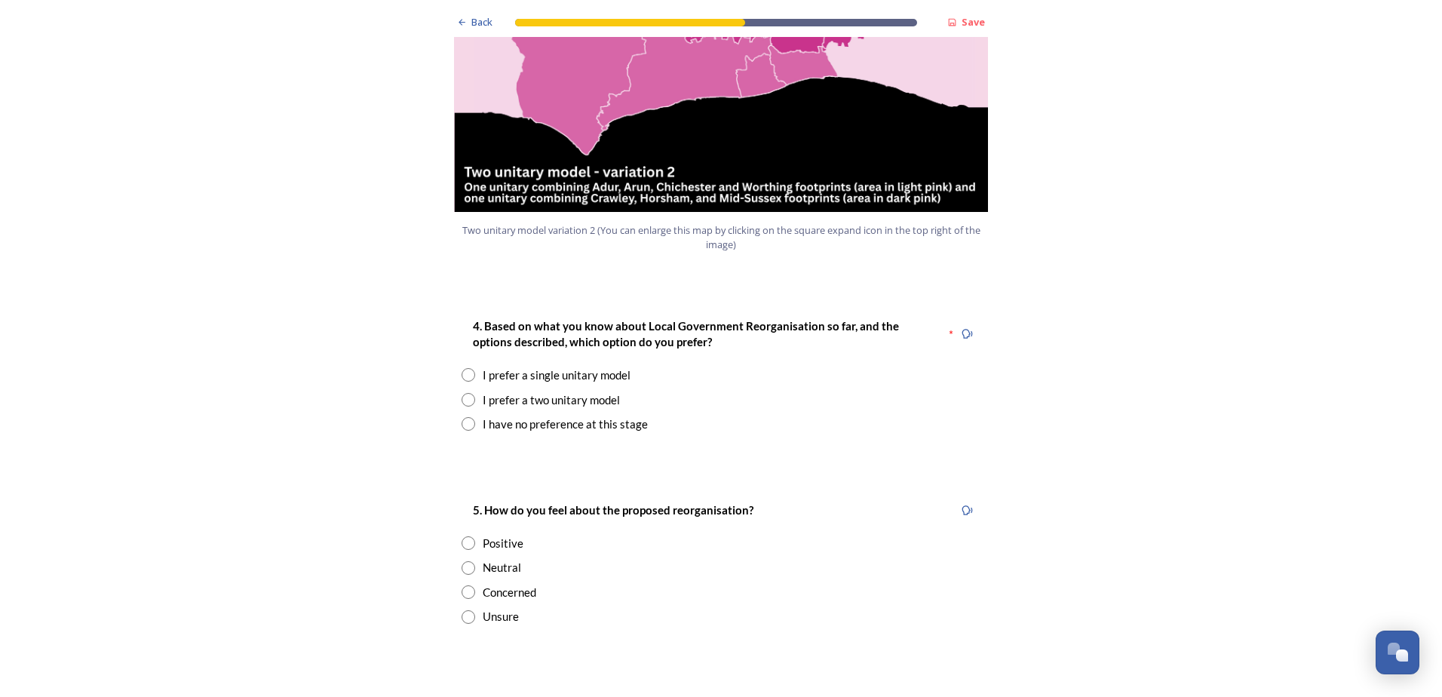
scroll to position [1811, 0]
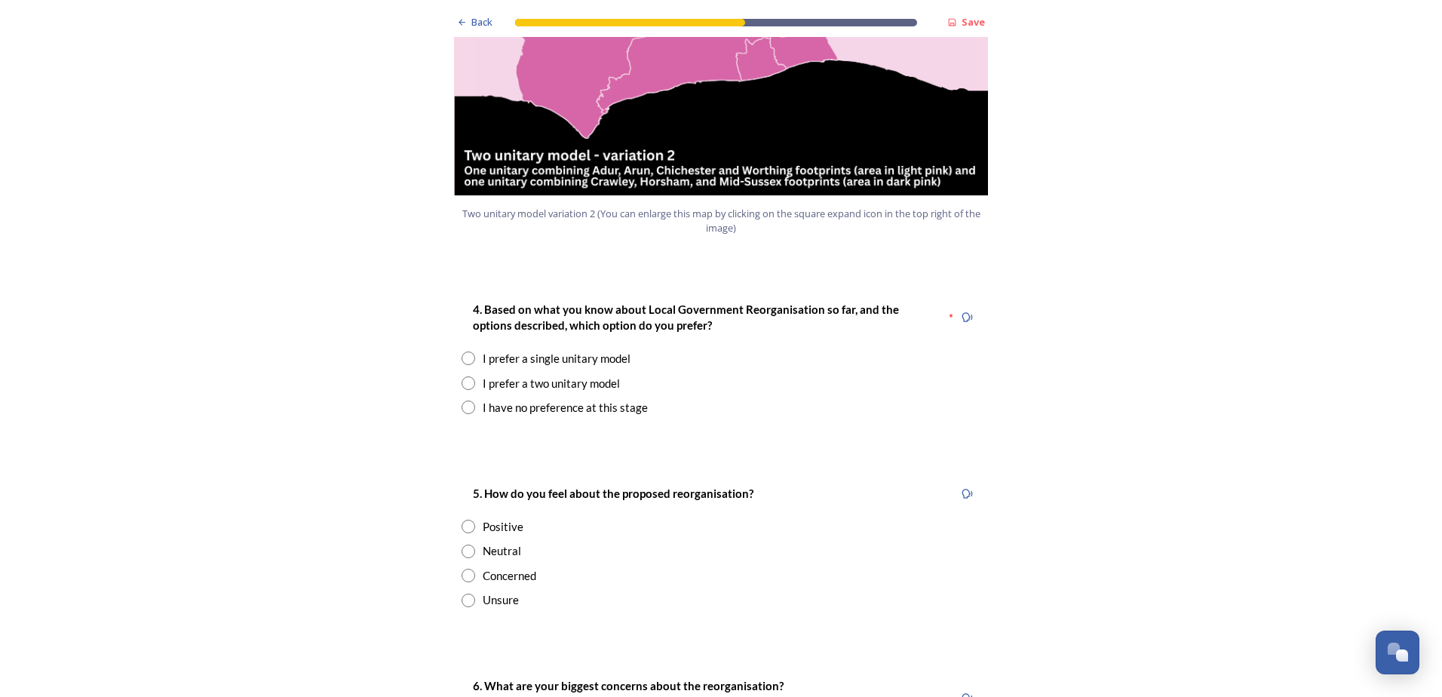
click at [464, 376] on input "radio" at bounding box center [469, 383] width 14 height 14
radio input "true"
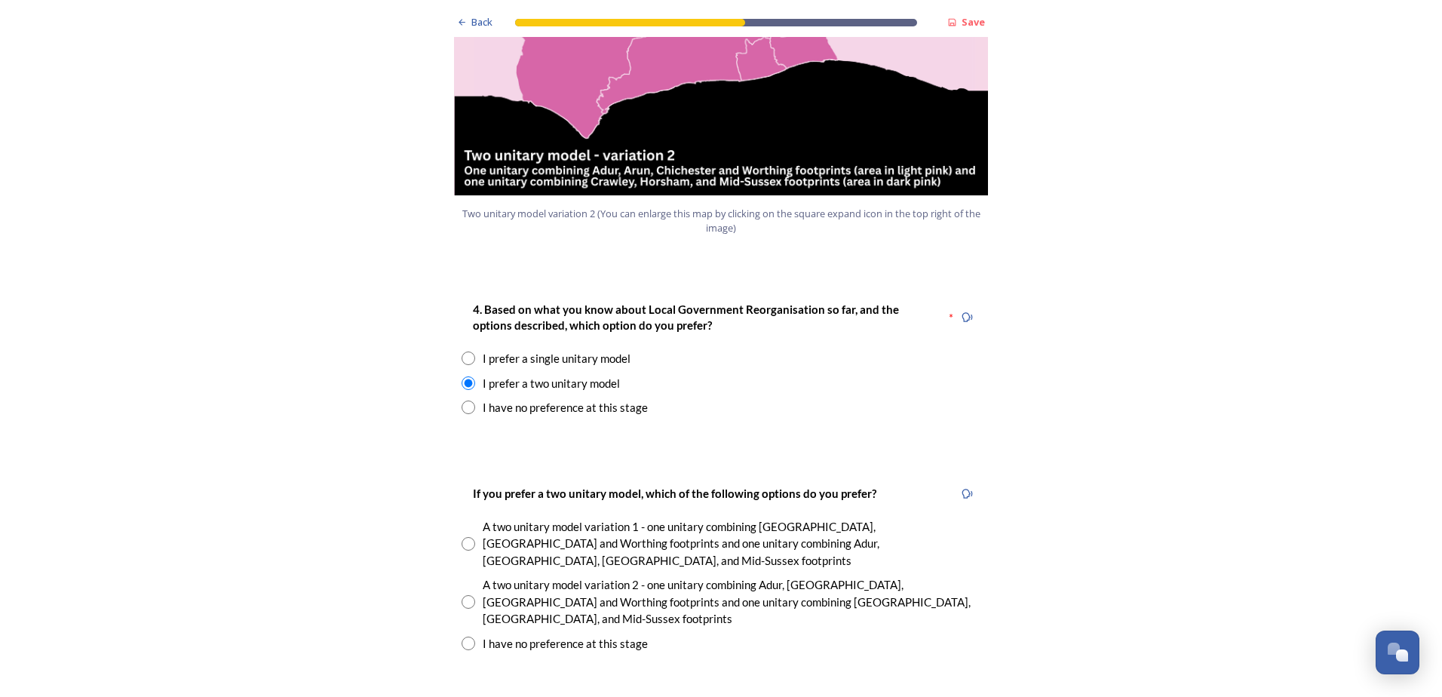
click at [464, 537] on input "radio" at bounding box center [469, 544] width 14 height 14
radio input "true"
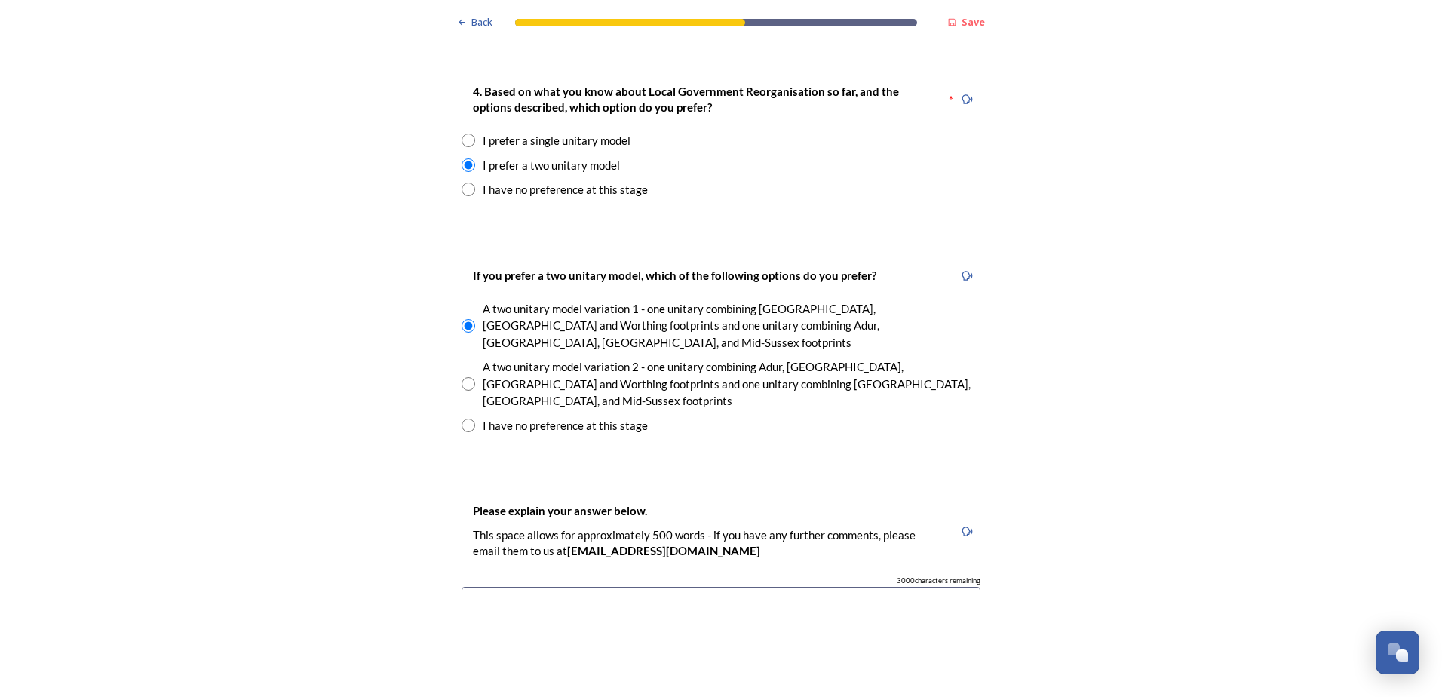
scroll to position [2037, 0]
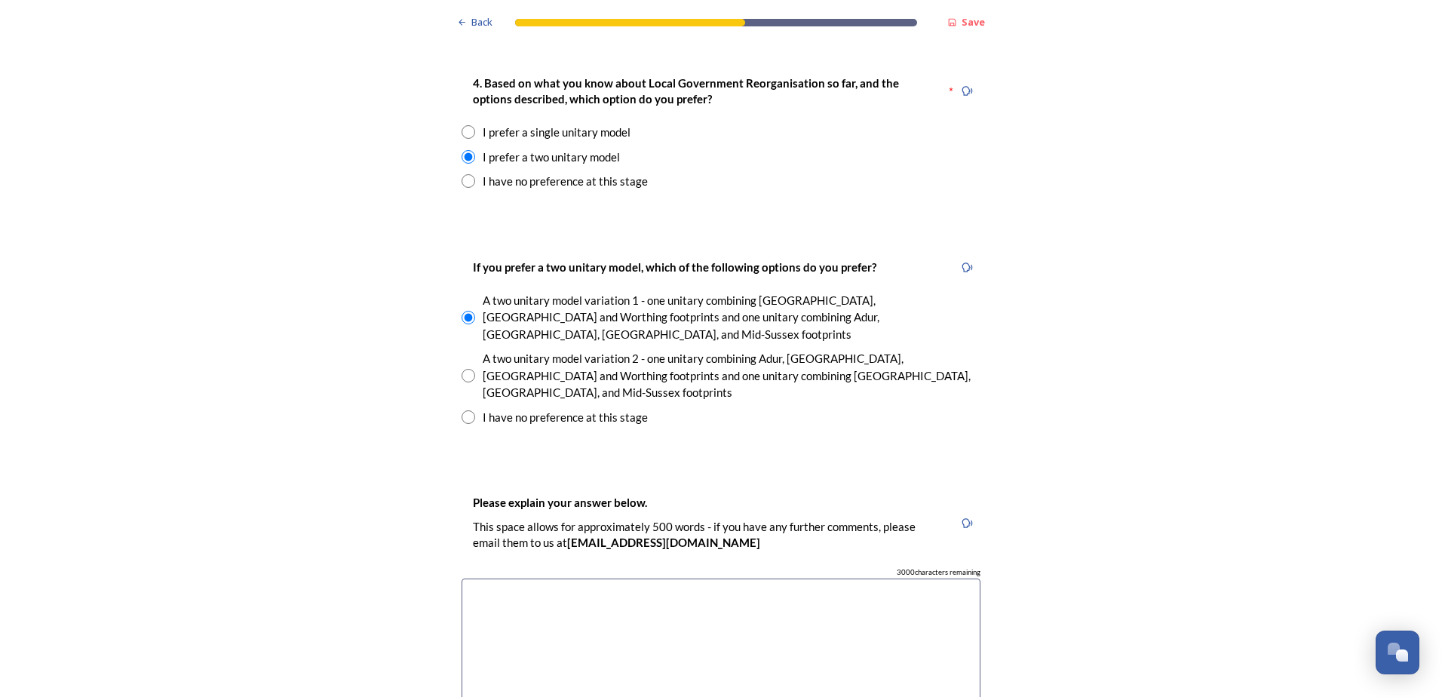
click at [478, 579] on textarea at bounding box center [721, 664] width 519 height 170
drag, startPoint x: 533, startPoint y: 518, endPoint x: 515, endPoint y: 520, distance: 17.5
click at [515, 579] on textarea "I believe a one unitary model option is too large, services need to be more loc…" at bounding box center [721, 664] width 519 height 170
click at [499, 579] on textarea "I believe a single unitary model option is too large, services need to be more …" at bounding box center [721, 664] width 519 height 170
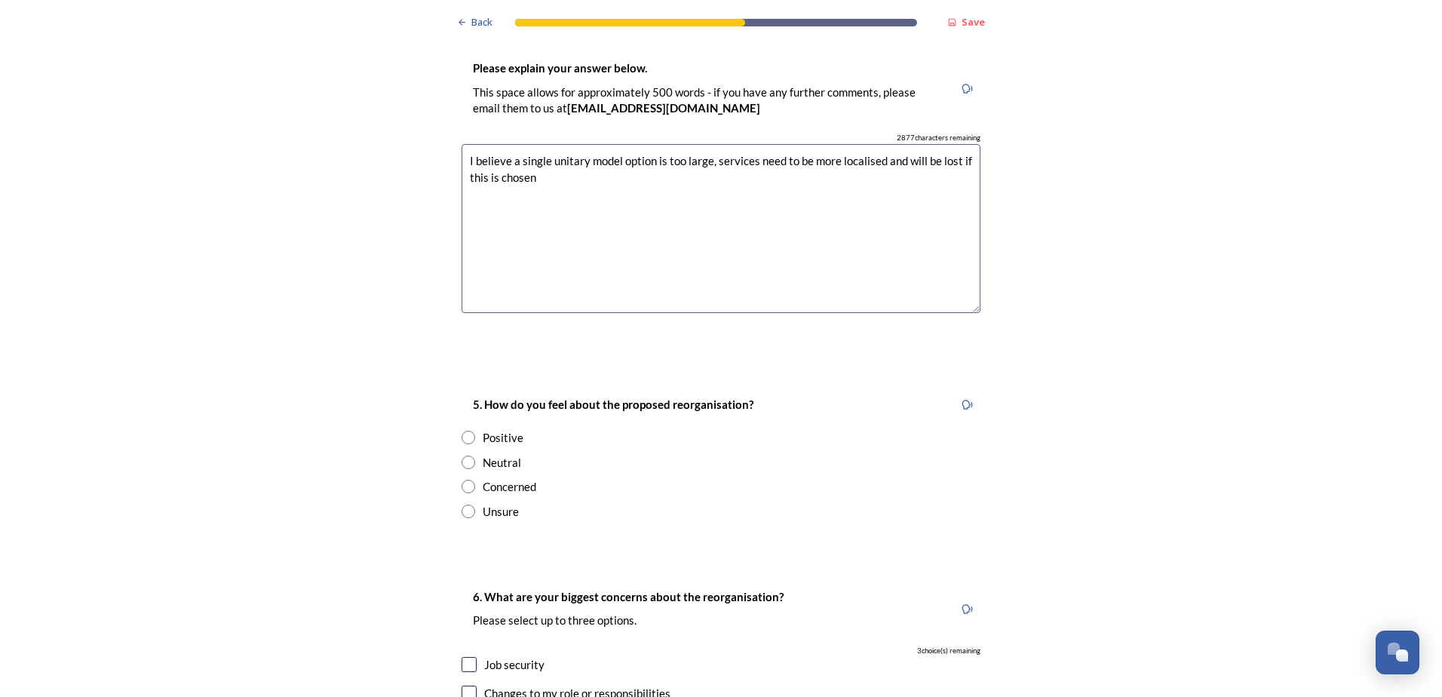
scroll to position [2490, 0]
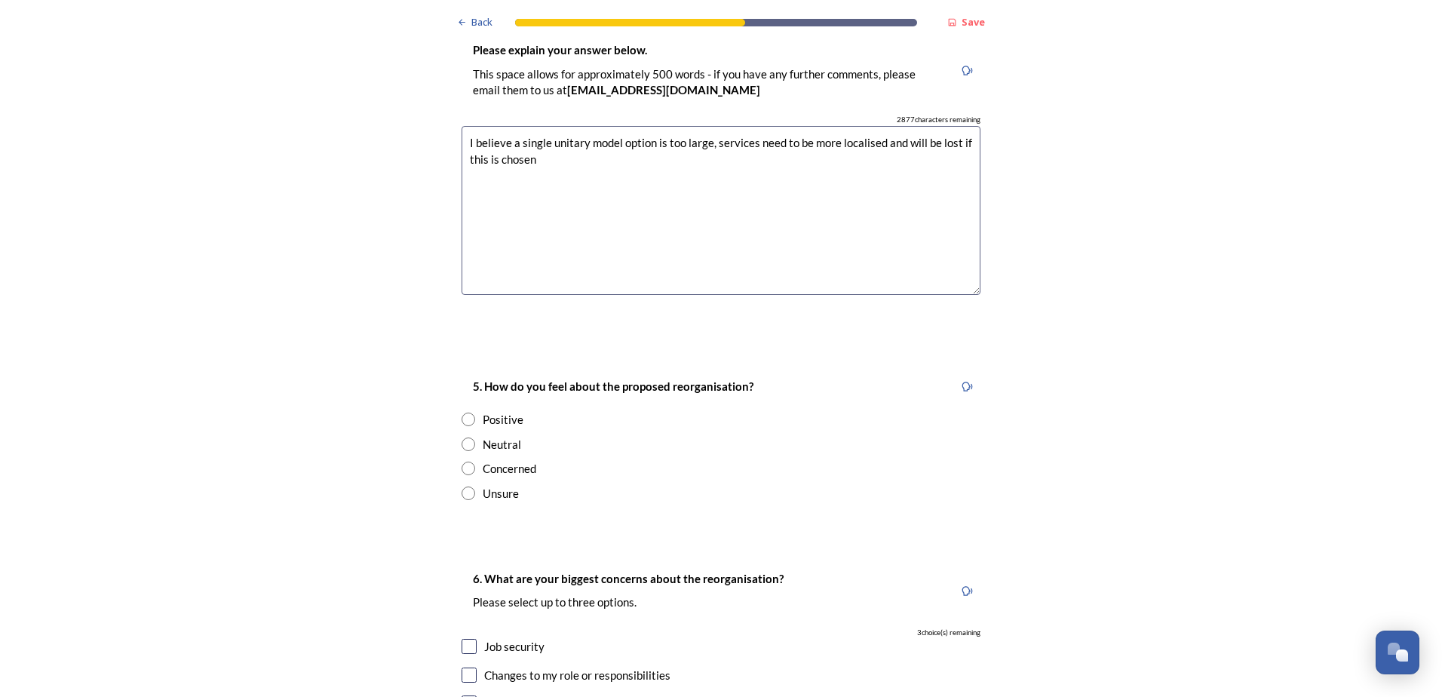
type textarea "I believe a single unitary model option is too large, services need to be more …"
click at [465, 413] on input "radio" at bounding box center [469, 420] width 14 height 14
radio input "true"
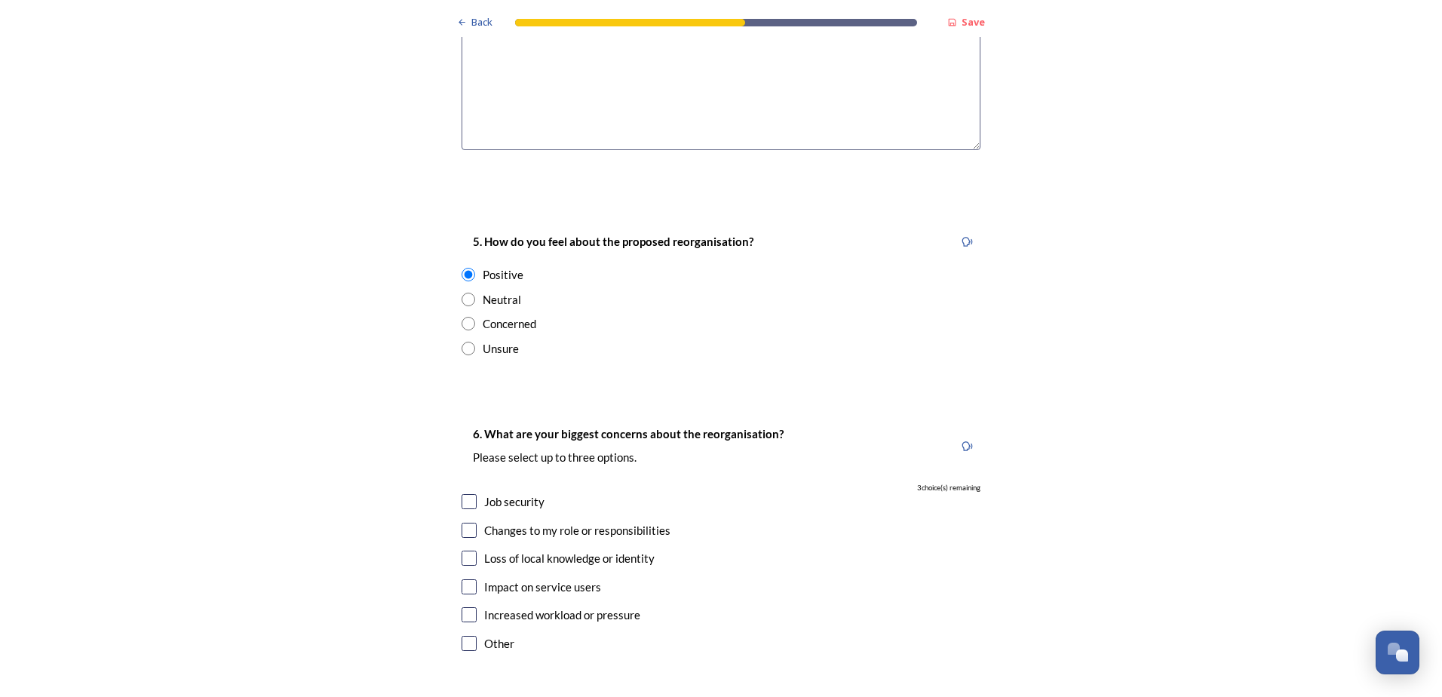
scroll to position [2640, 0]
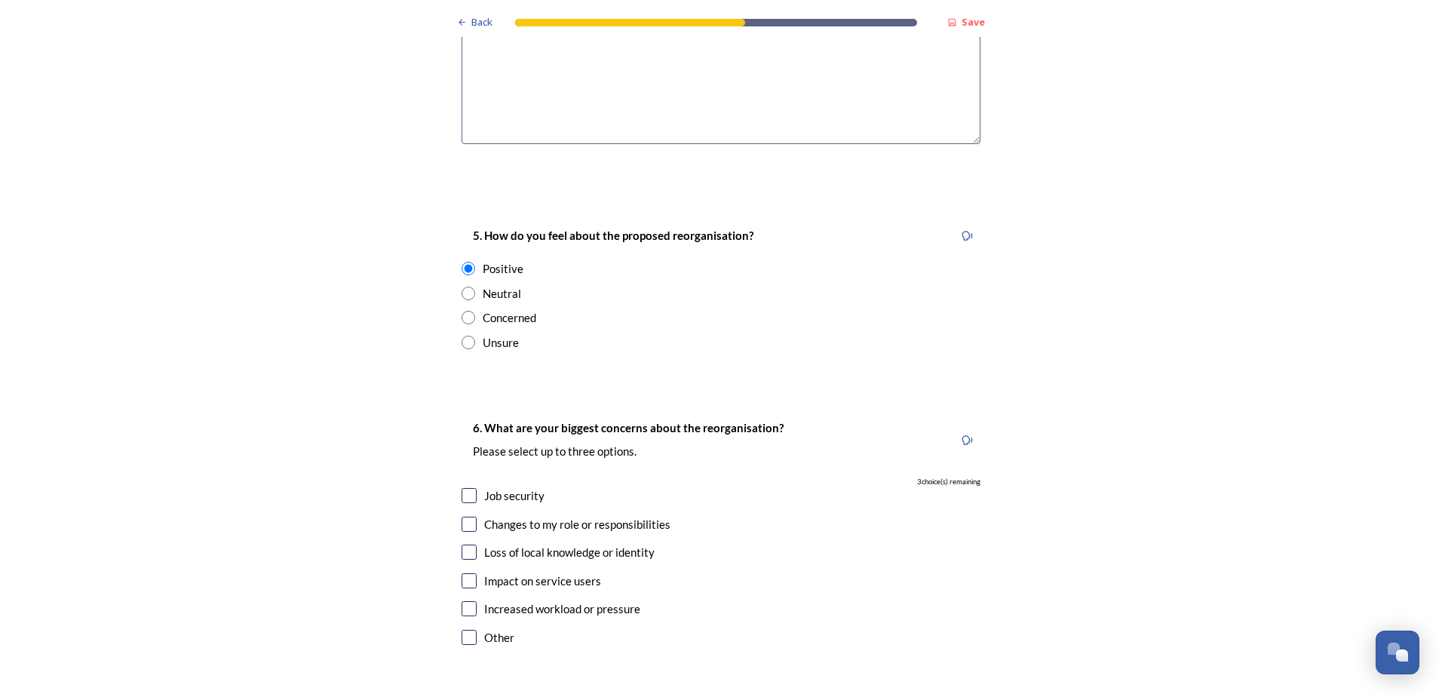
click at [462, 545] on input "checkbox" at bounding box center [469, 552] width 15 height 15
checkbox input "true"
click at [462, 573] on input "checkbox" at bounding box center [469, 580] width 15 height 15
checkbox input "true"
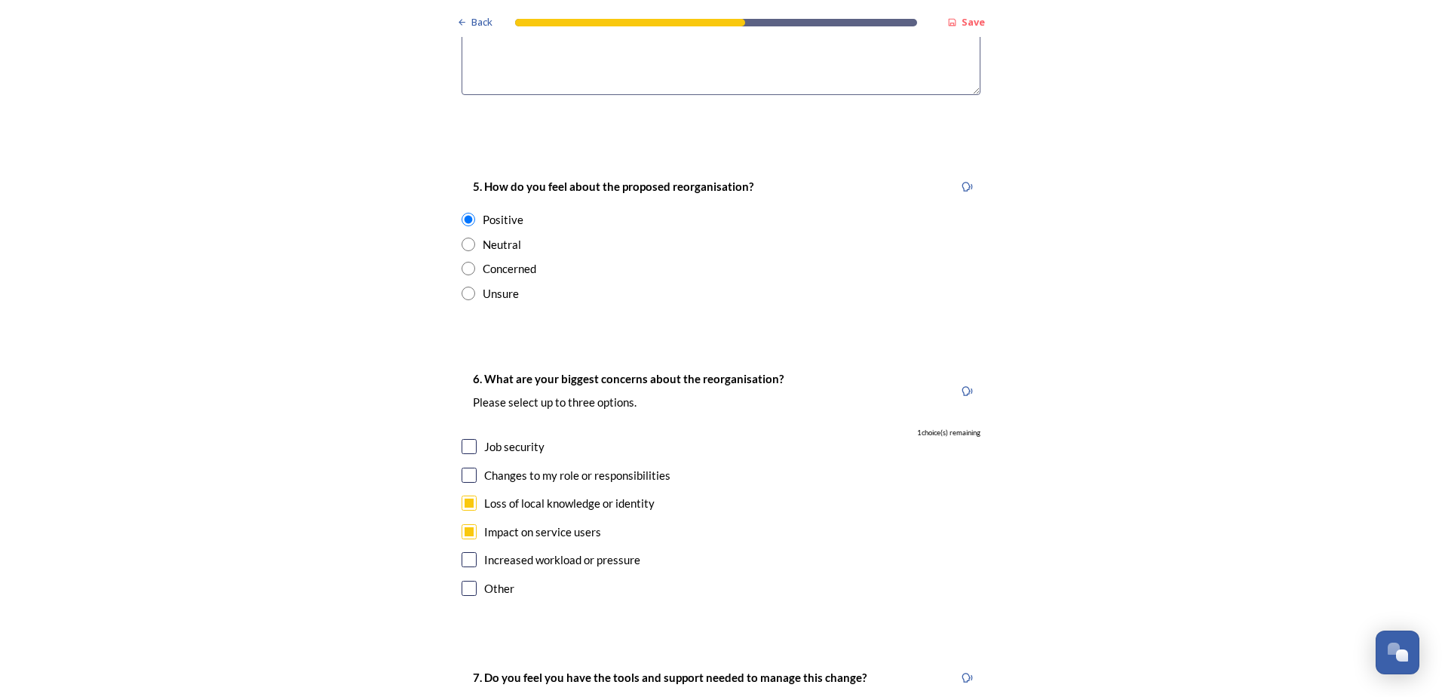
scroll to position [2716, 0]
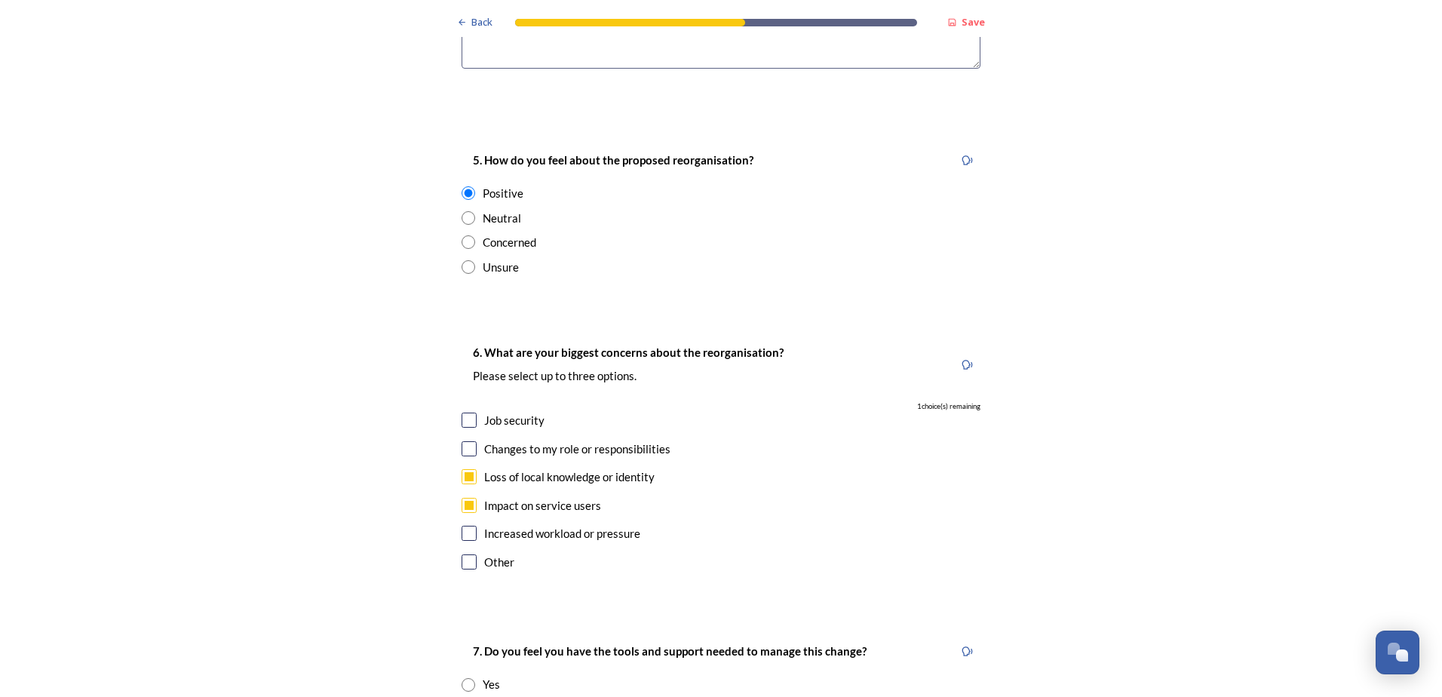
click at [466, 526] on input "checkbox" at bounding box center [469, 533] width 15 height 15
checkbox input "true"
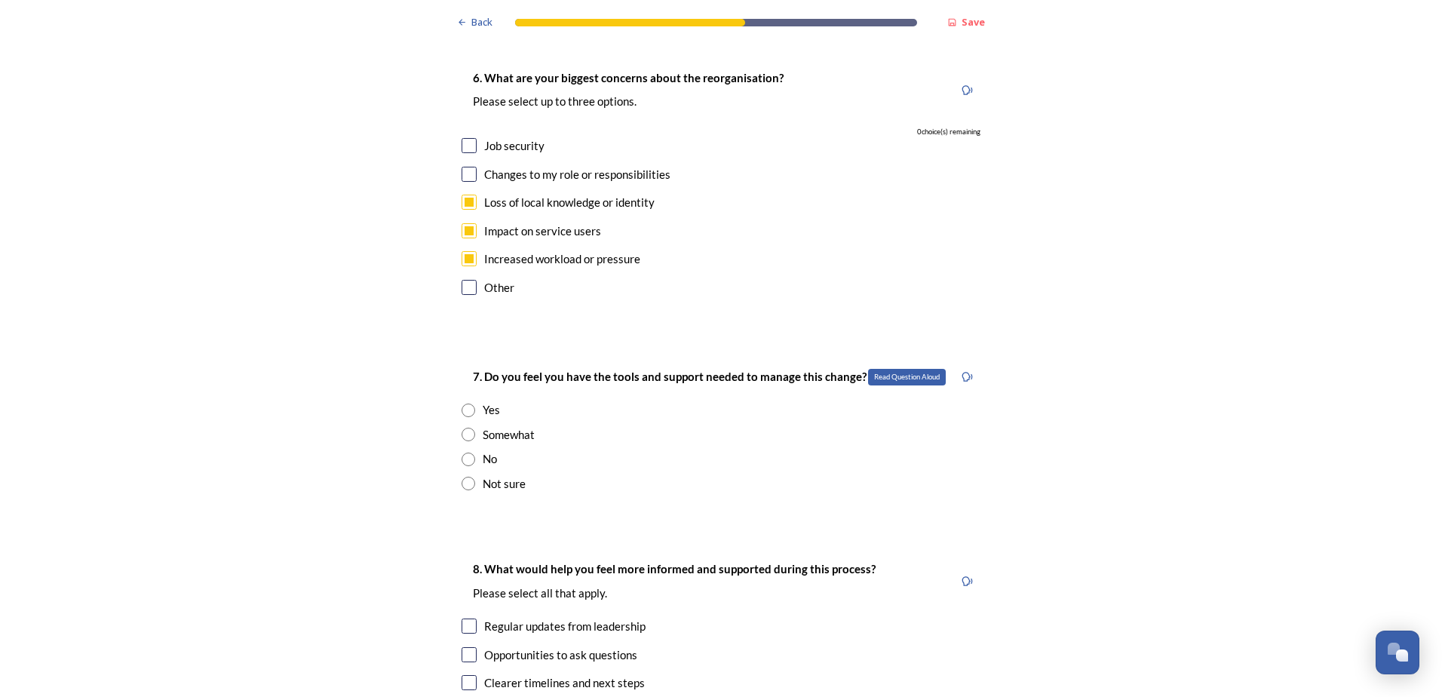
scroll to position [3018, 0]
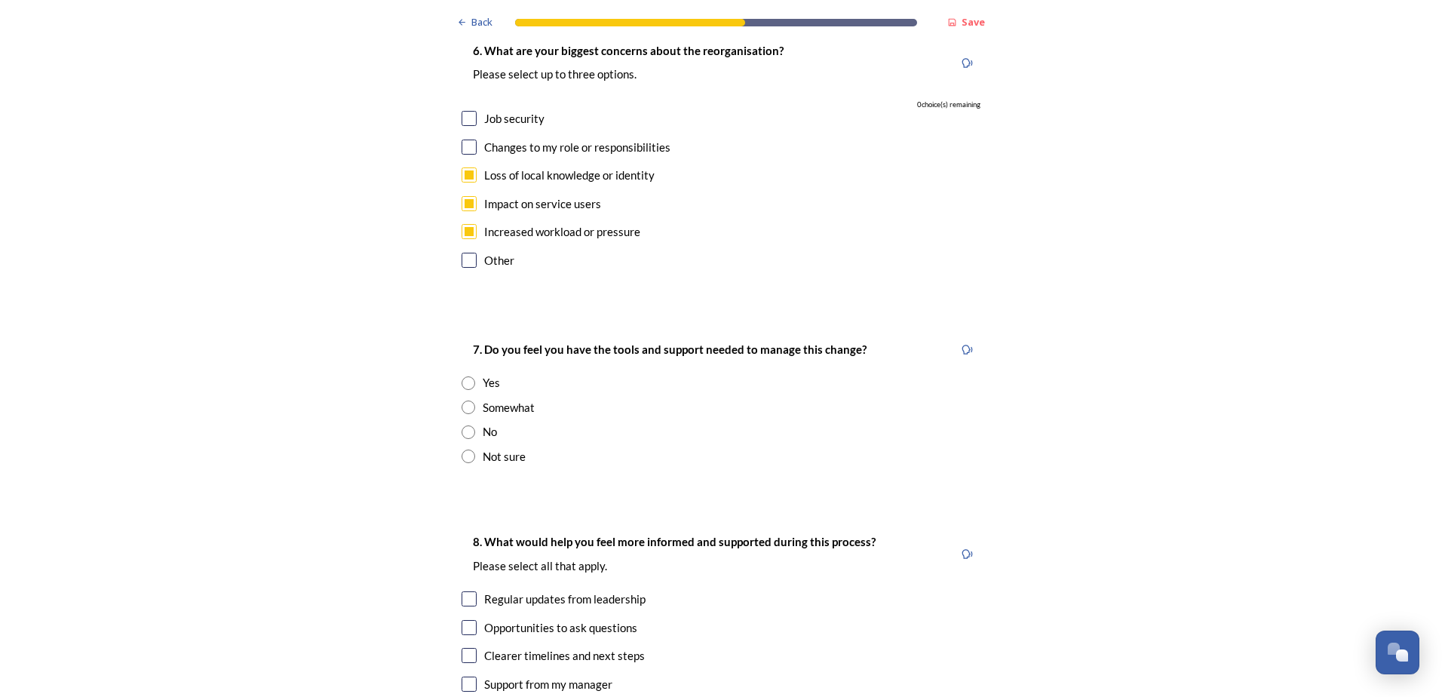
click at [462, 401] on input "radio" at bounding box center [469, 408] width 14 height 14
radio input "true"
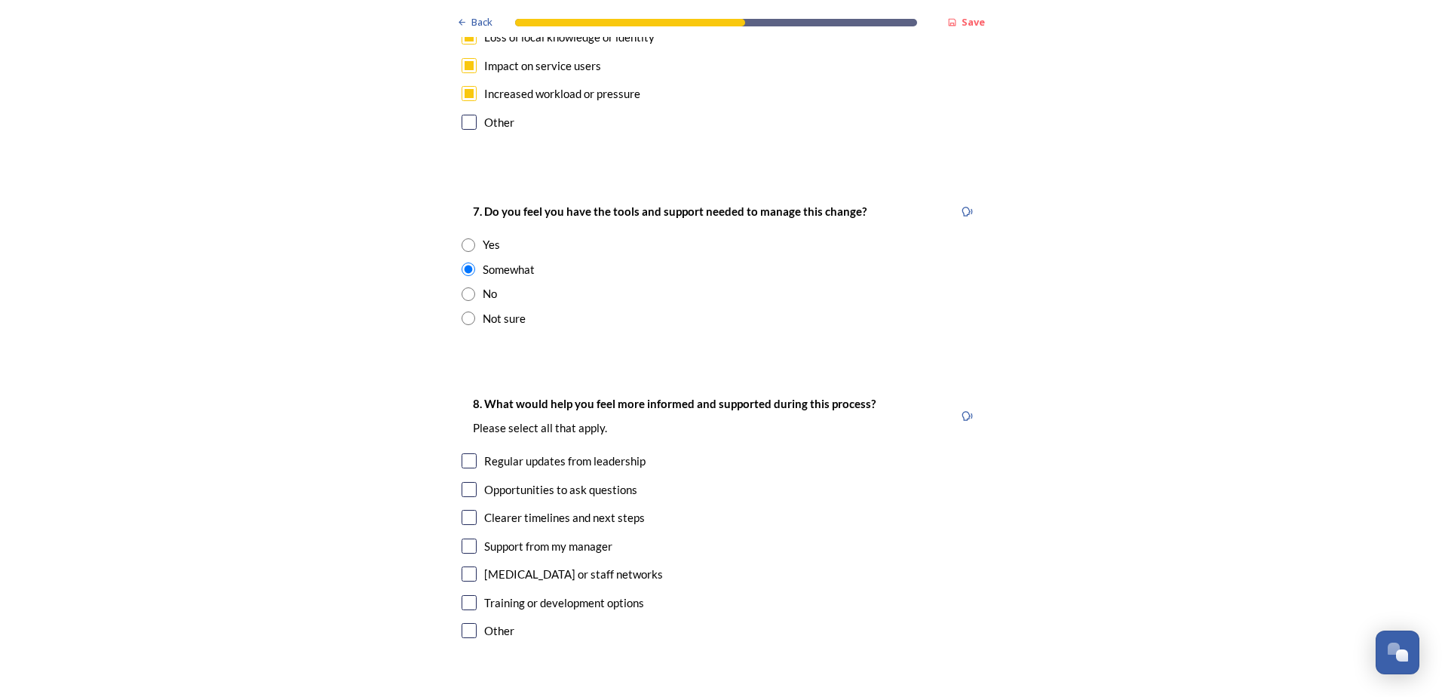
scroll to position [3168, 0]
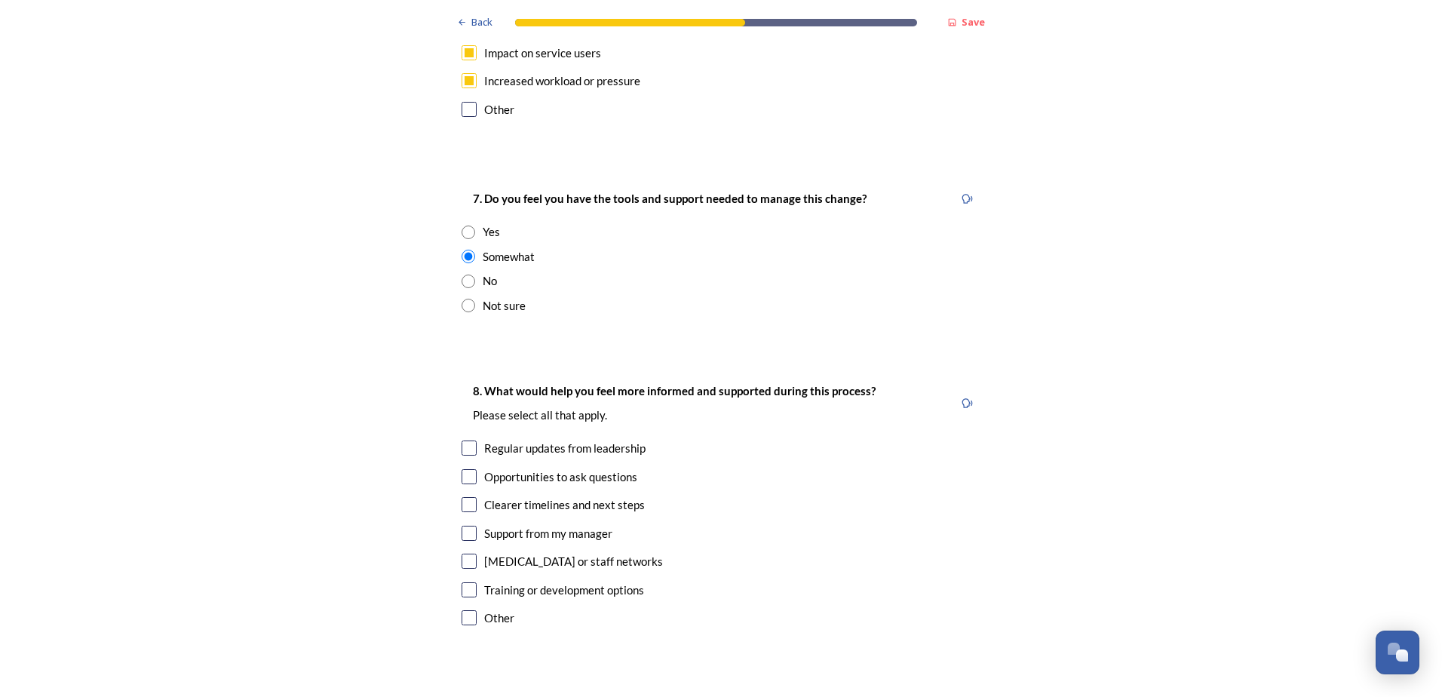
click at [462, 441] on input "checkbox" at bounding box center [469, 448] width 15 height 15
checkbox input "true"
click at [469, 469] on input "checkbox" at bounding box center [469, 476] width 15 height 15
checkbox input "true"
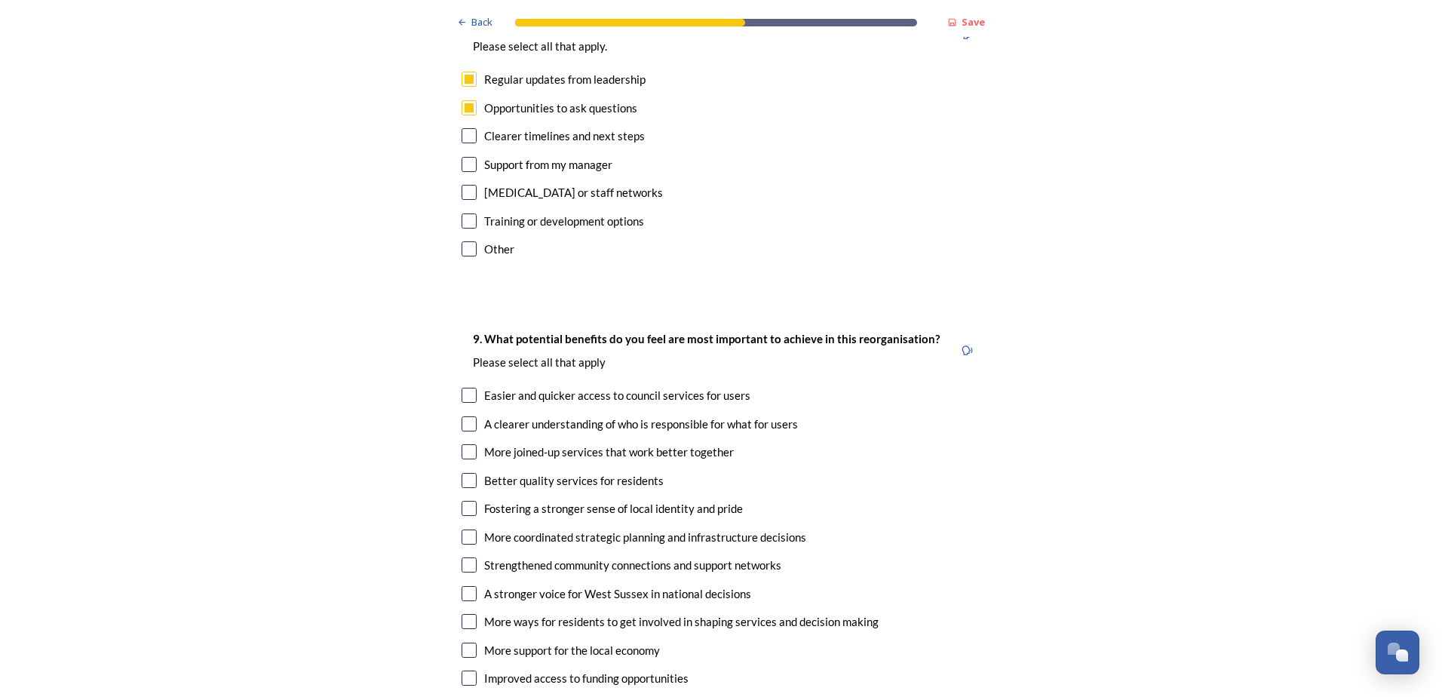
scroll to position [3546, 0]
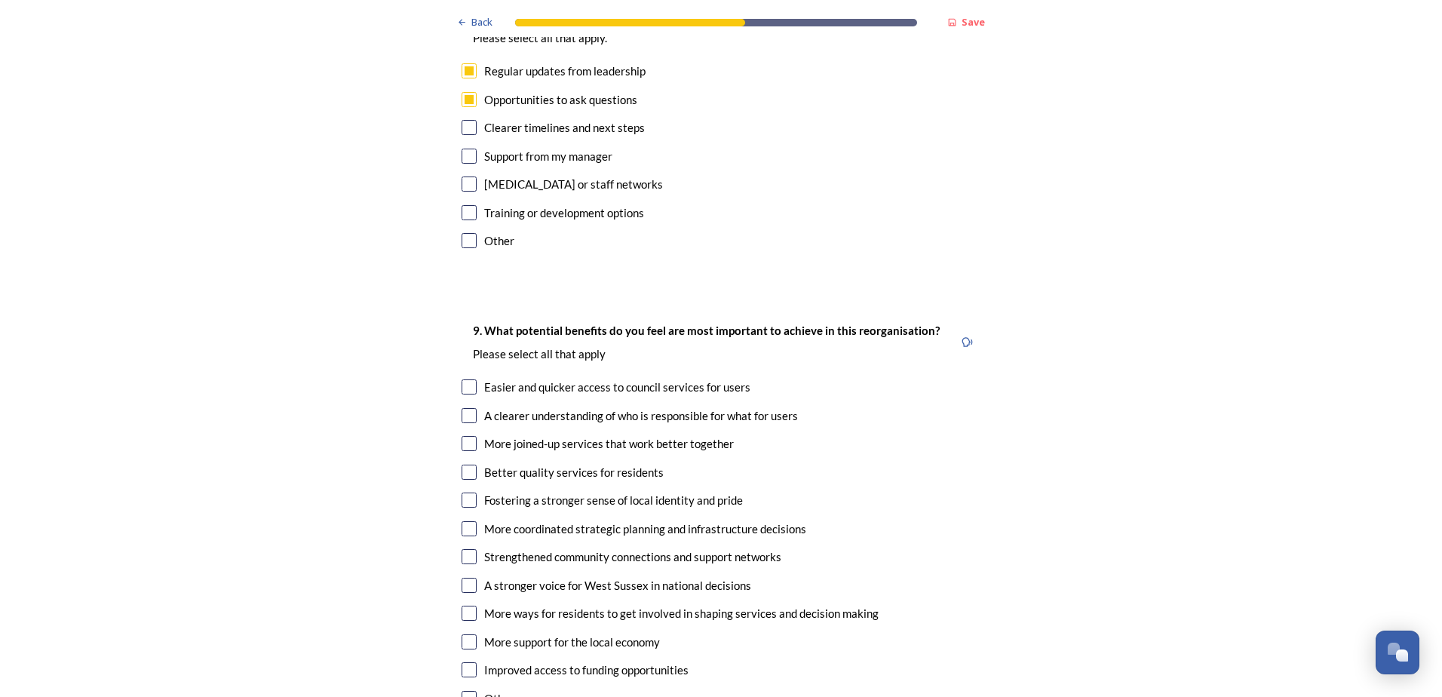
click at [462, 379] on input "checkbox" at bounding box center [469, 386] width 15 height 15
checkbox input "true"
click at [465, 436] on input "checkbox" at bounding box center [469, 443] width 15 height 15
checkbox input "true"
click at [465, 465] on input "checkbox" at bounding box center [469, 472] width 15 height 15
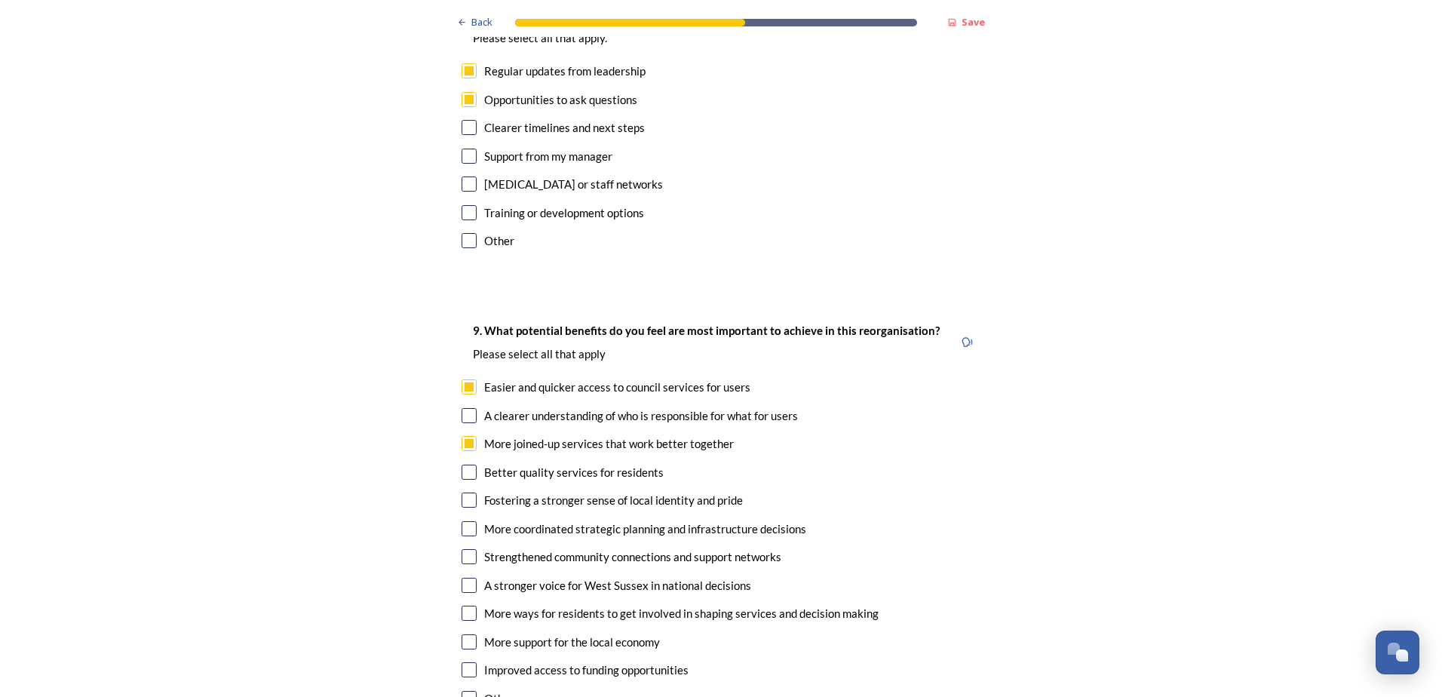
checkbox input "true"
click at [462, 578] on input "checkbox" at bounding box center [469, 585] width 15 height 15
checkbox input "true"
click at [462, 521] on input "checkbox" at bounding box center [469, 528] width 15 height 15
checkbox input "true"
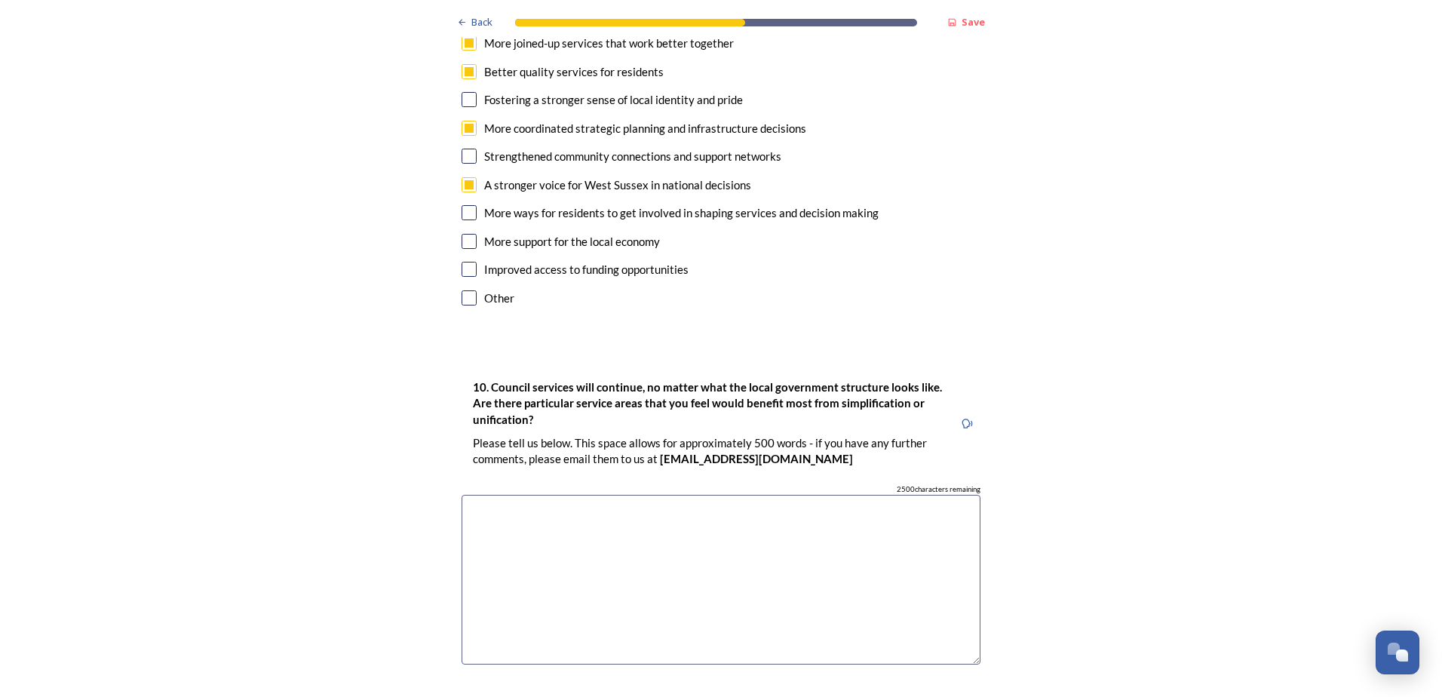
scroll to position [3998, 0]
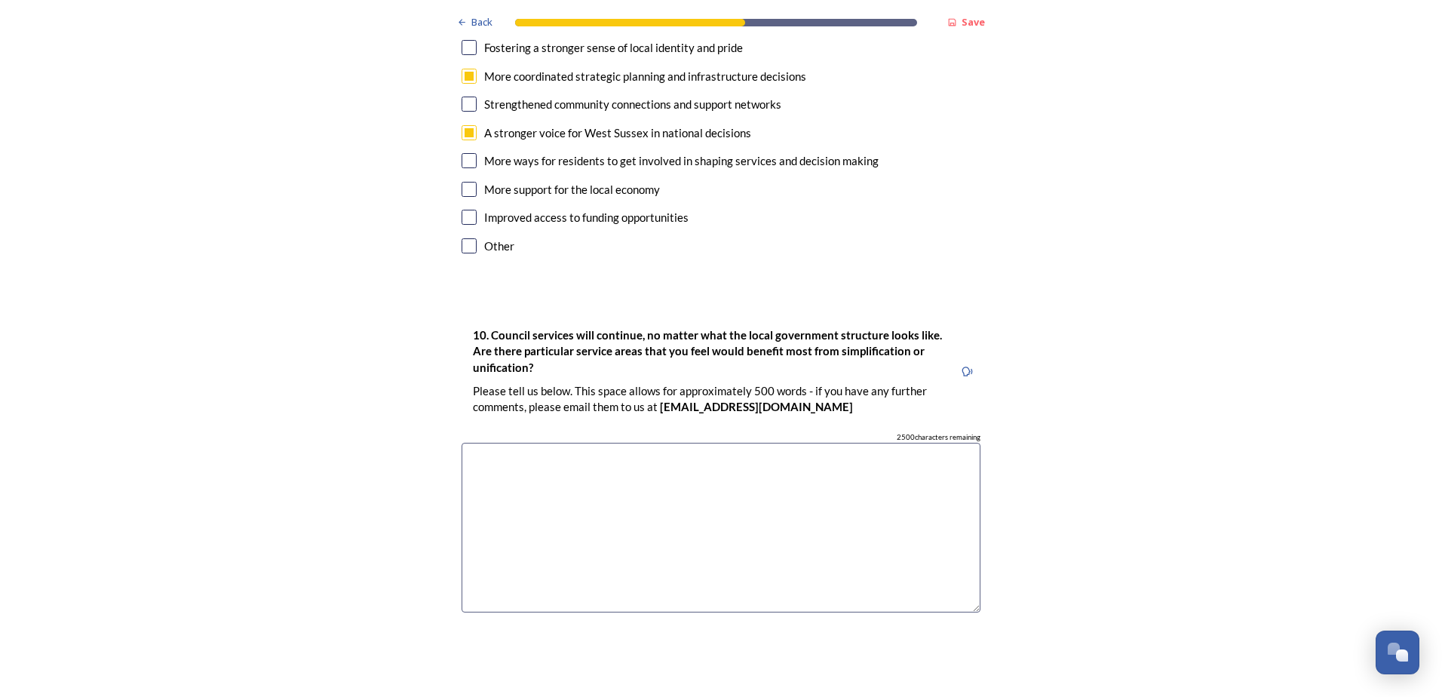
click at [619, 443] on textarea at bounding box center [721, 528] width 519 height 170
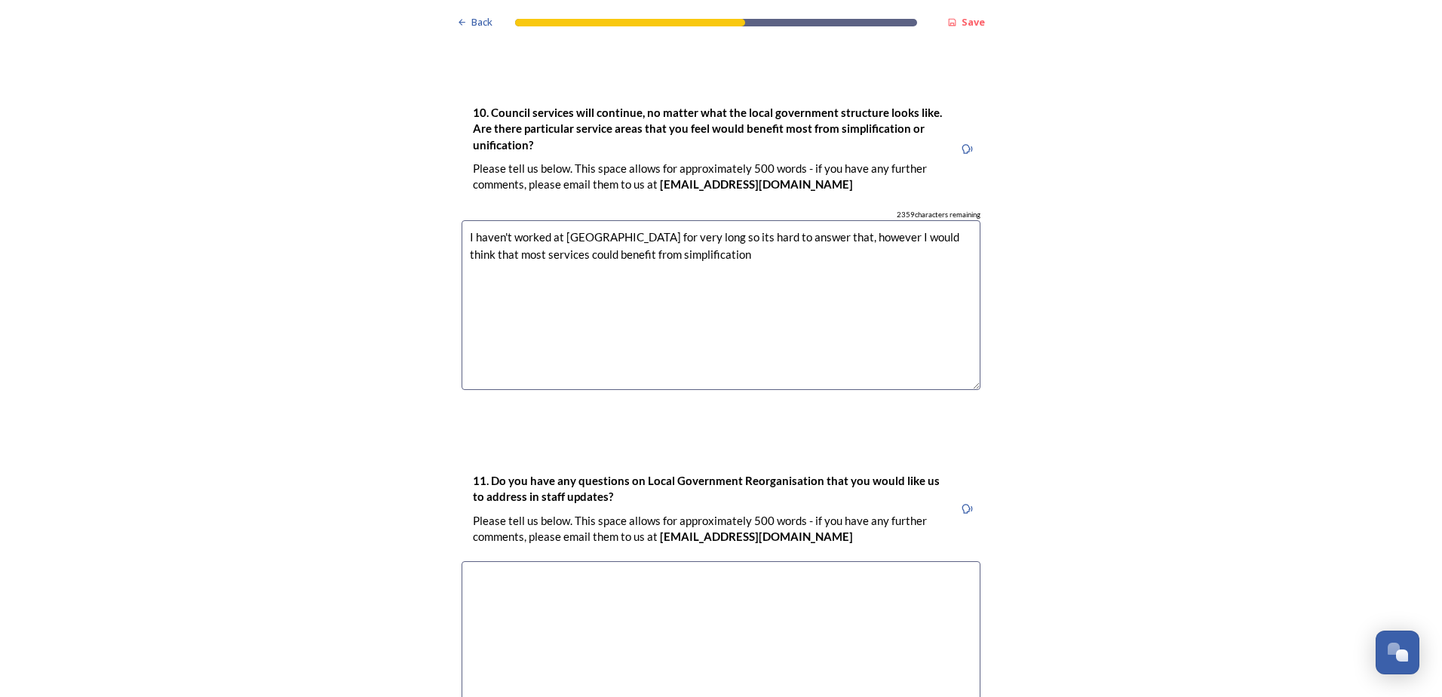
scroll to position [4225, 0]
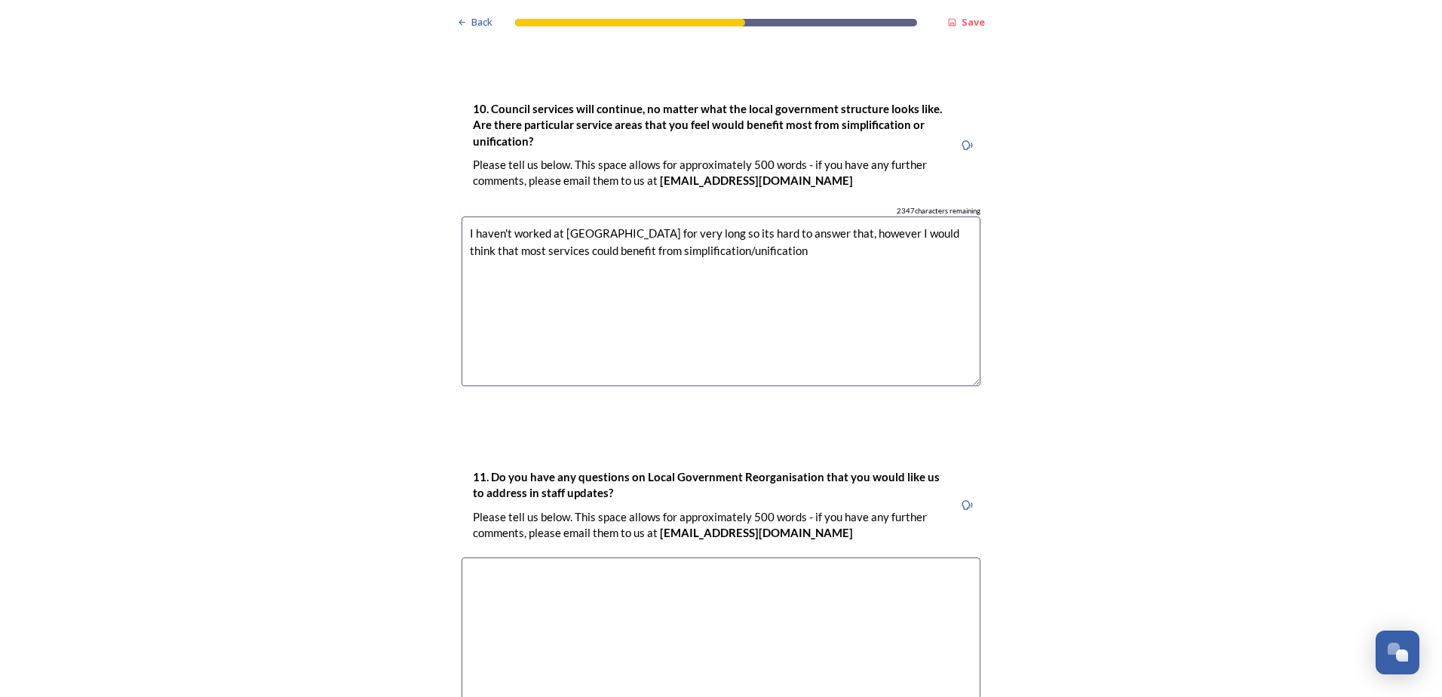
type textarea "I haven't worked at Arun for very long so its hard to answer that, however I wo…"
click at [610, 558] on textarea at bounding box center [721, 643] width 519 height 170
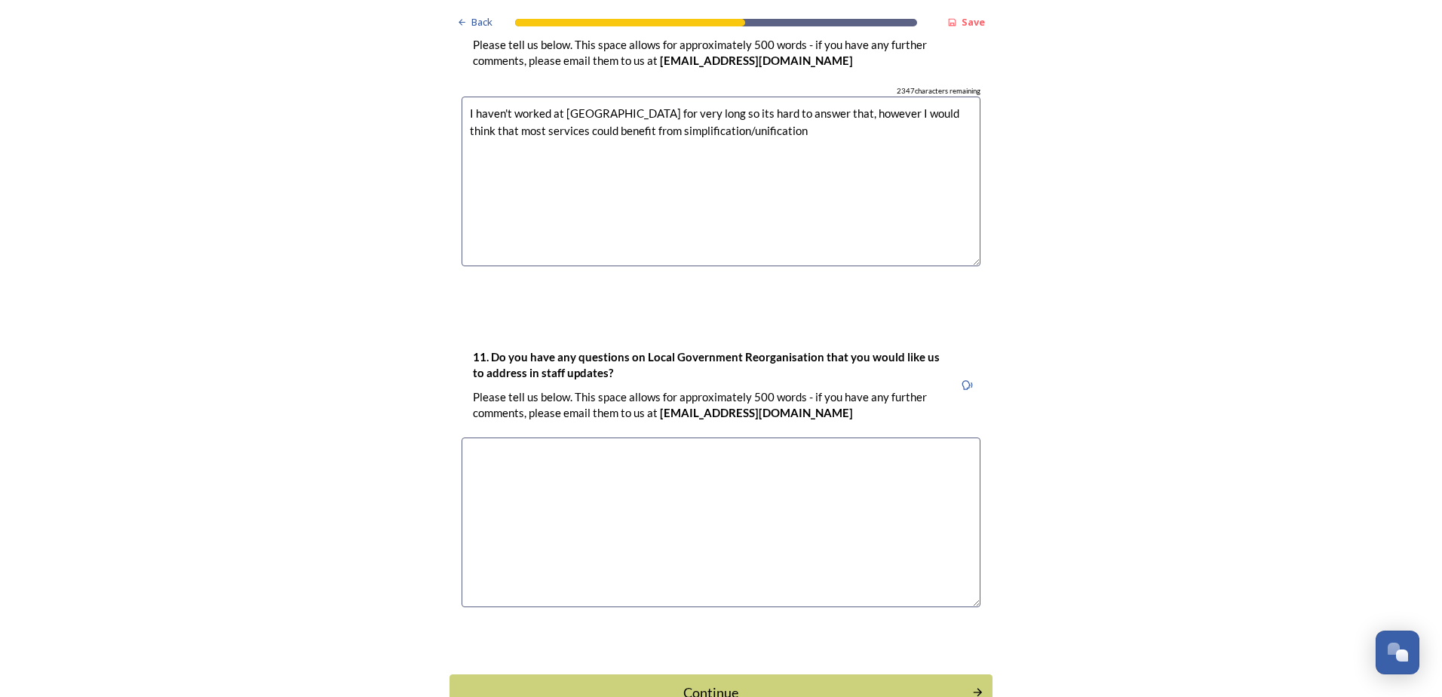
scroll to position [4368, 0]
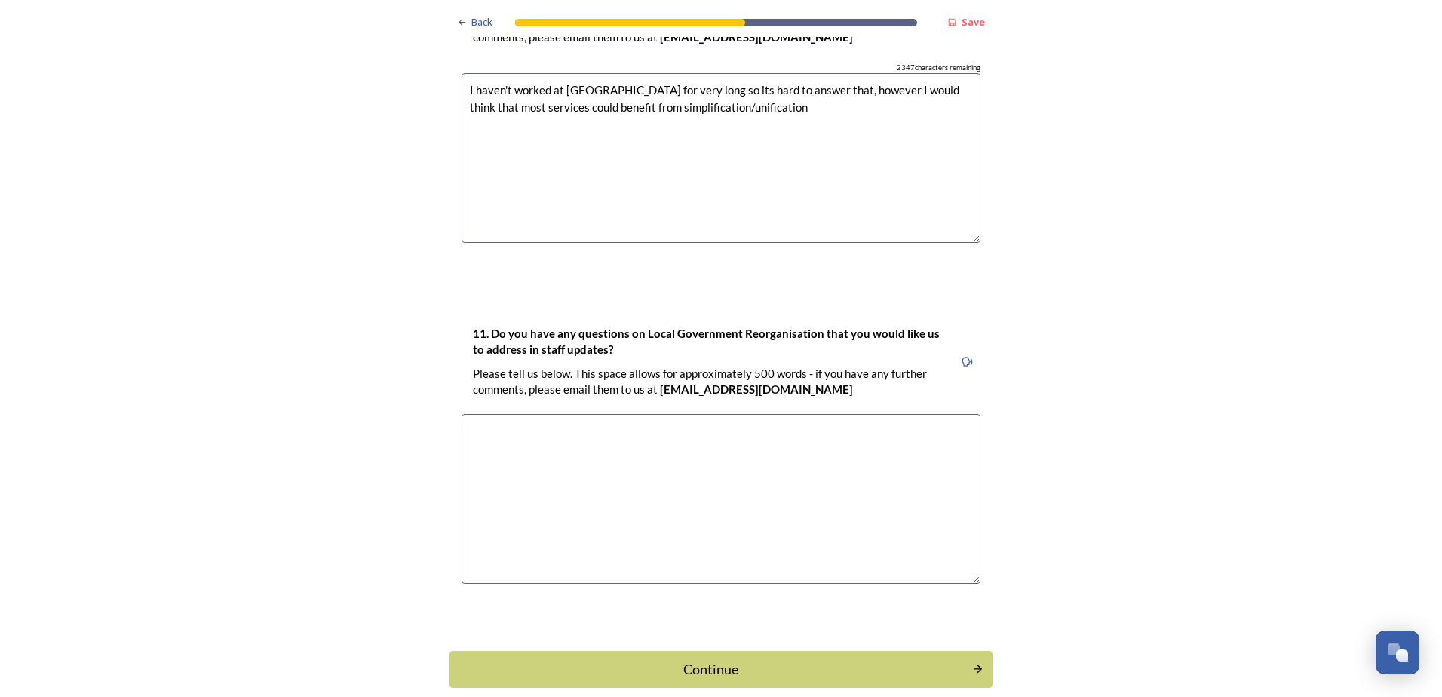
click at [511, 414] on textarea at bounding box center [721, 499] width 519 height 170
click at [700, 659] on div "Continue" at bounding box center [711, 669] width 511 height 20
